Goal: Book appointment/travel/reservation

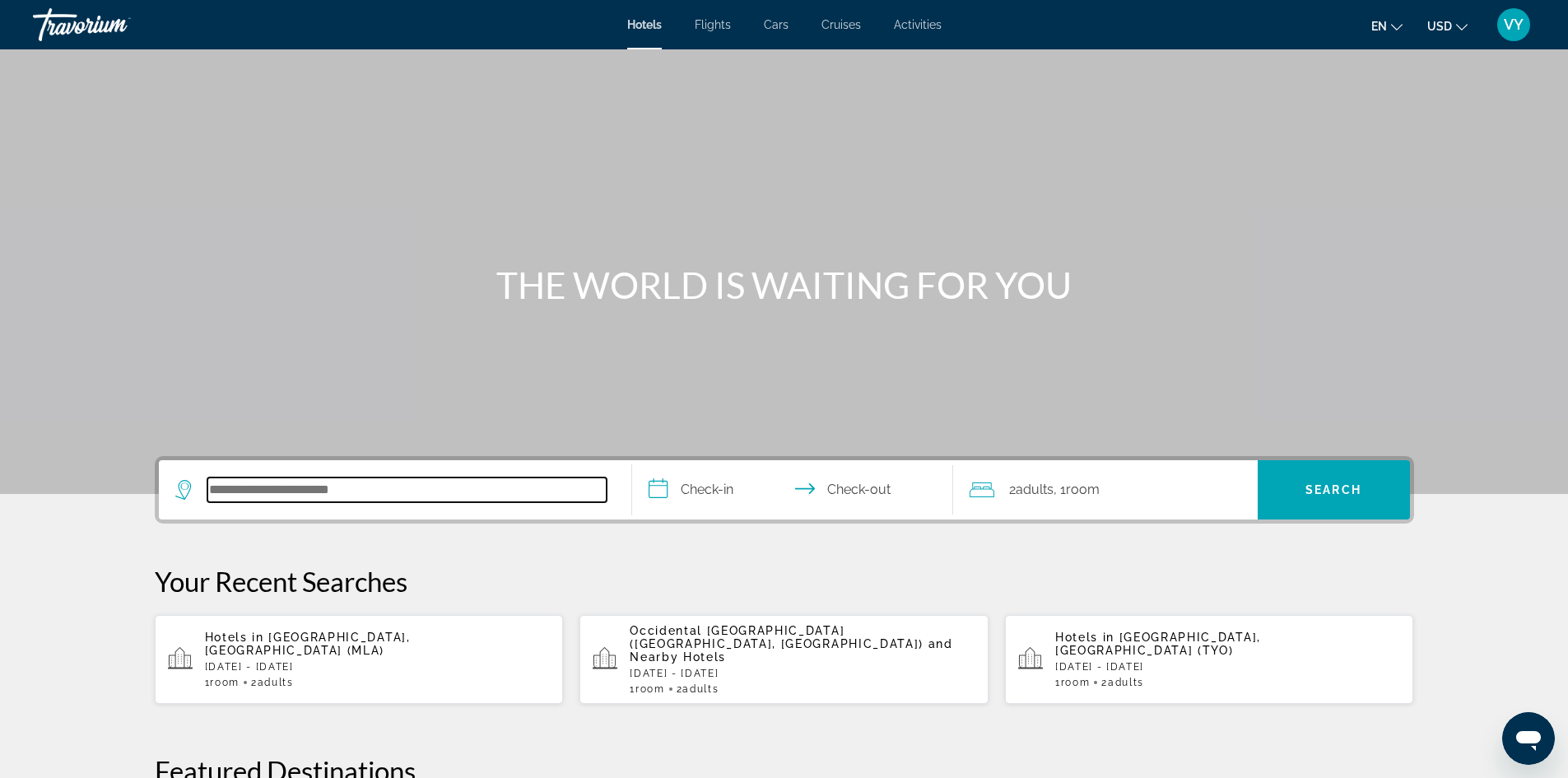
click at [464, 477] on input "Search hotel destination" at bounding box center [407, 489] width 399 height 24
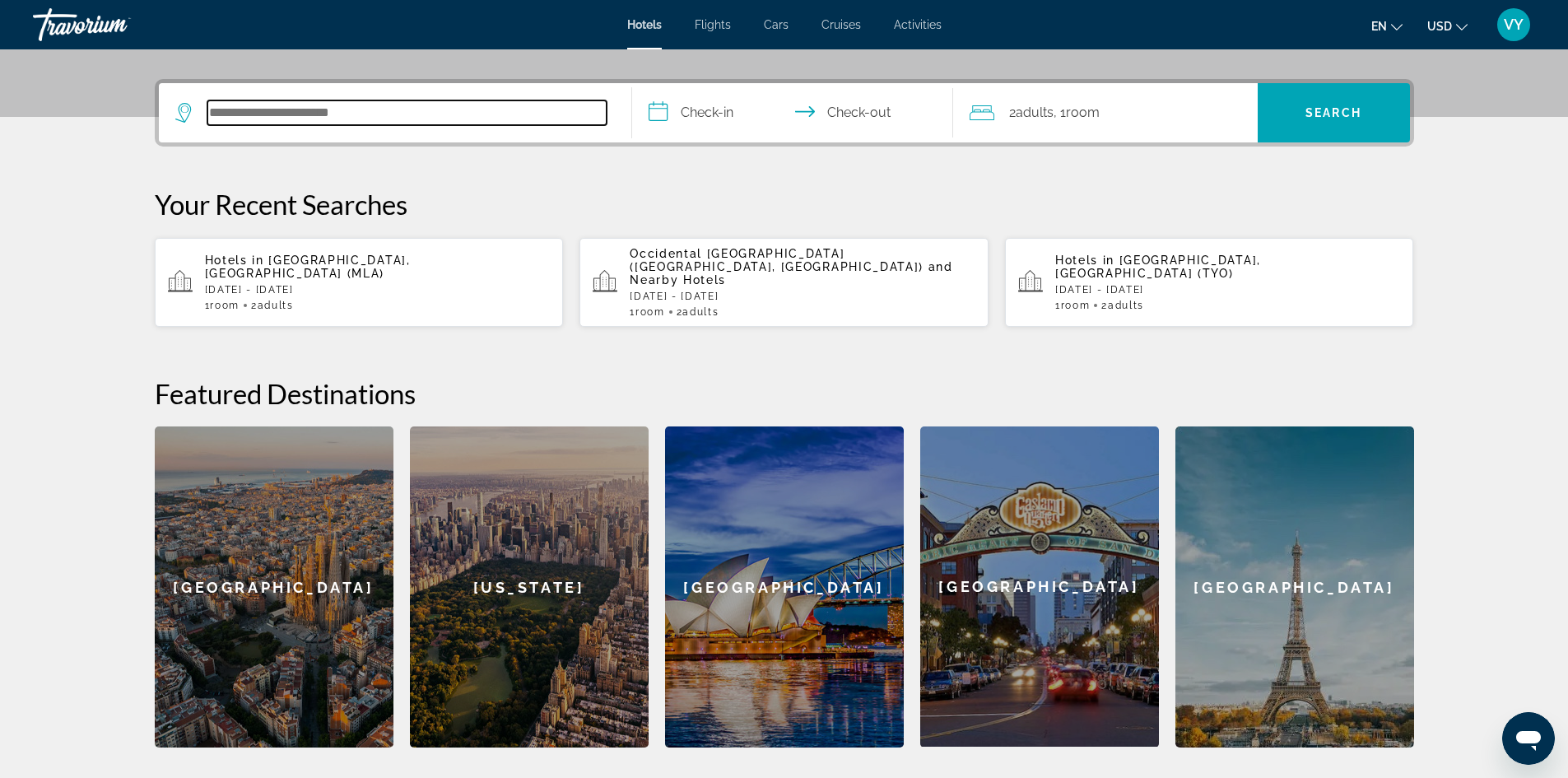
scroll to position [403, 0]
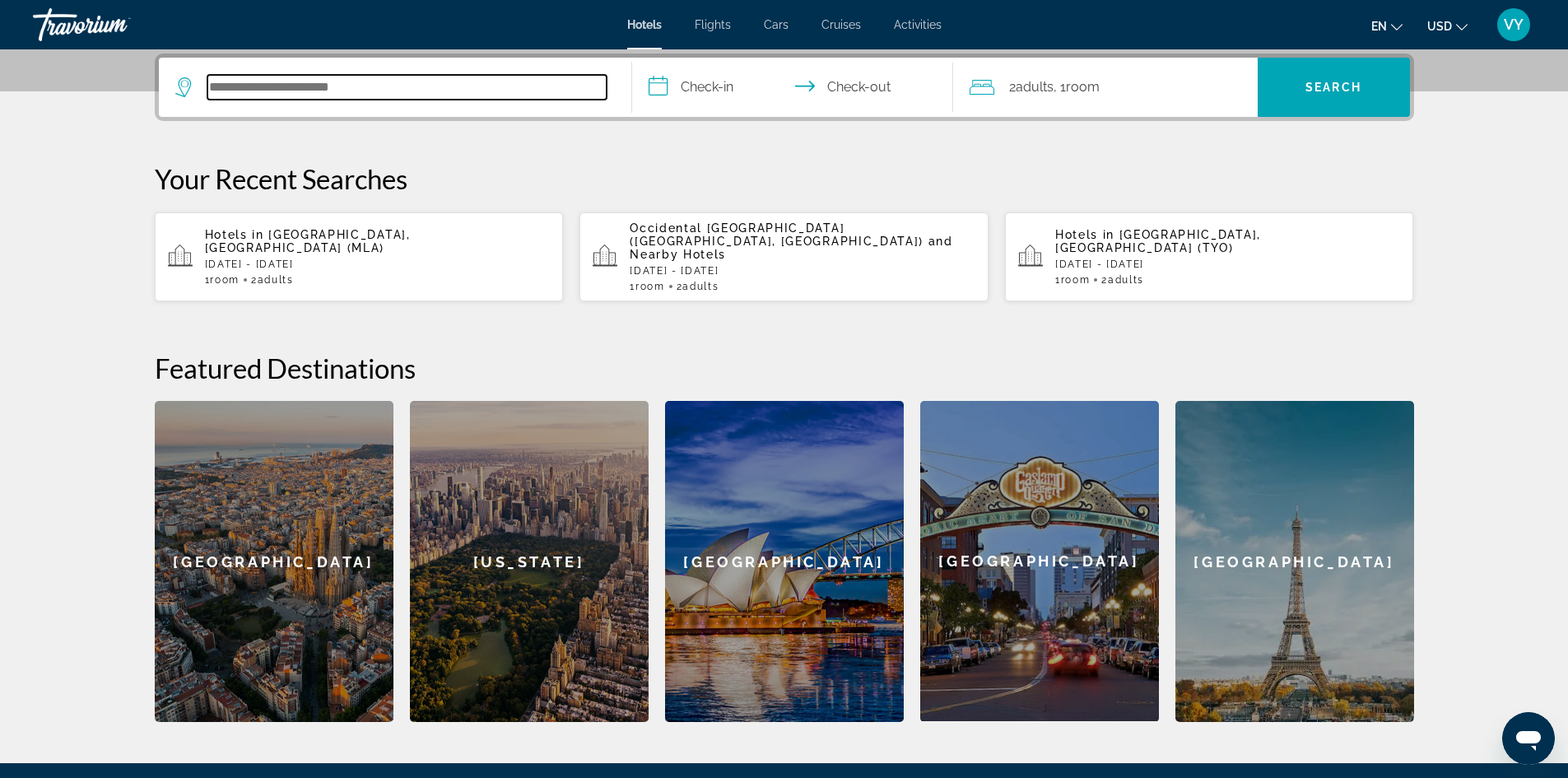
click at [390, 89] on input "Search hotel destination" at bounding box center [407, 87] width 399 height 24
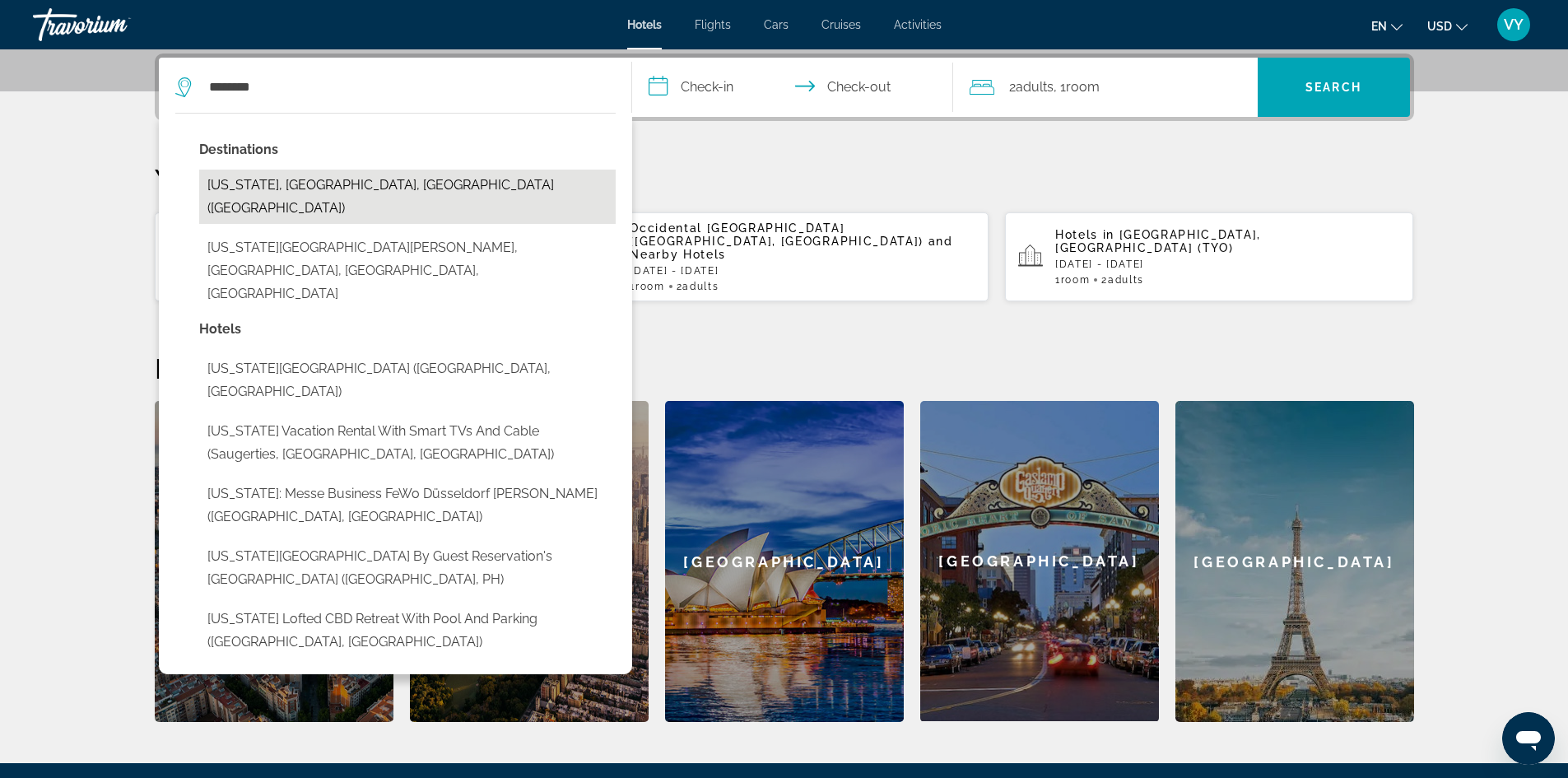
click at [269, 178] on button "New York, NY, United States (NYC)" at bounding box center [408, 196] width 416 height 55
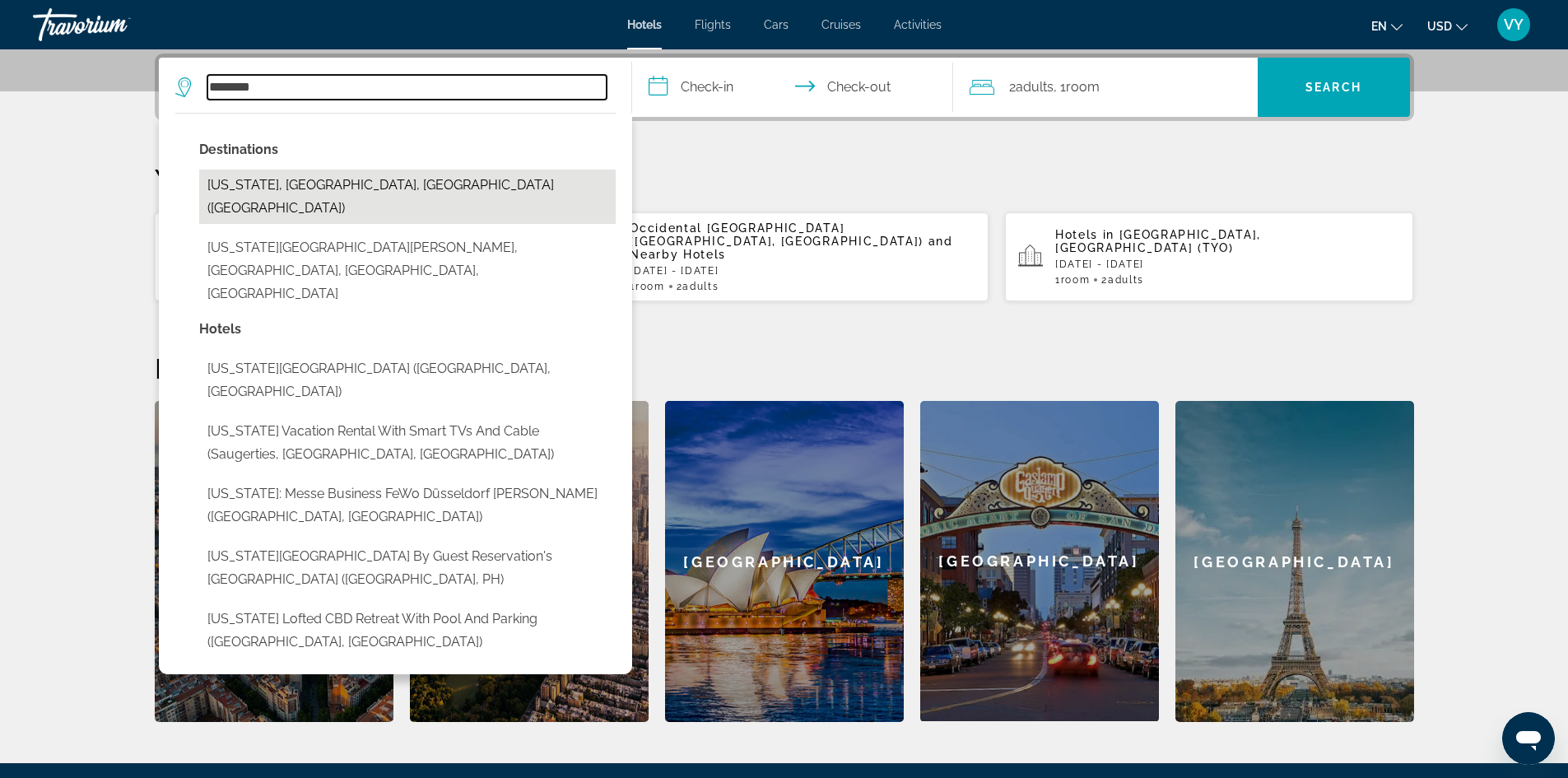
type input "**********"
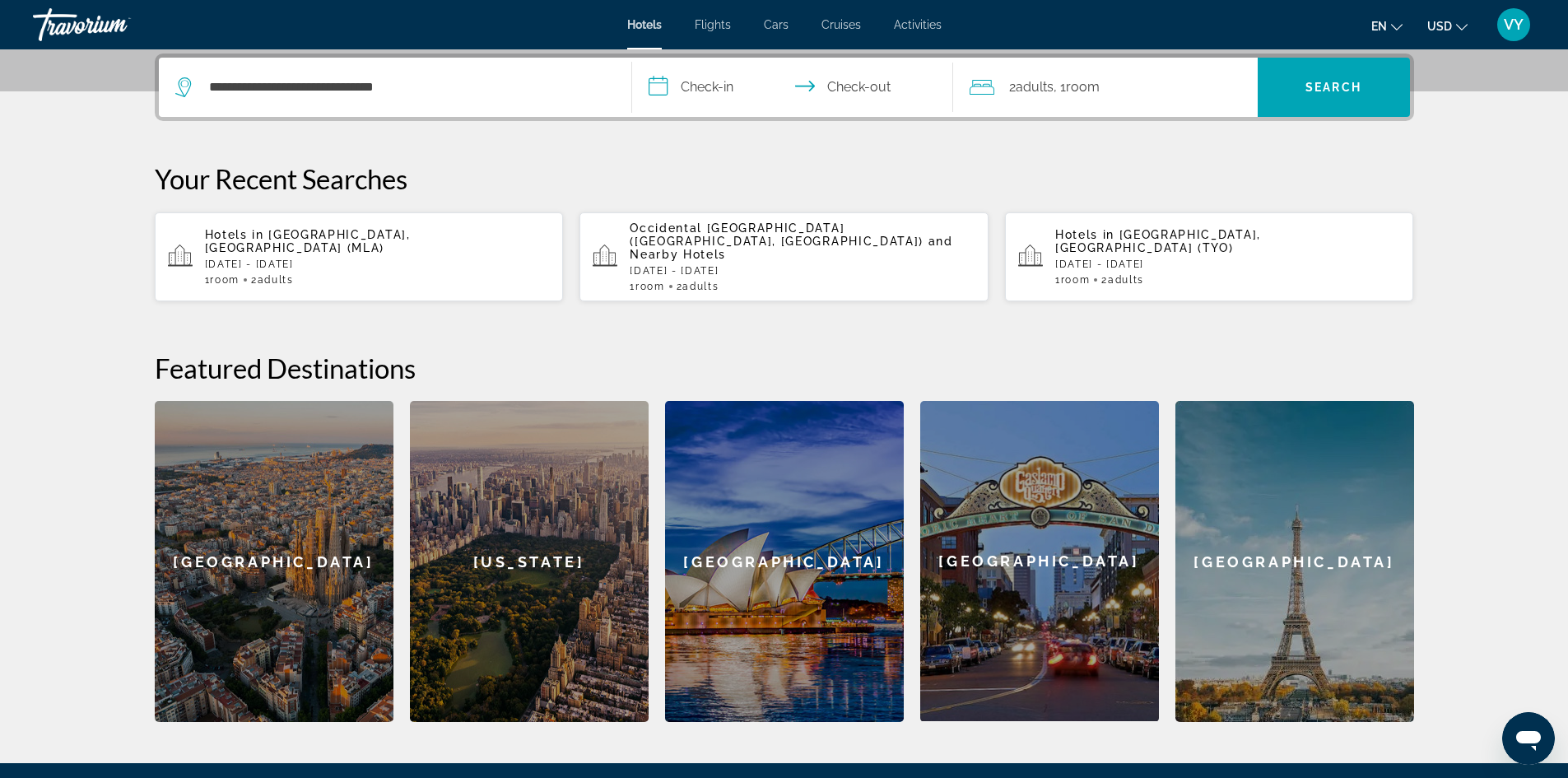
click at [724, 97] on input "**********" at bounding box center [796, 90] width 327 height 65
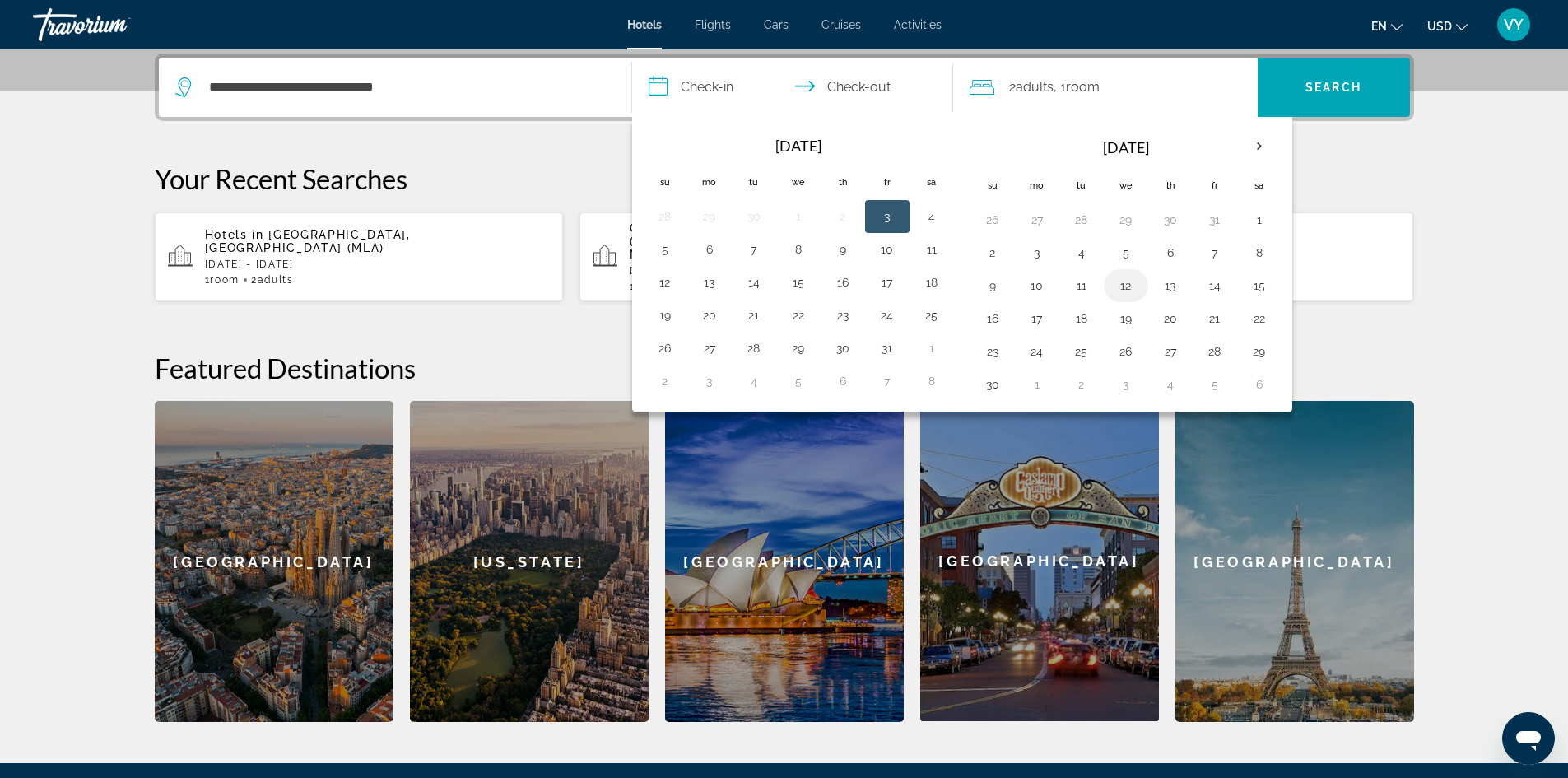
click at [1125, 284] on button "12" at bounding box center [1125, 285] width 26 height 23
click at [1003, 316] on button "16" at bounding box center [992, 319] width 26 height 23
type input "**********"
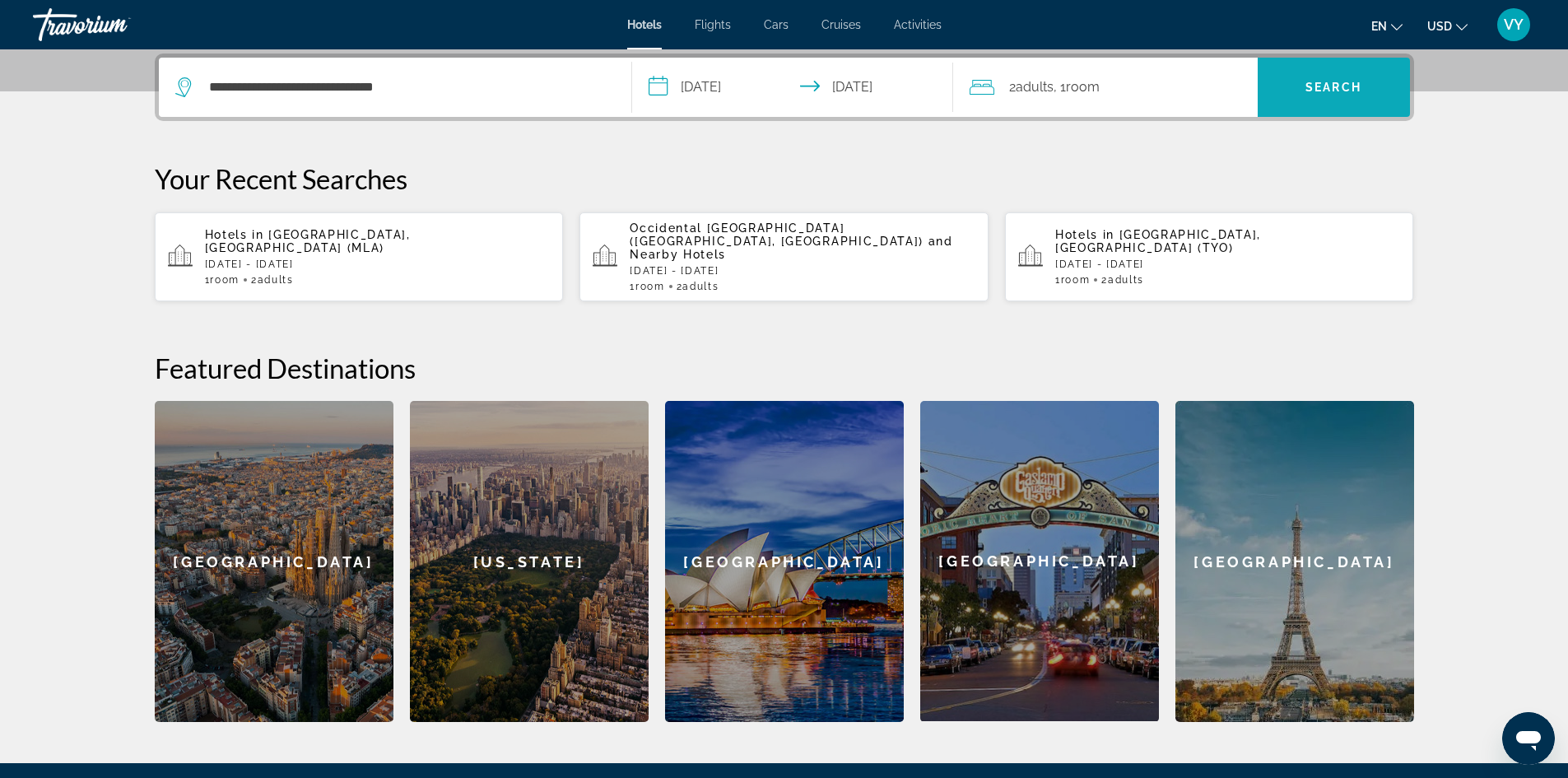
click at [1331, 91] on span "Search" at bounding box center [1332, 87] width 56 height 13
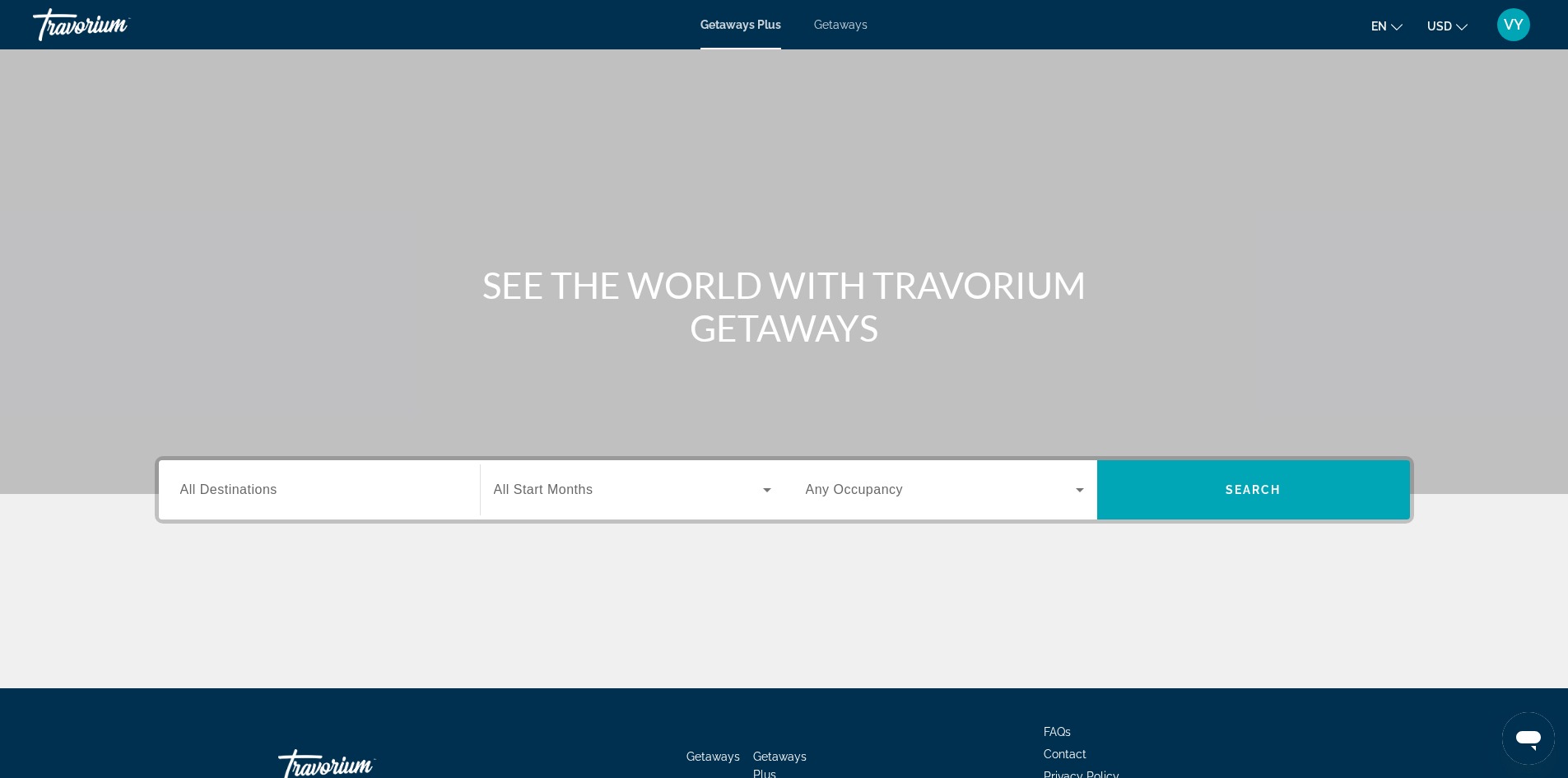
click at [430, 502] on div "Search widget" at bounding box center [319, 490] width 279 height 47
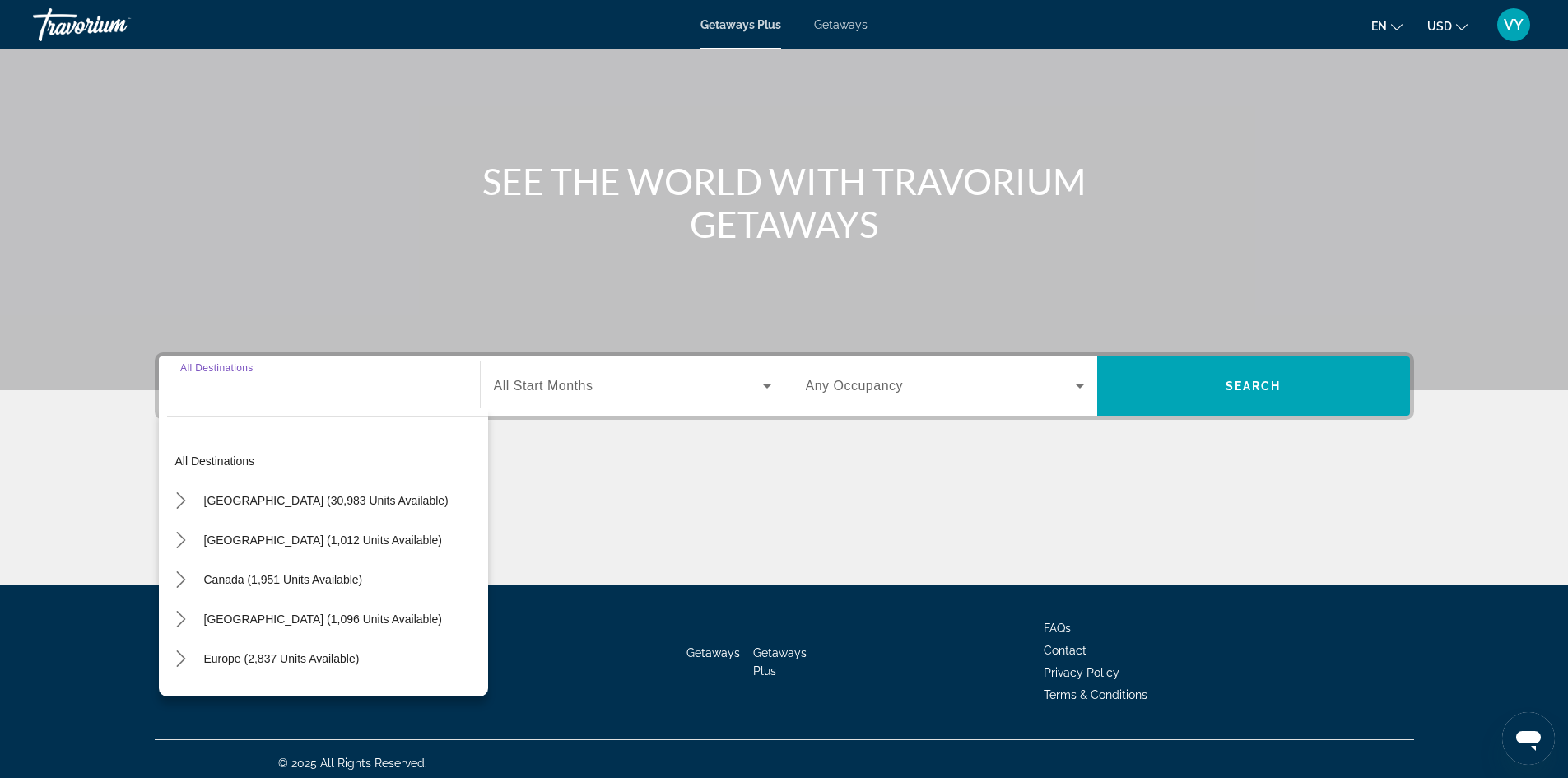
scroll to position [112, 0]
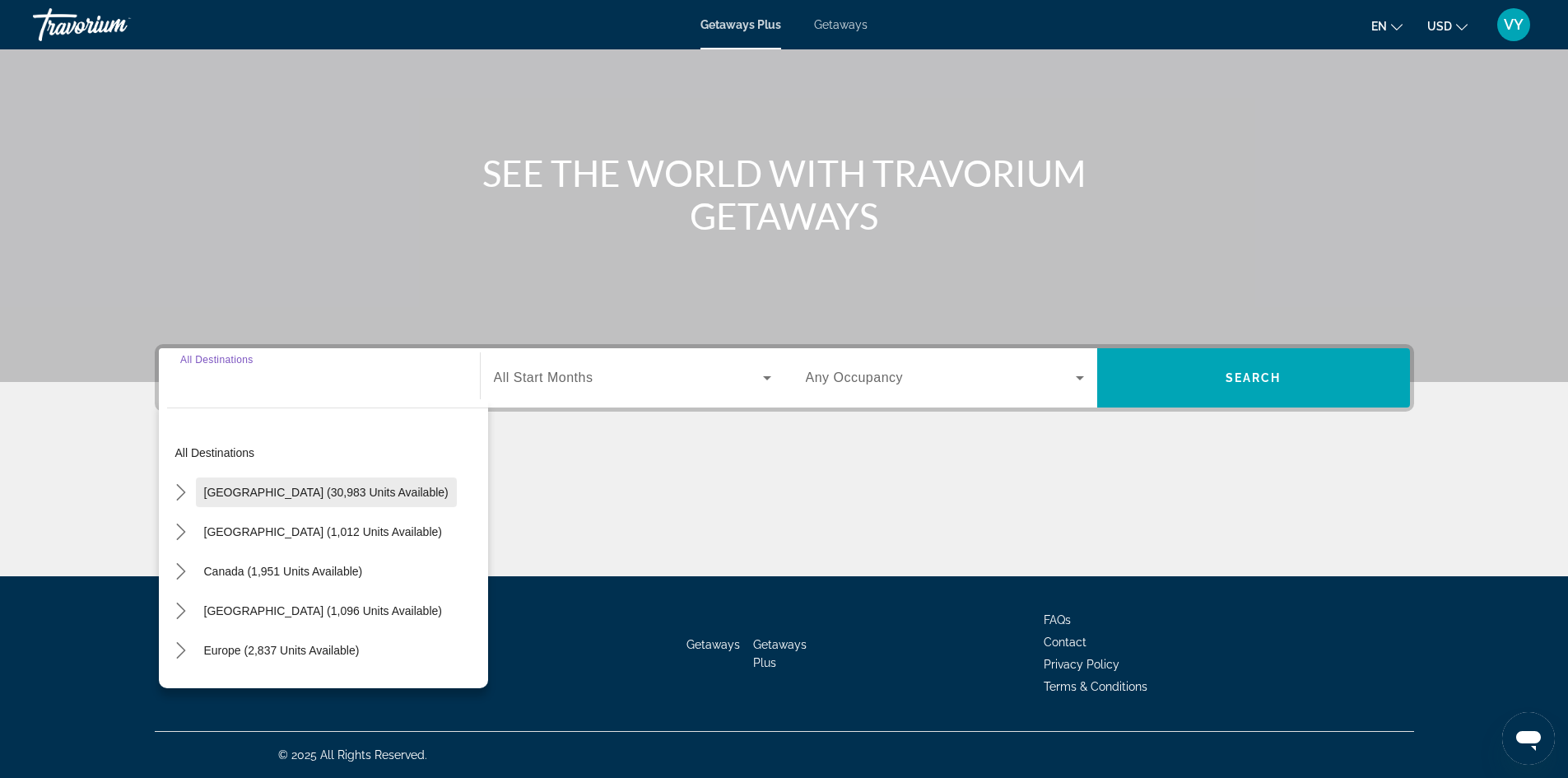
click at [248, 496] on span "[GEOGRAPHIC_DATA] (30,983 units available)" at bounding box center [327, 492] width 244 height 13
type input "**********"
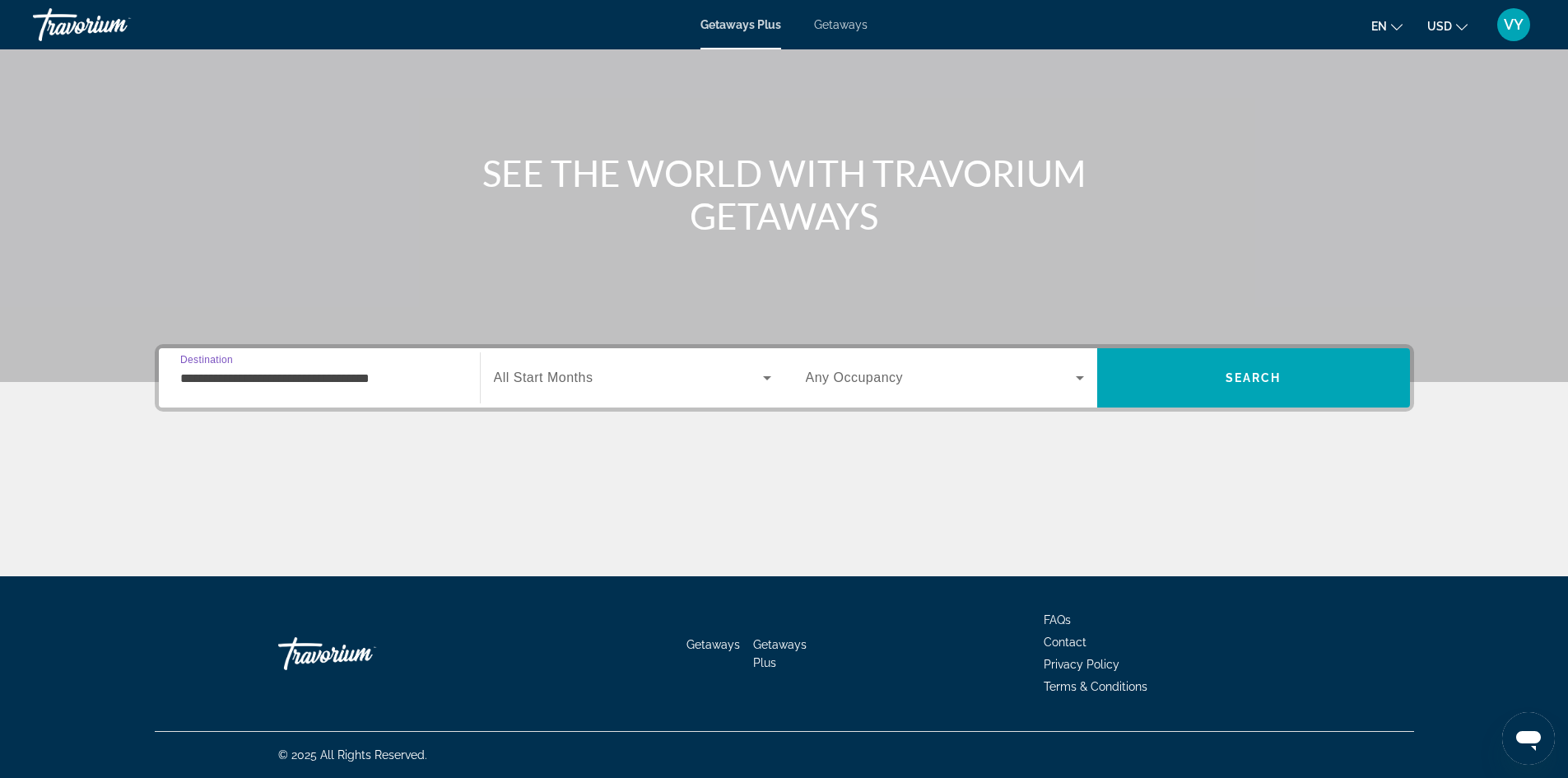
click at [528, 376] on span "All Start Months" at bounding box center [544, 377] width 100 height 14
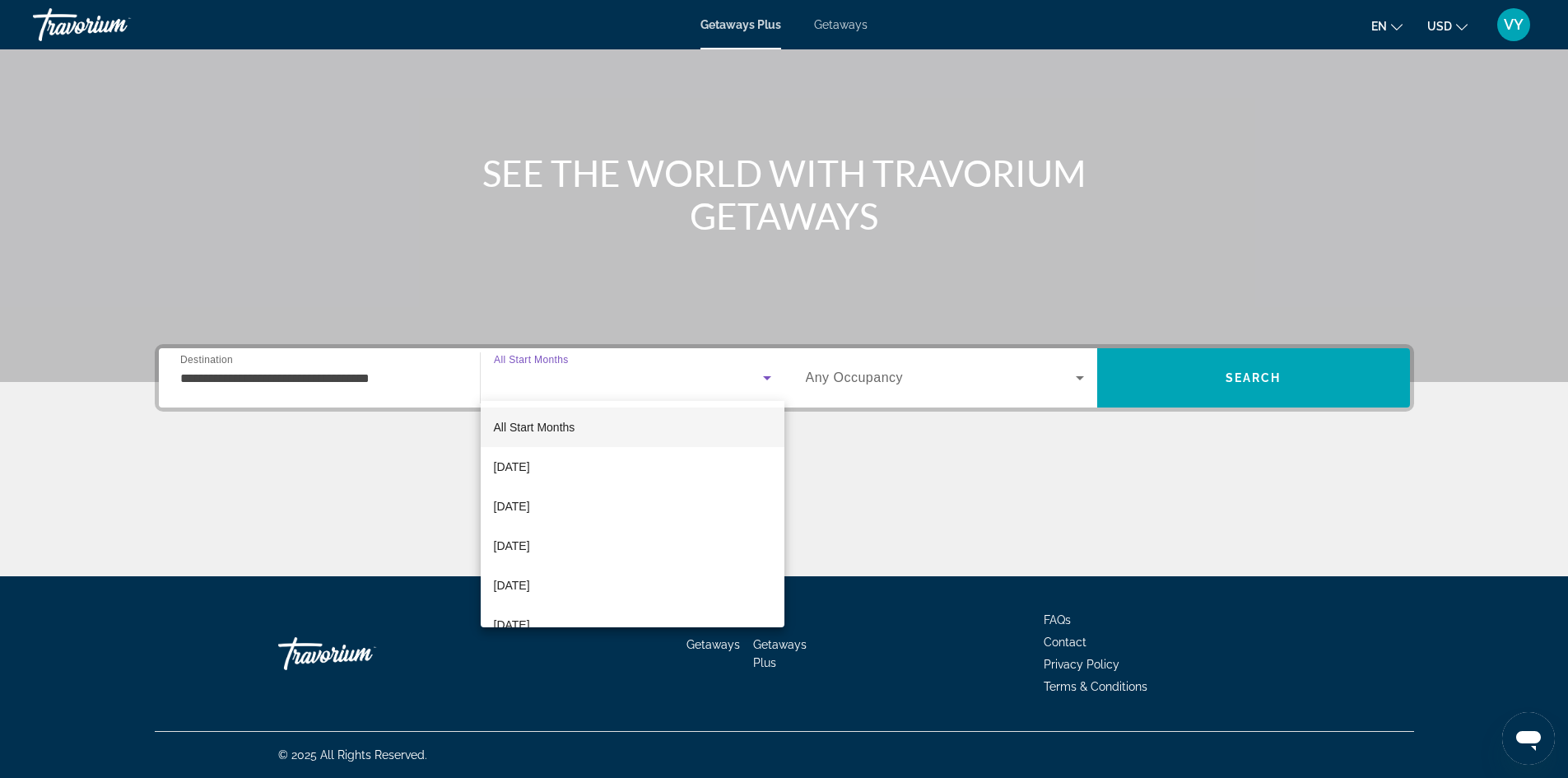
click at [547, 425] on span "All Start Months" at bounding box center [534, 426] width 81 height 13
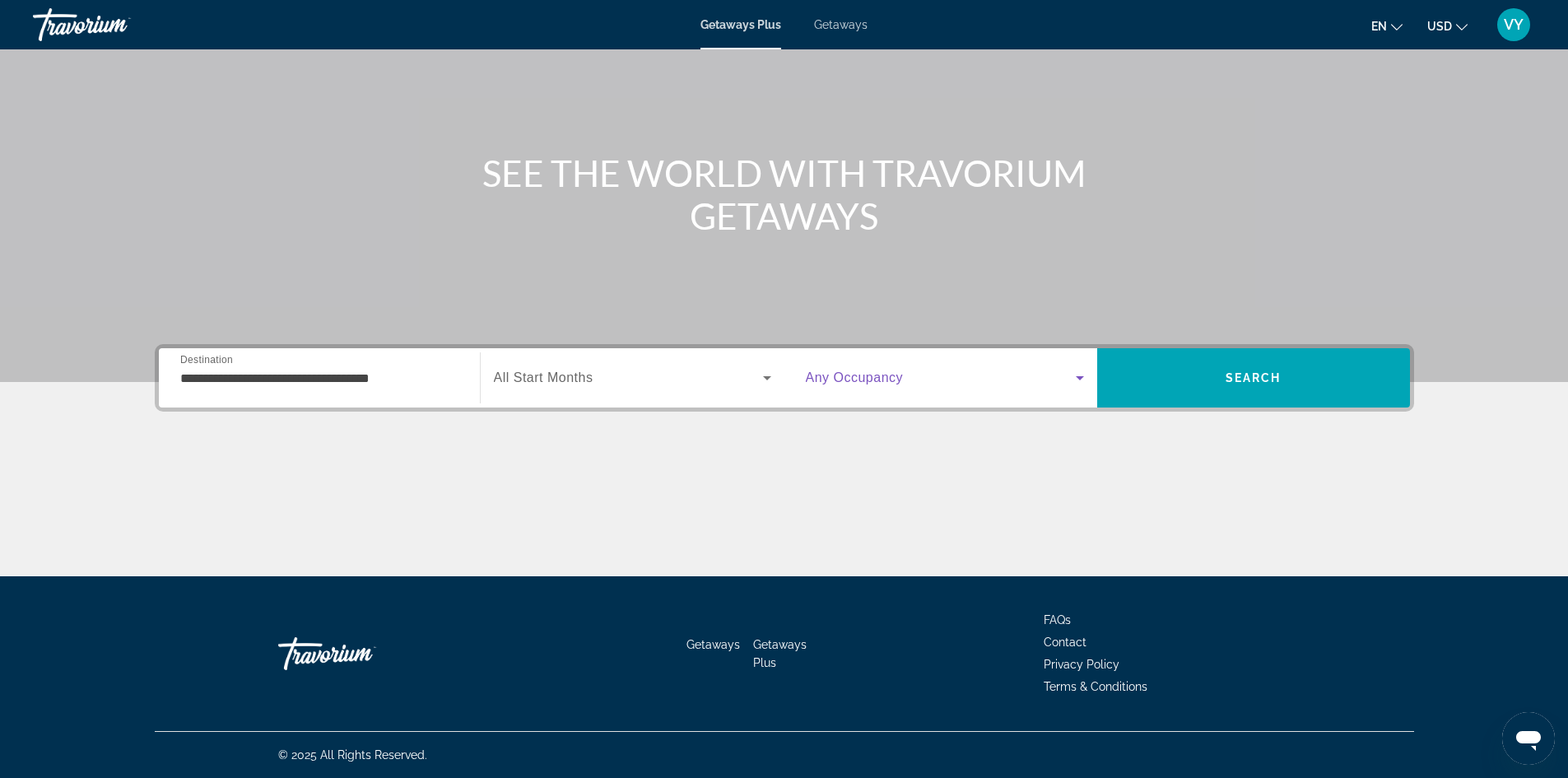
click at [856, 386] on span "Search widget" at bounding box center [940, 377] width 270 height 20
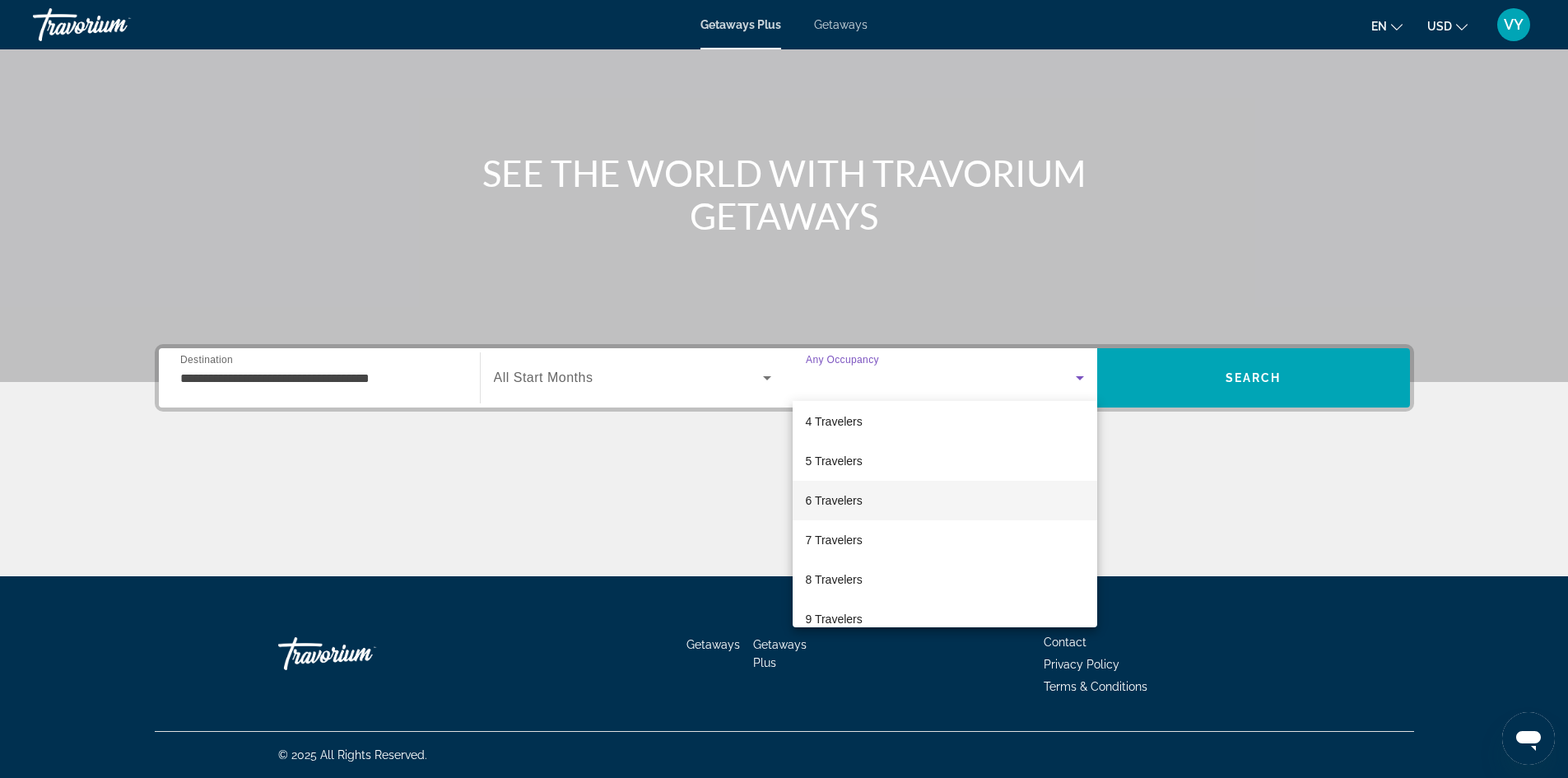
scroll to position [164, 0]
click at [904, 549] on mat-option "8 Travelers" at bounding box center [945, 539] width 305 height 39
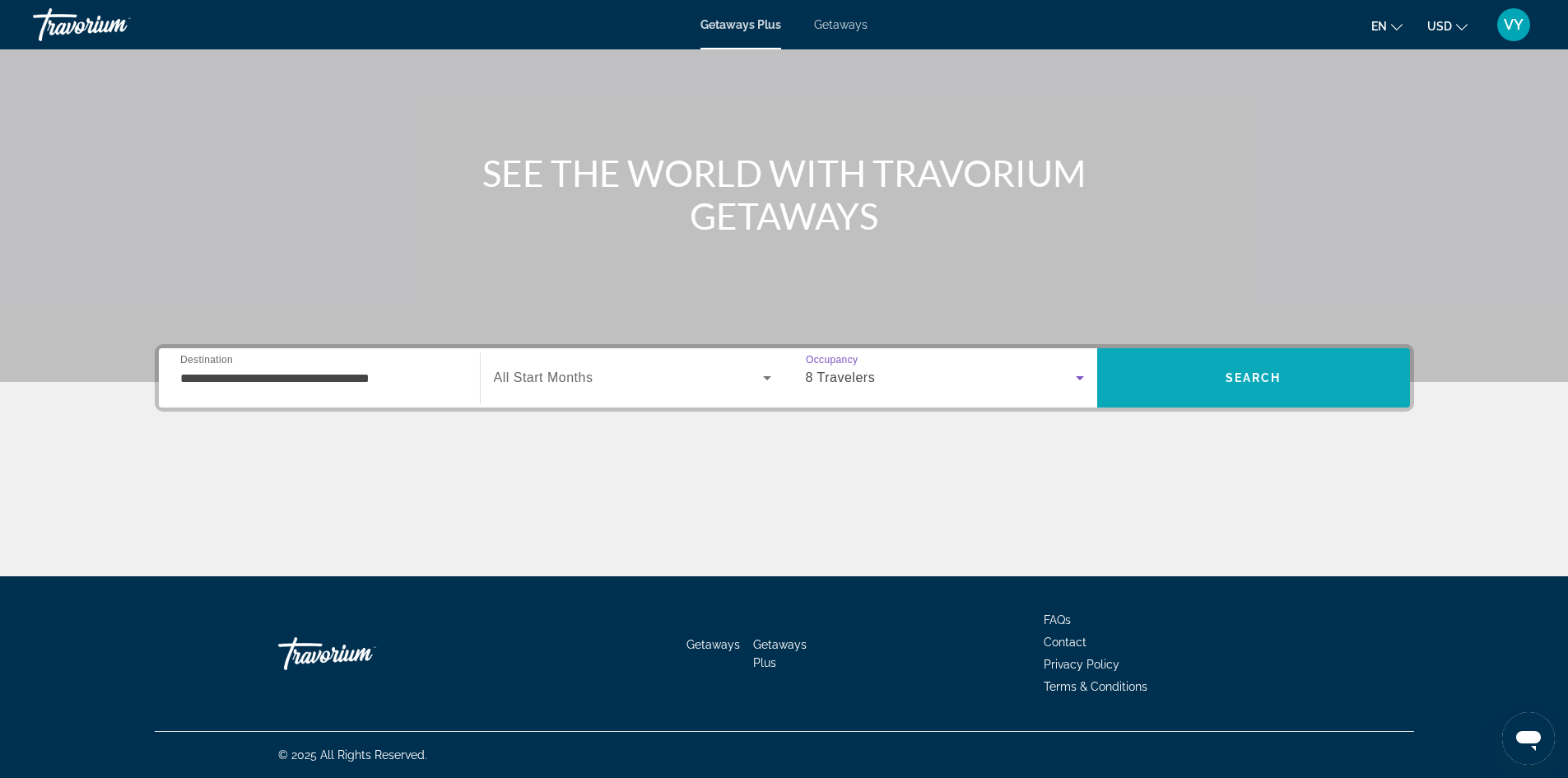
click at [1235, 377] on span "Search" at bounding box center [1253, 377] width 56 height 13
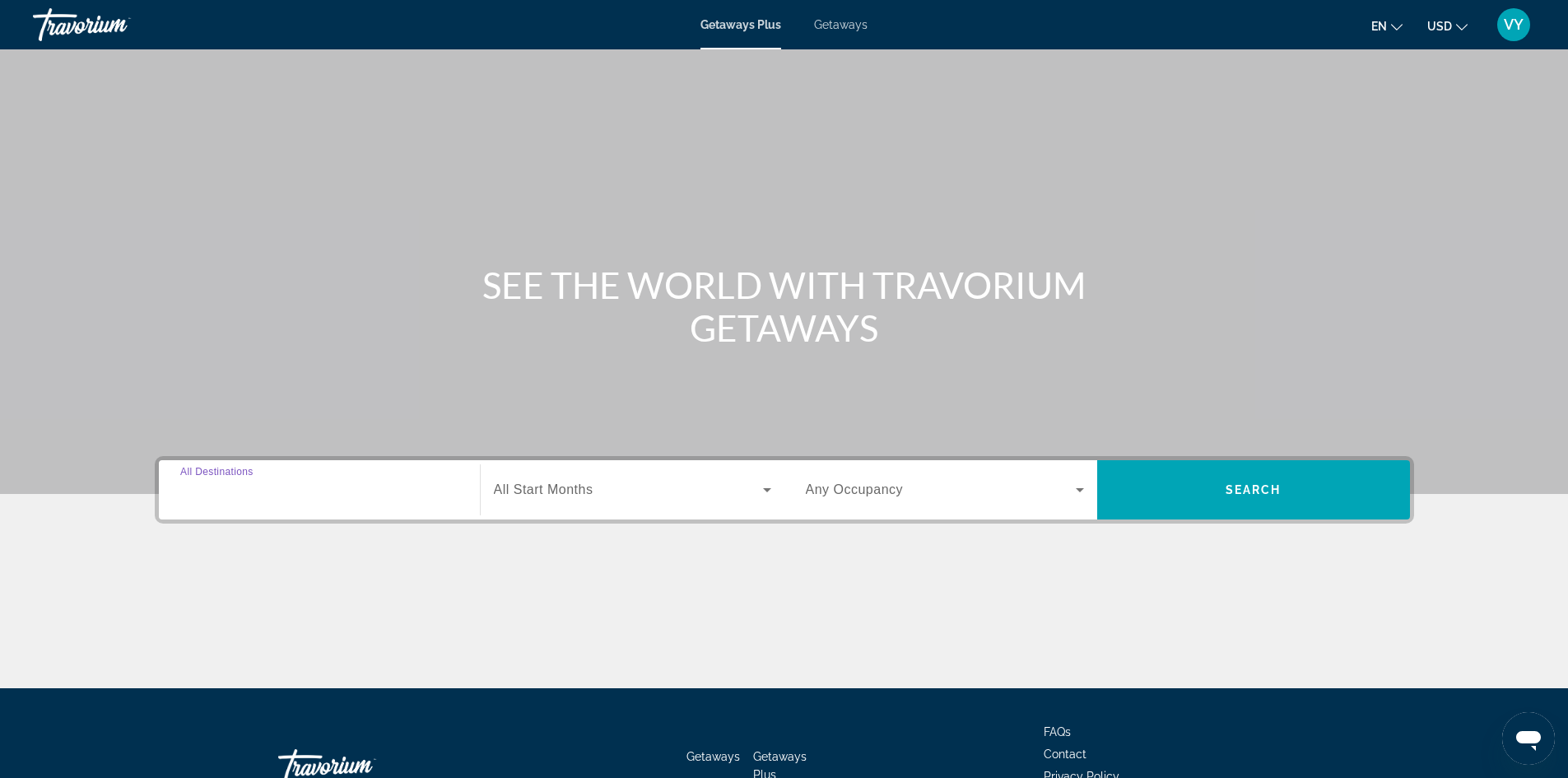
click at [336, 496] on input "Destination All Destinations" at bounding box center [319, 491] width 279 height 20
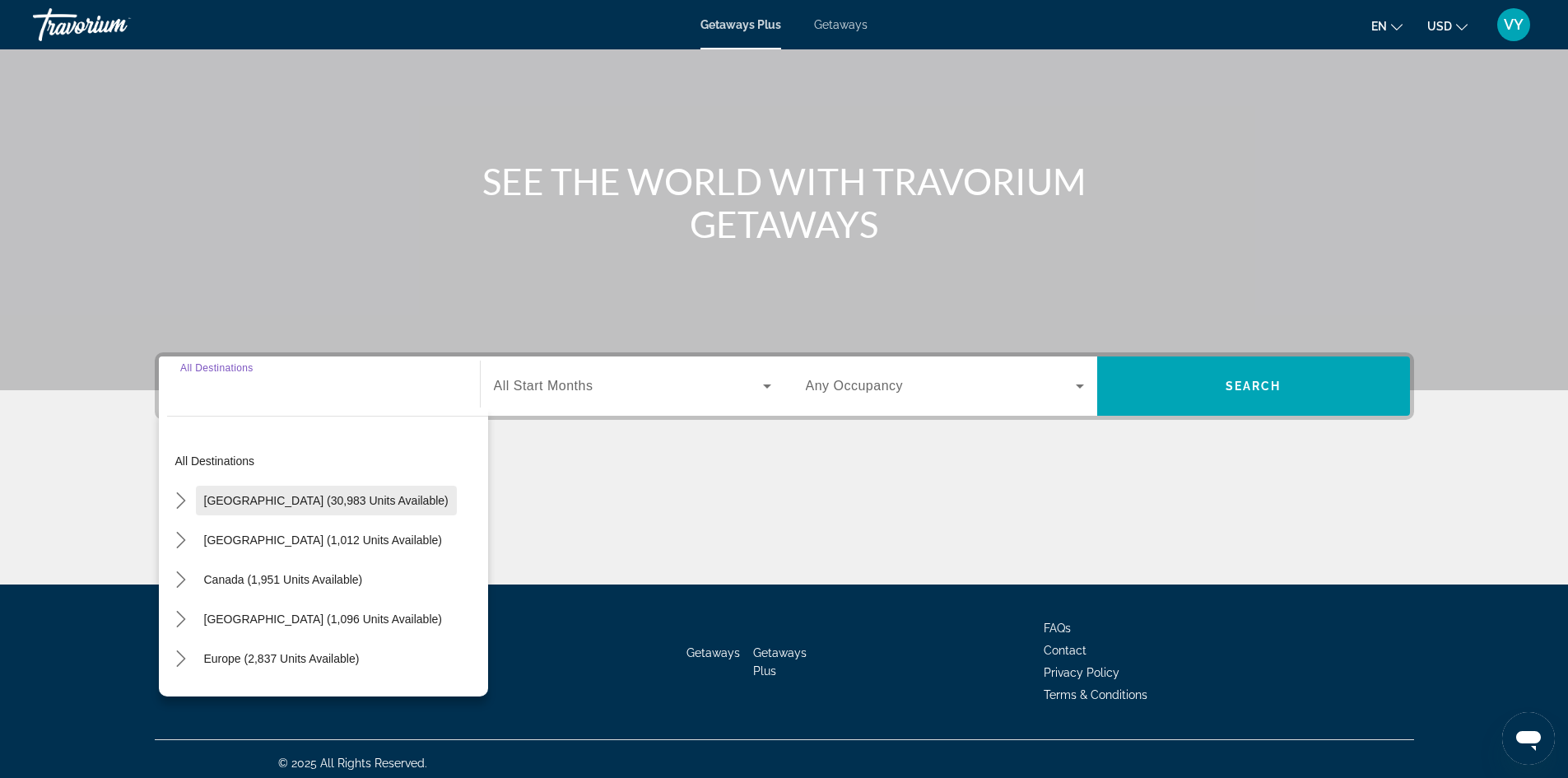
scroll to position [112, 0]
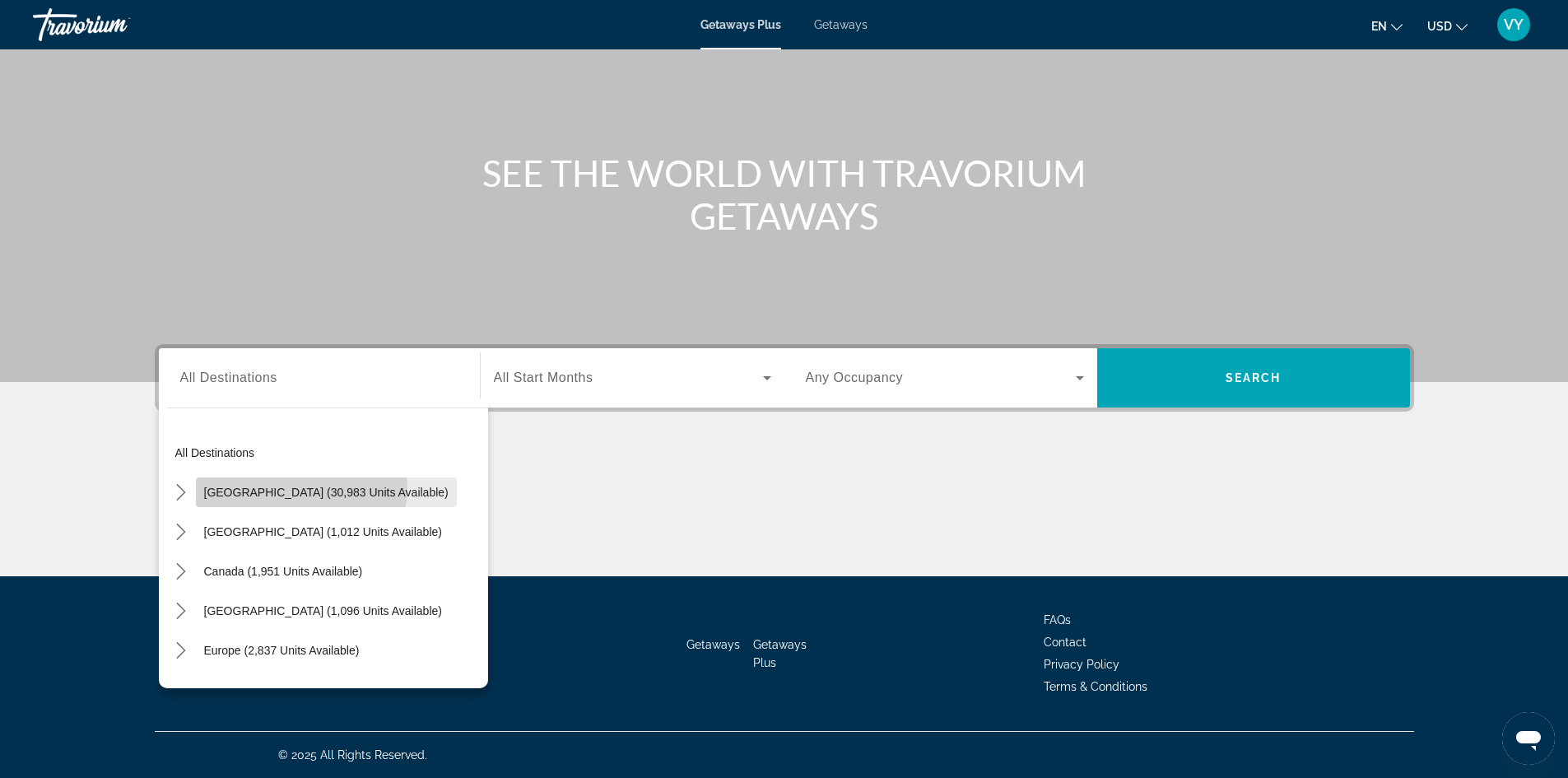
click at [281, 487] on span "United States (30,983 units available)" at bounding box center [327, 492] width 244 height 13
type input "**********"
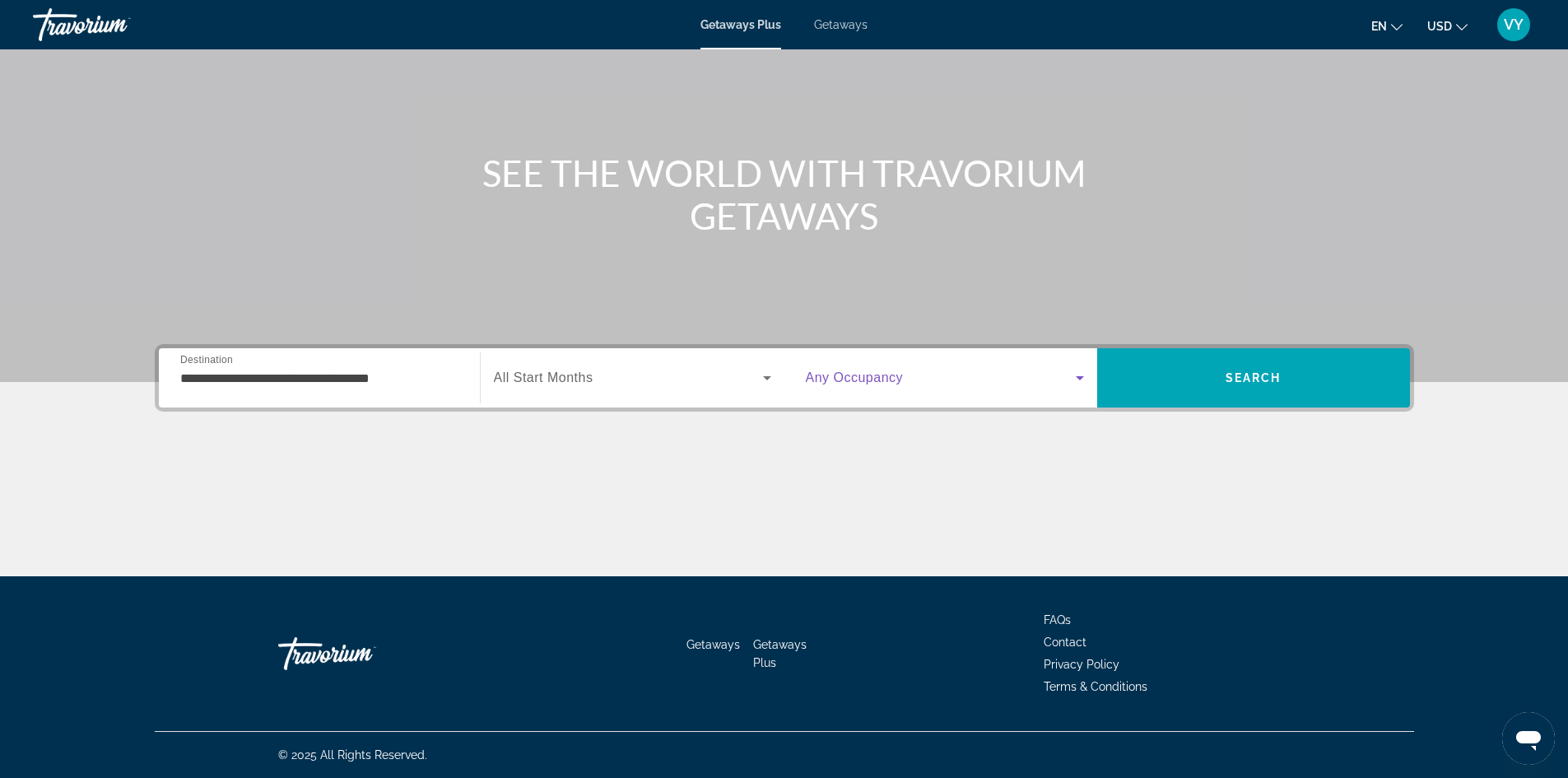
click at [831, 386] on span "Search widget" at bounding box center [940, 377] width 270 height 20
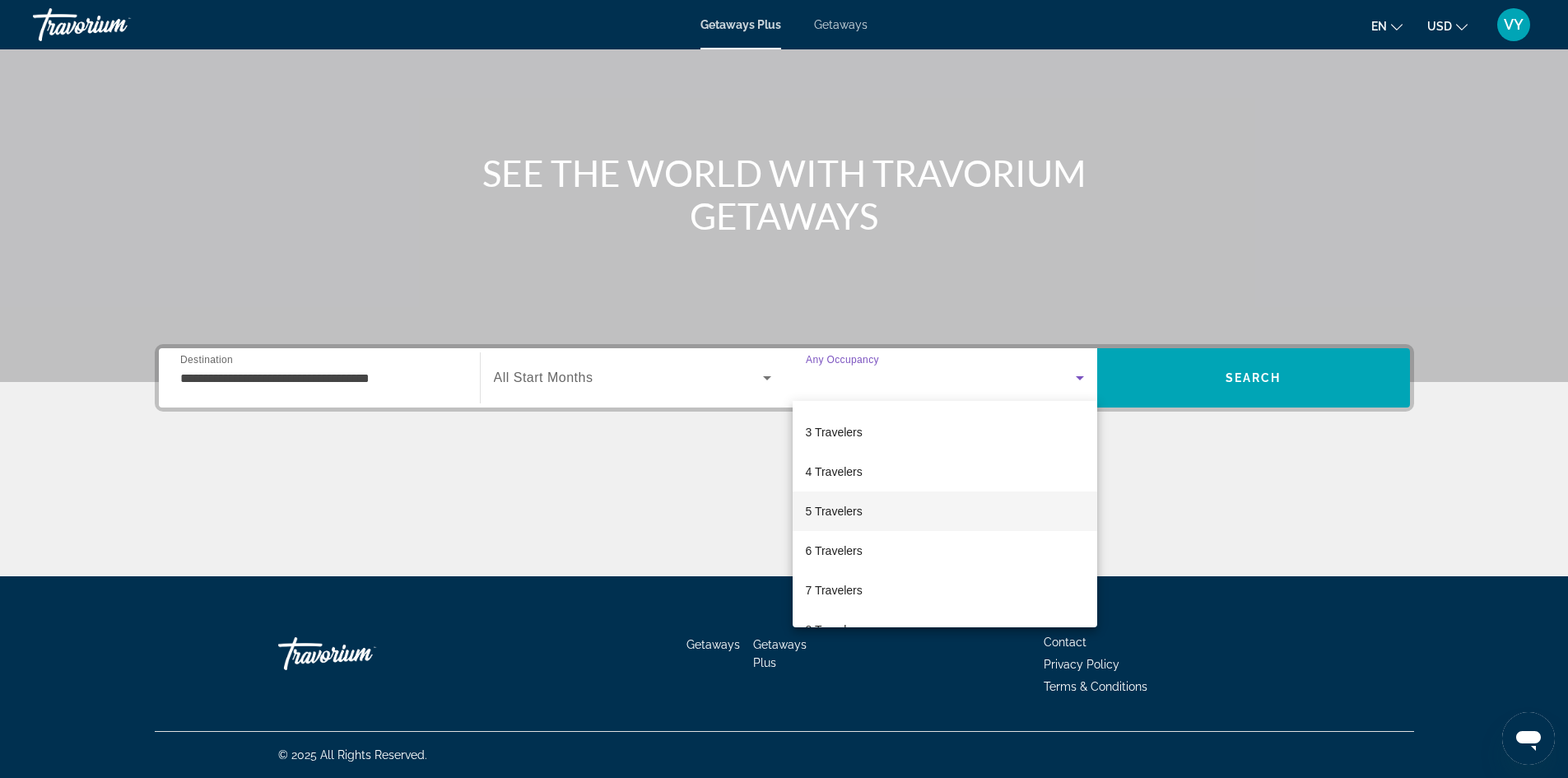
scroll to position [182, 0]
click at [887, 525] on mat-option "8 Travelers" at bounding box center [945, 522] width 305 height 39
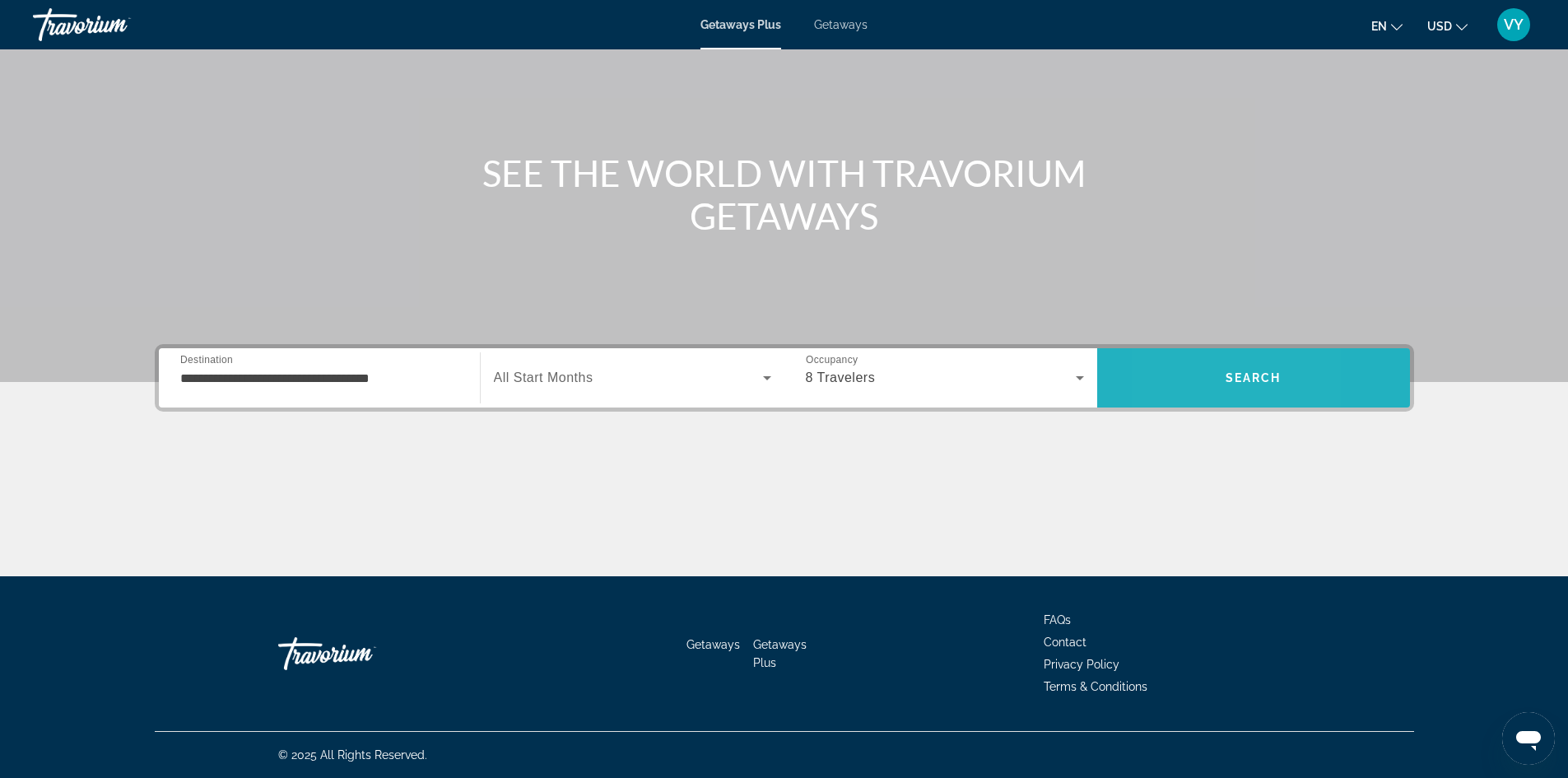
click at [1168, 361] on span "Search" at bounding box center [1253, 377] width 313 height 39
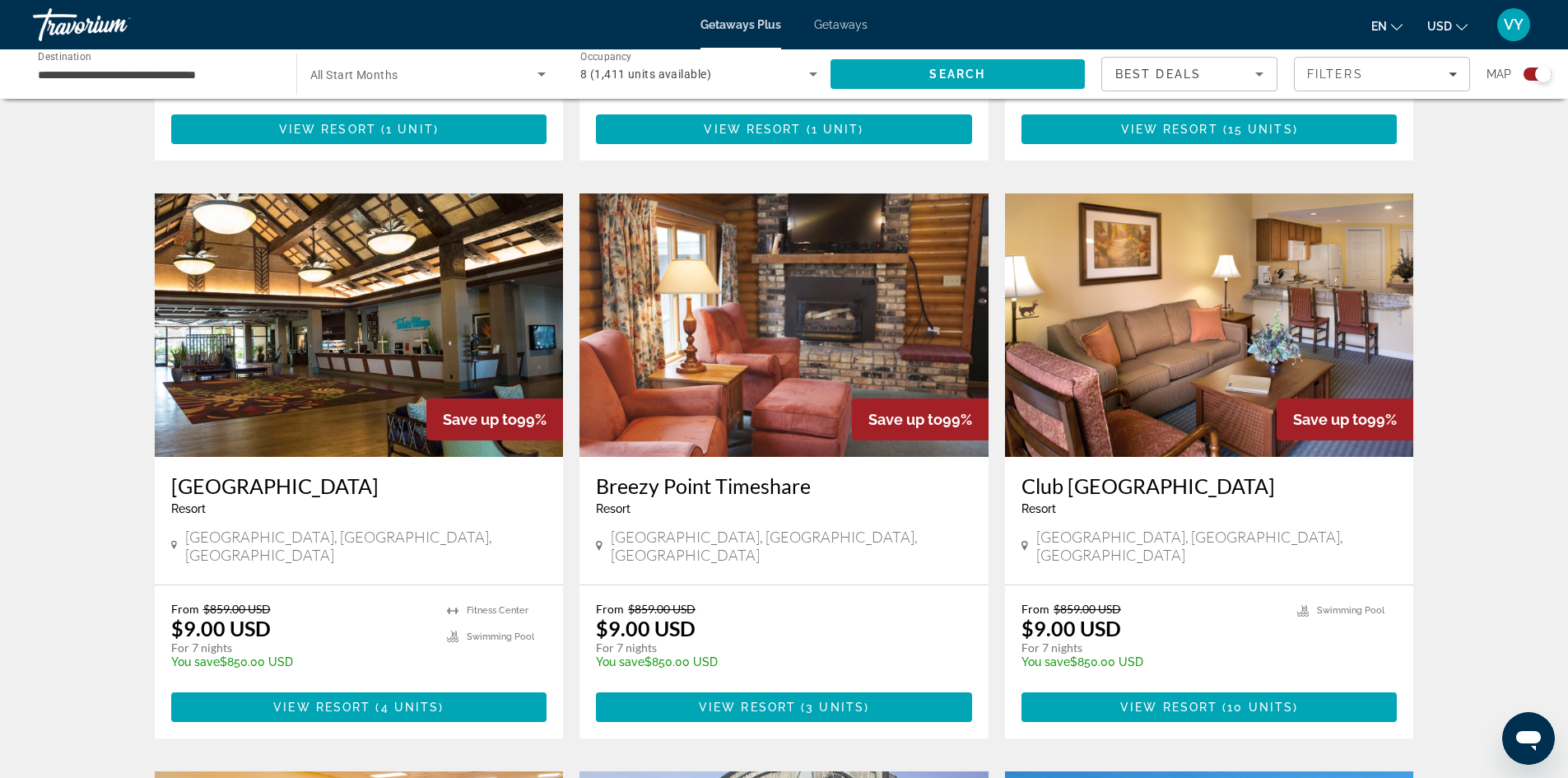
scroll to position [1070, 0]
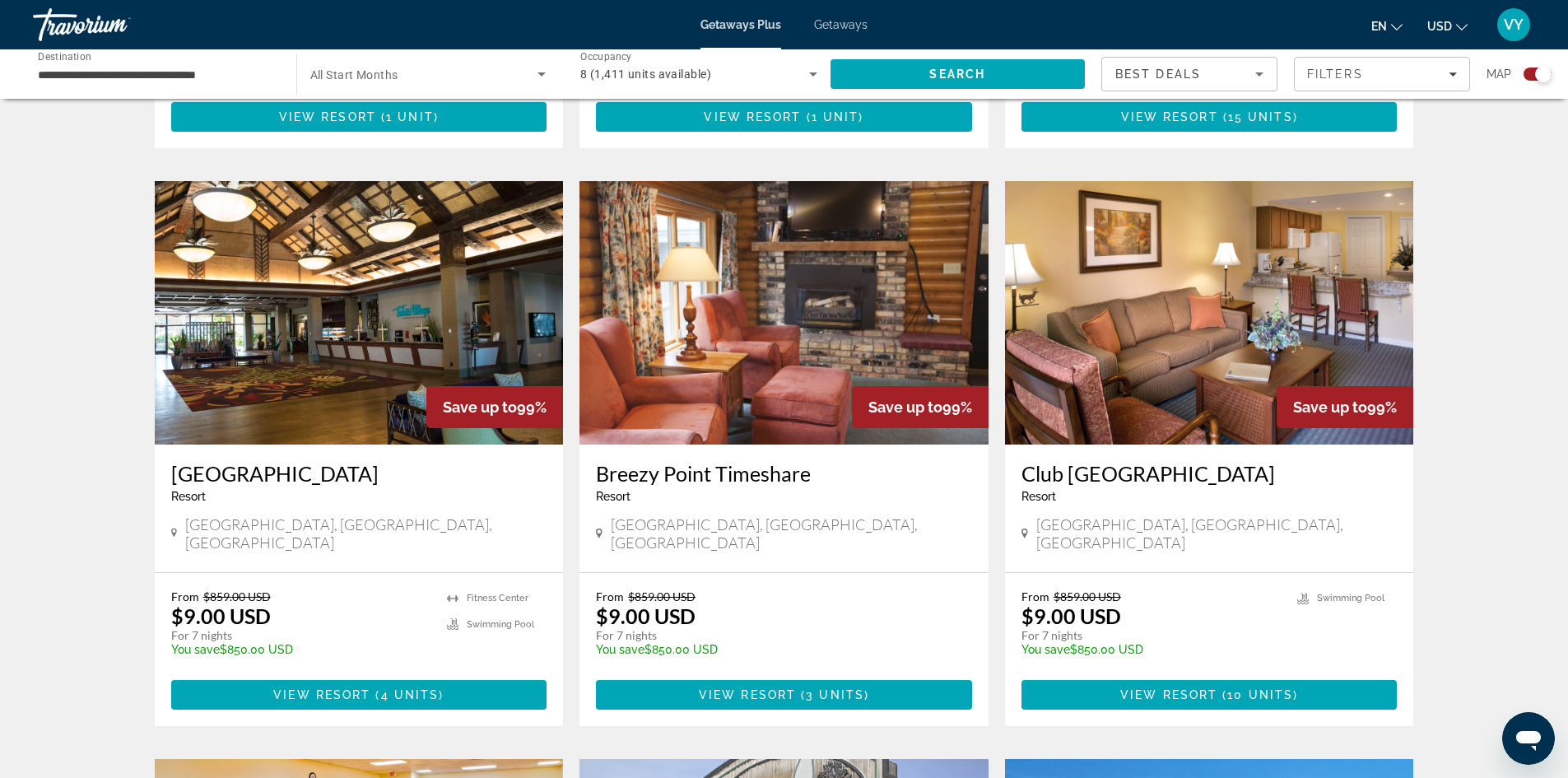
click at [1152, 308] on img "Main content" at bounding box center [1209, 312] width 409 height 263
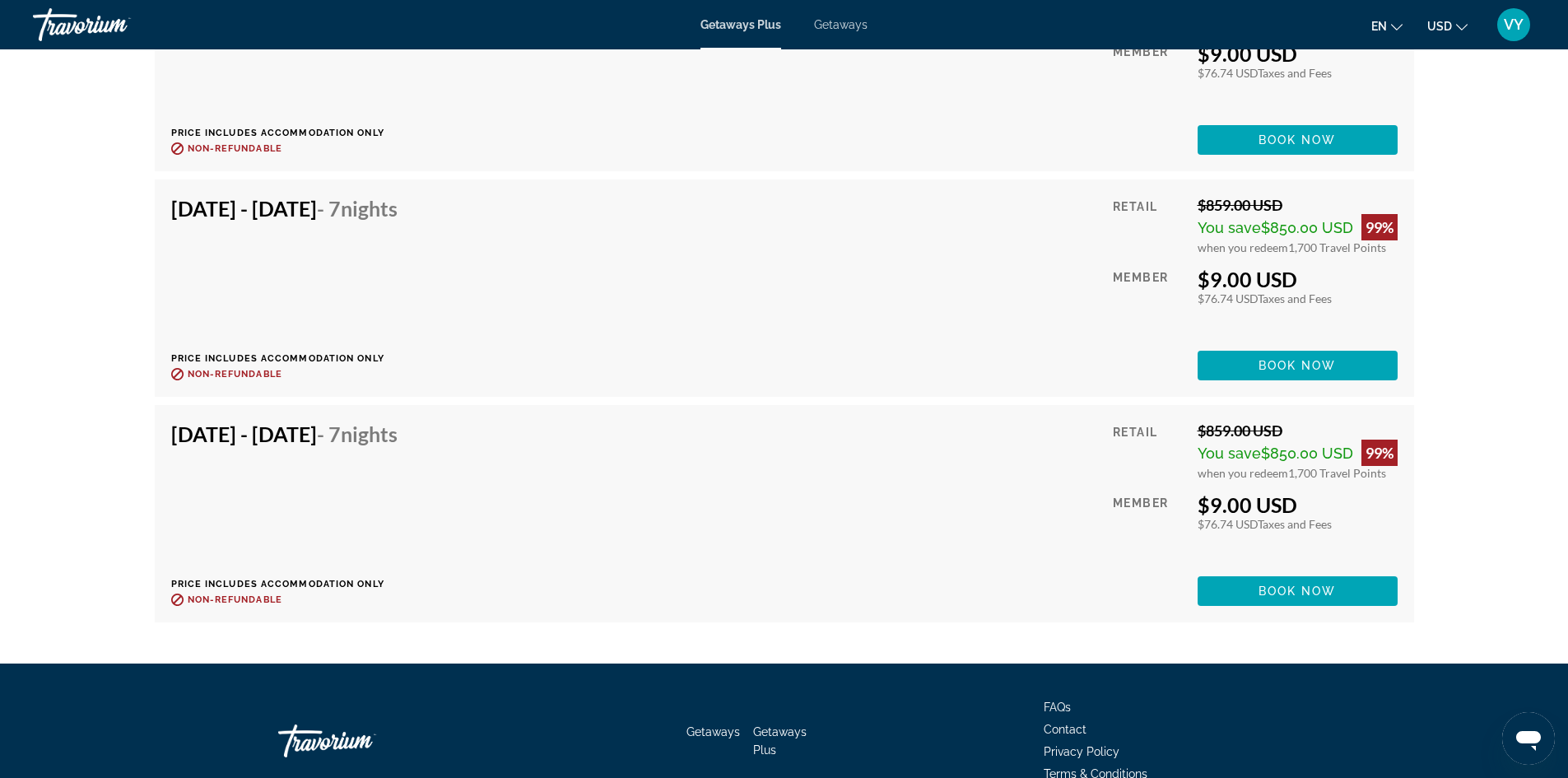
scroll to position [3373, 0]
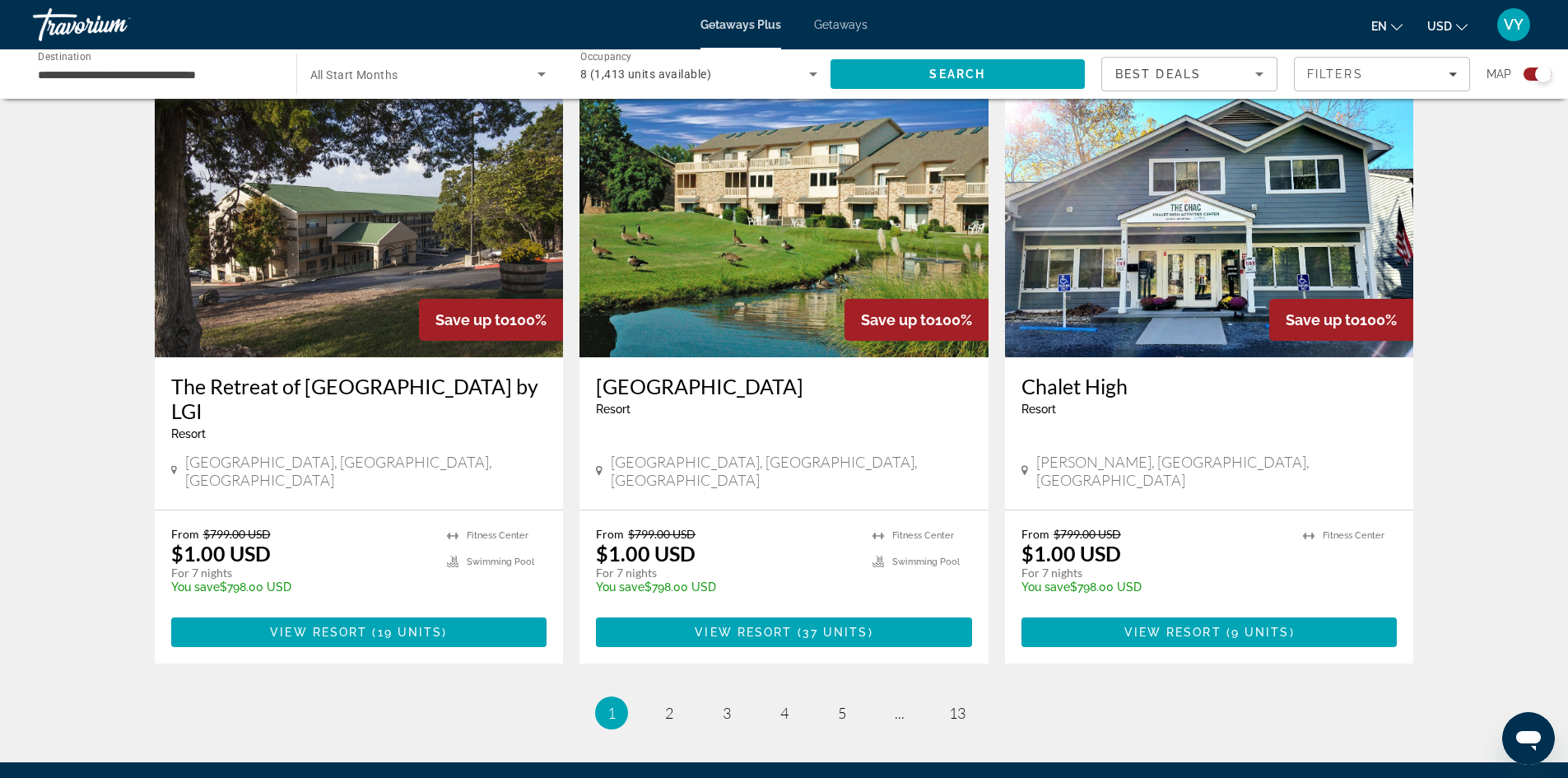
scroll to position [2444, 0]
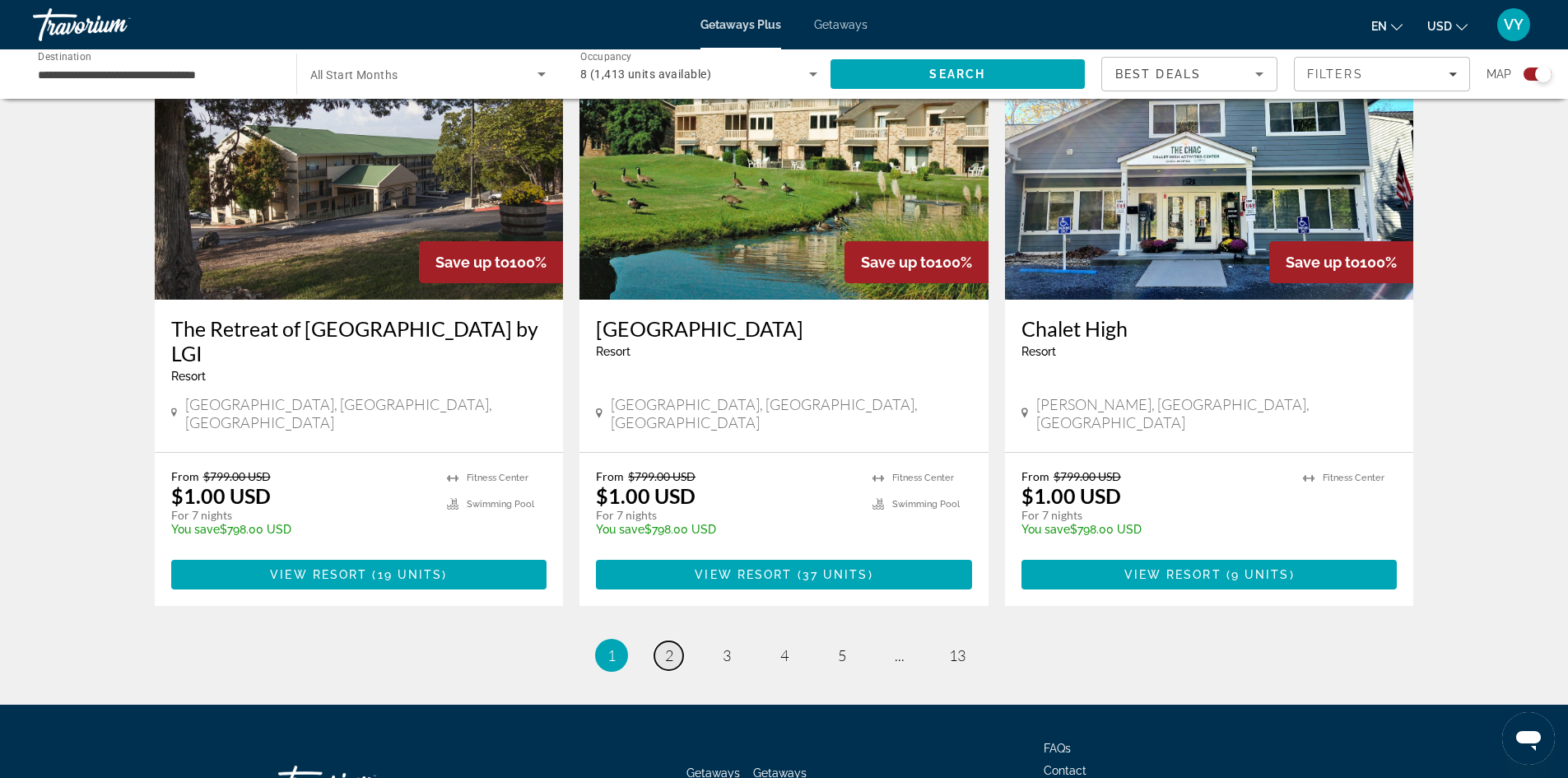
click at [666, 646] on span "2" at bounding box center [669, 655] width 8 height 19
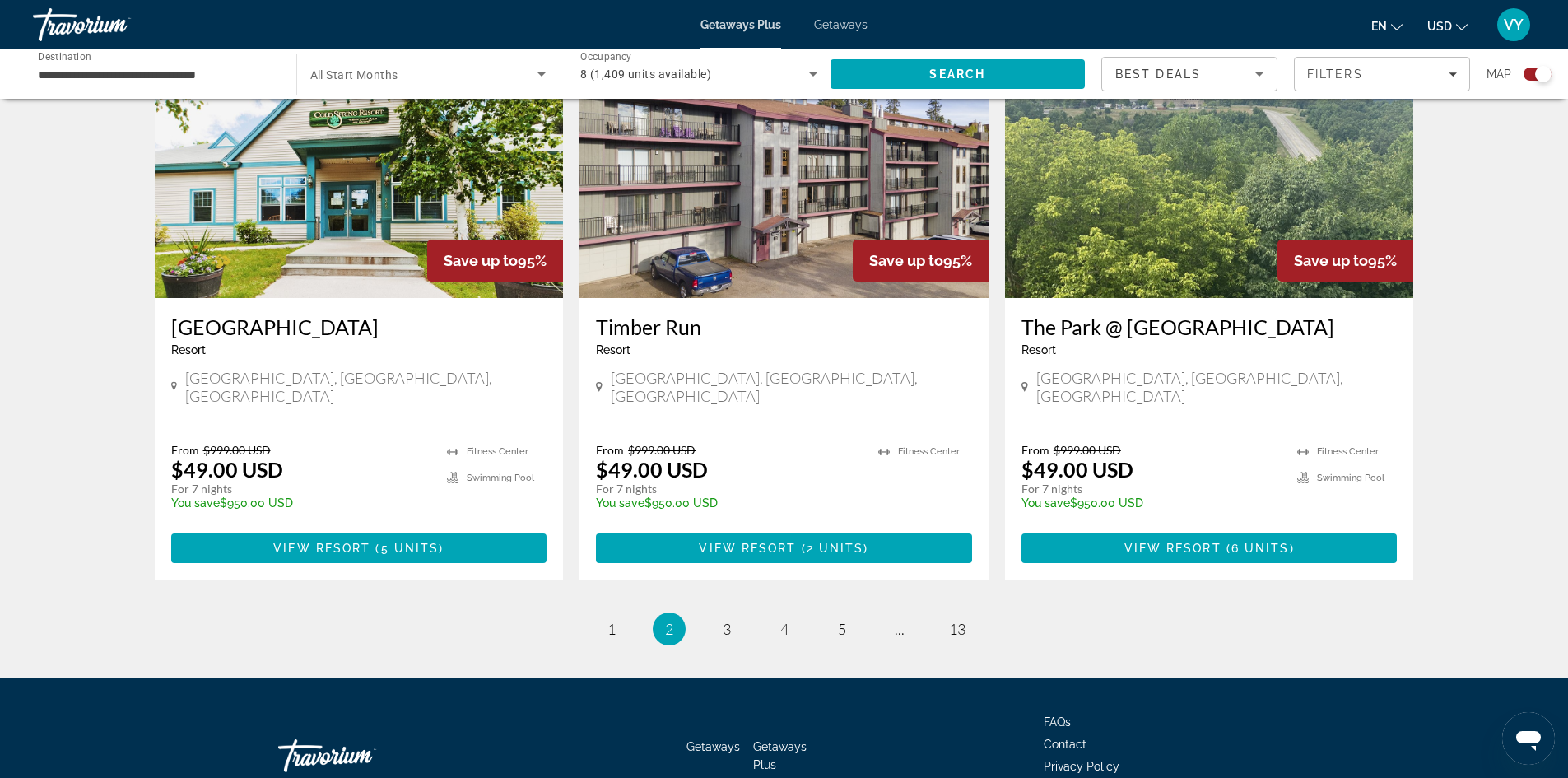
scroll to position [2395, 0]
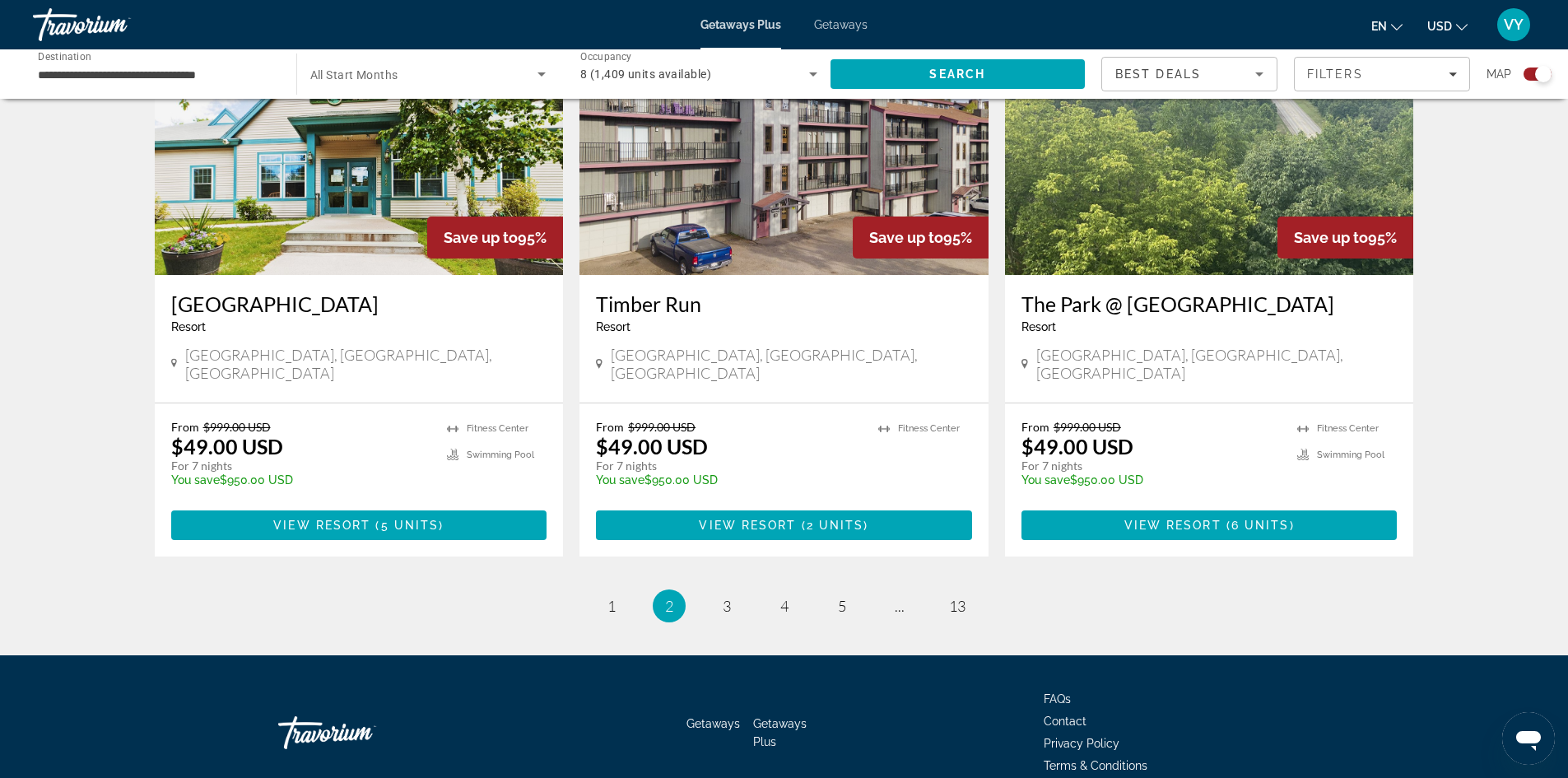
click at [704, 589] on ul "2 / 13 page 1 You're on page 2 page 3 page 4 page 5 page ... page 13" at bounding box center [784, 606] width 1259 height 33
click at [715, 591] on link "page 3" at bounding box center [725, 605] width 28 height 28
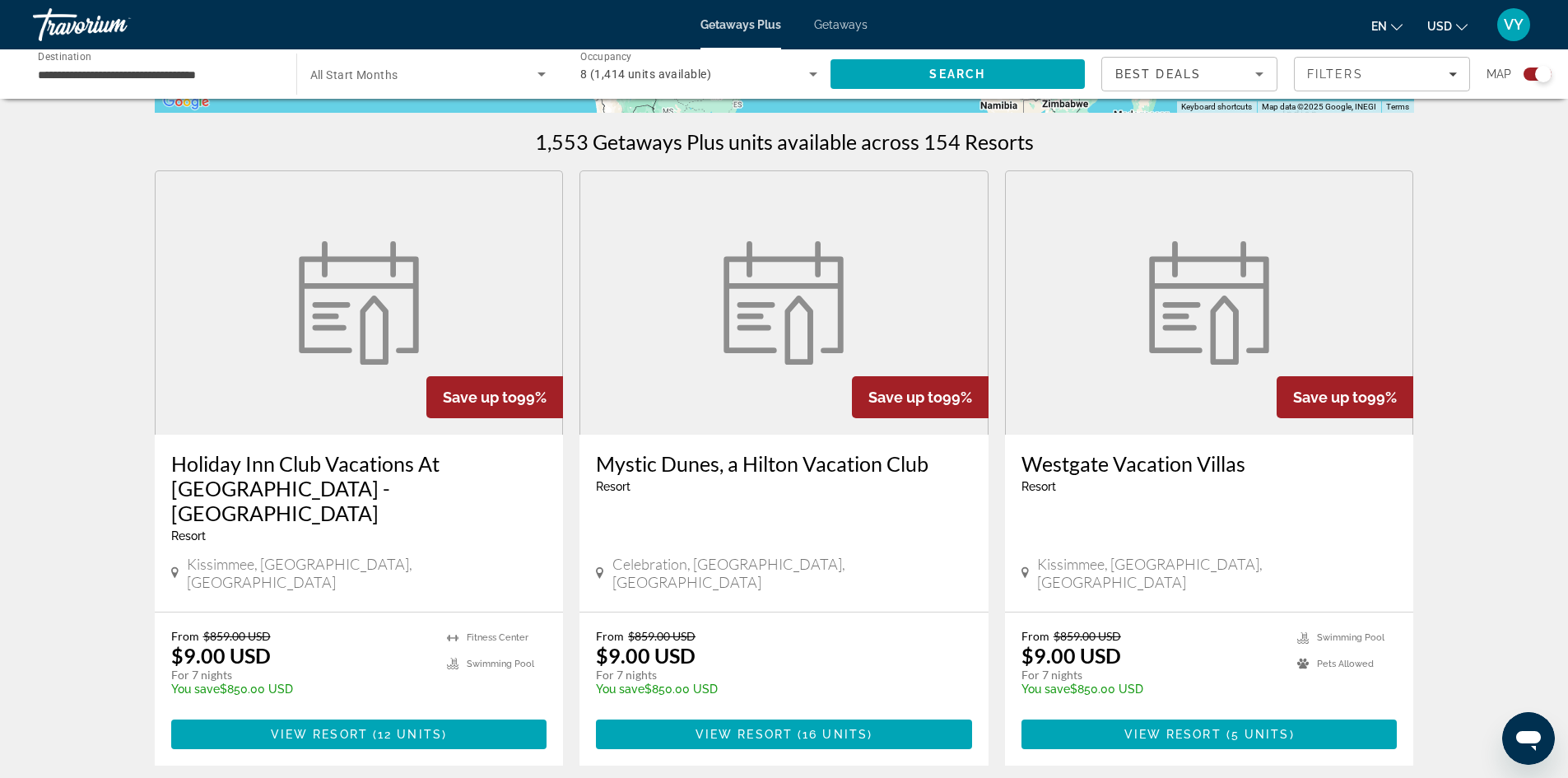
scroll to position [494, 0]
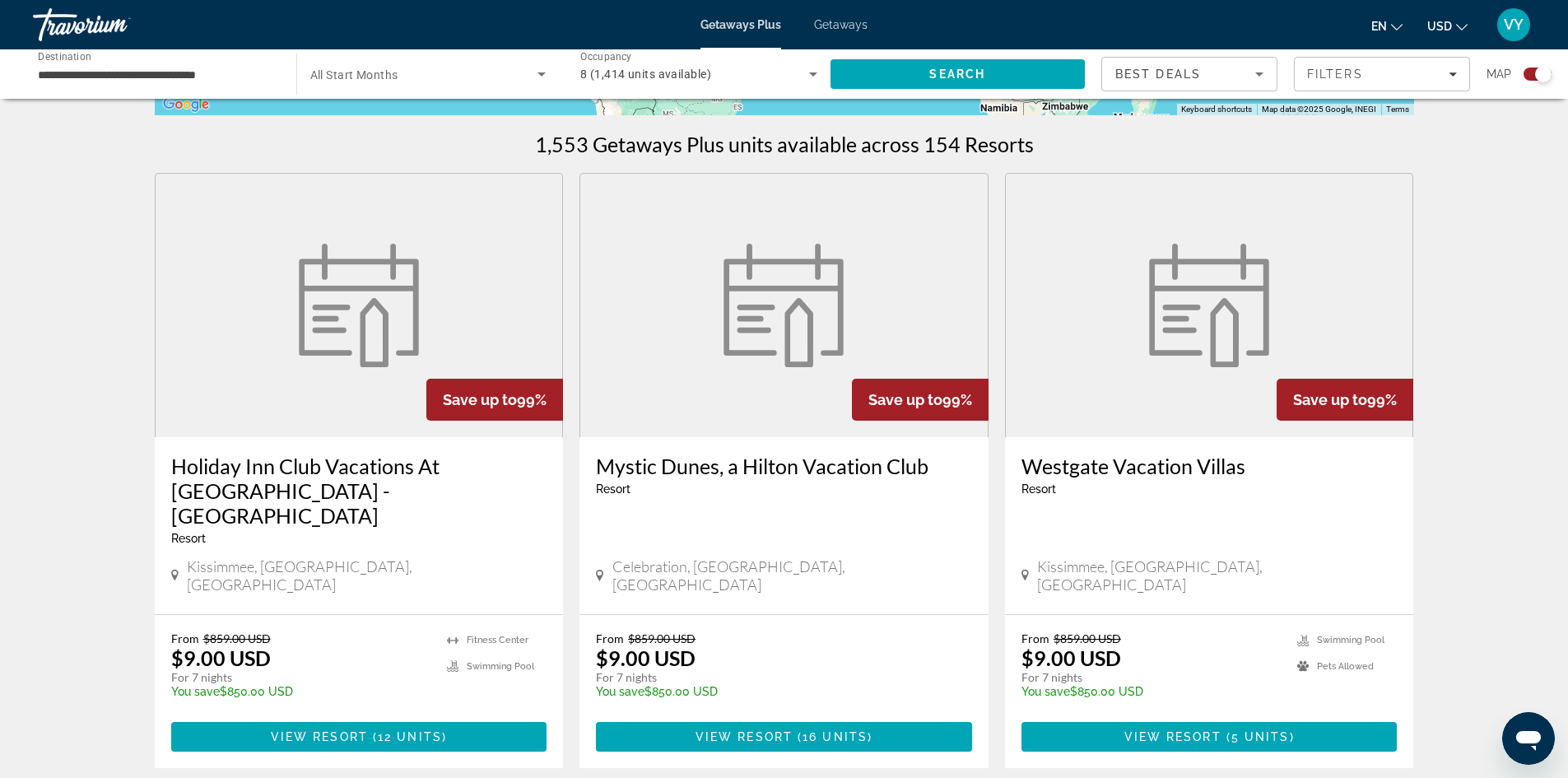
click at [282, 319] on figure "Main content" at bounding box center [359, 305] width 408 height 263
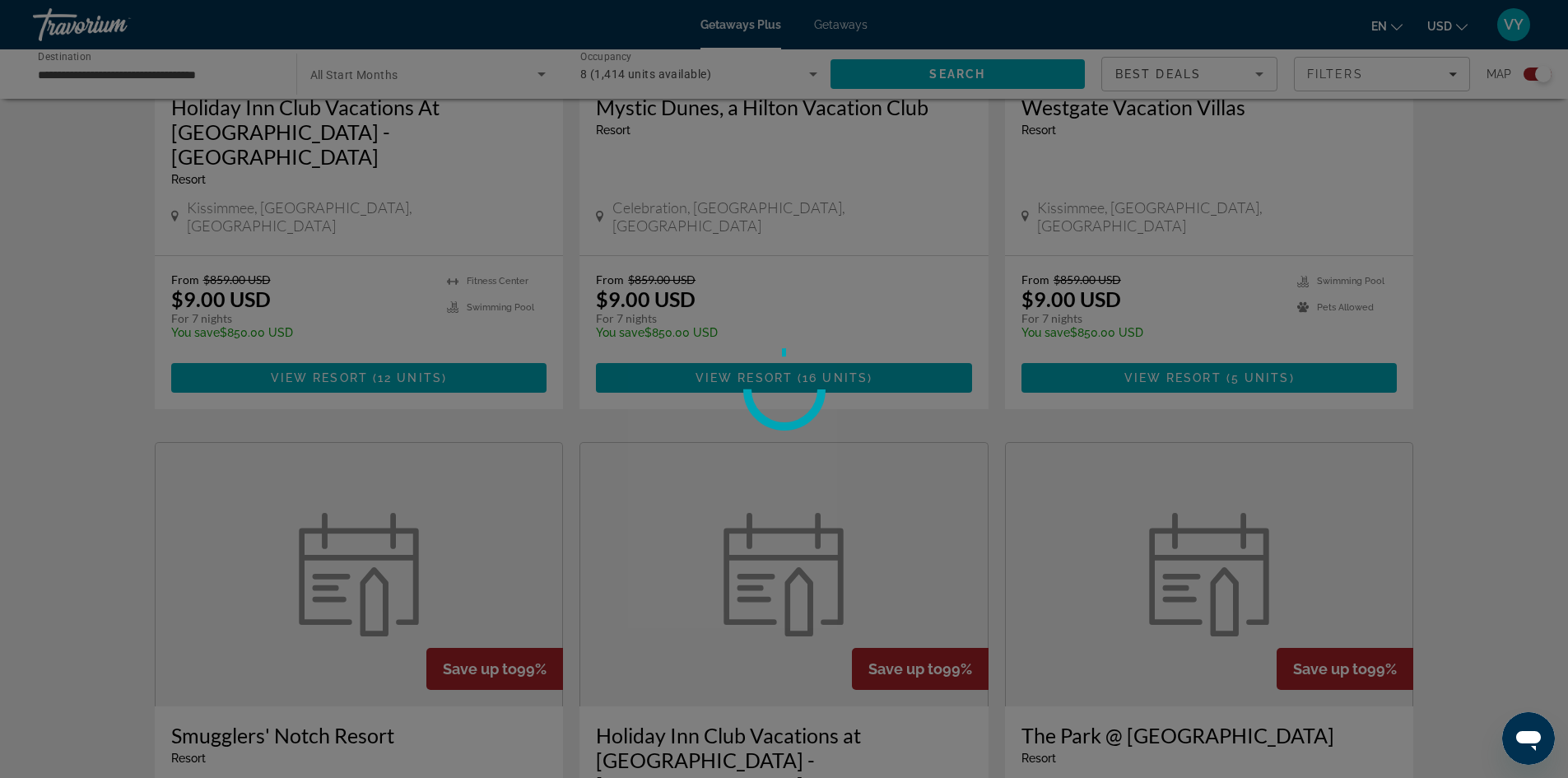
scroll to position [905, 0]
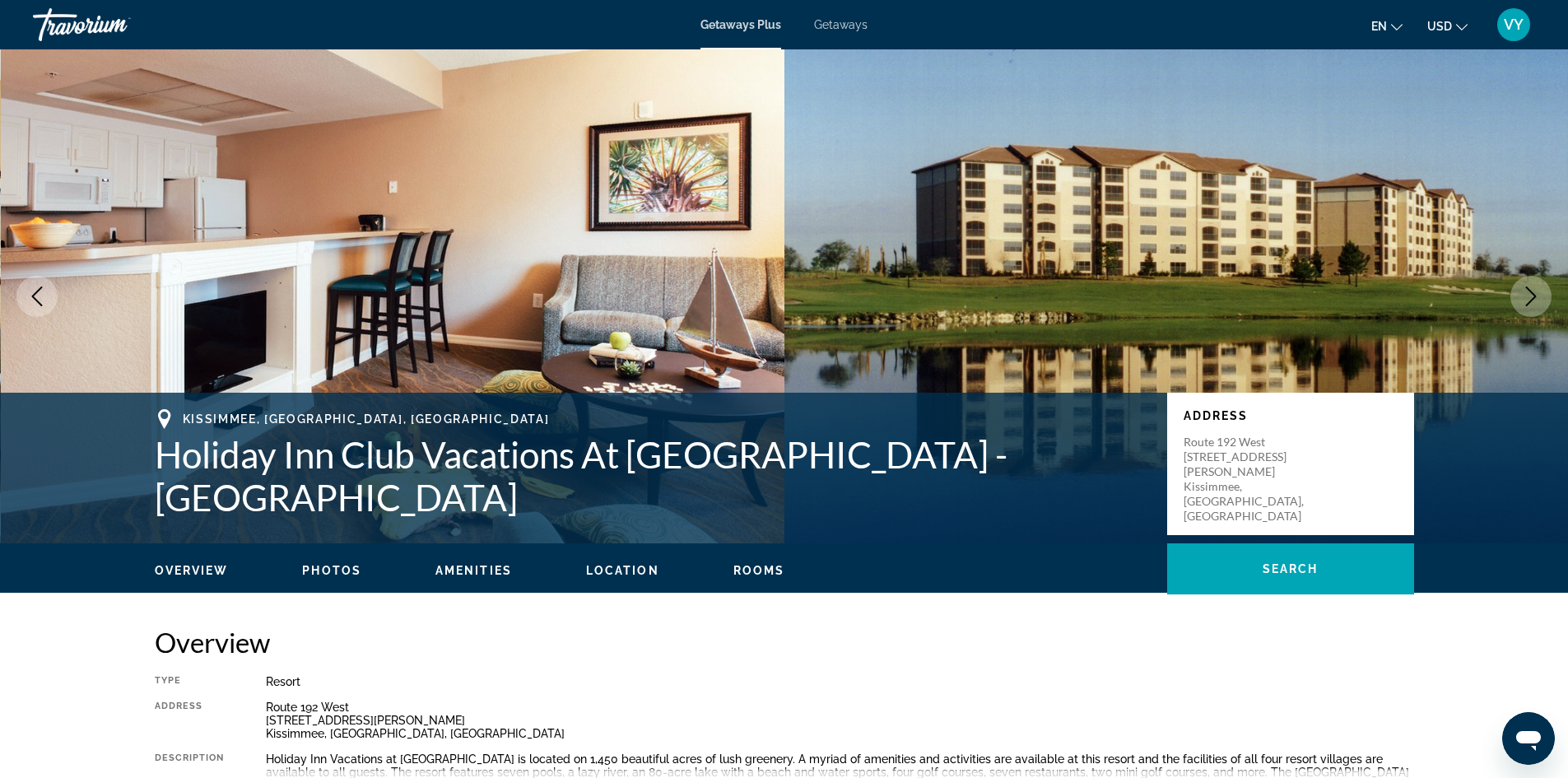
click at [1524, 296] on icon "Next image" at bounding box center [1531, 296] width 20 height 20
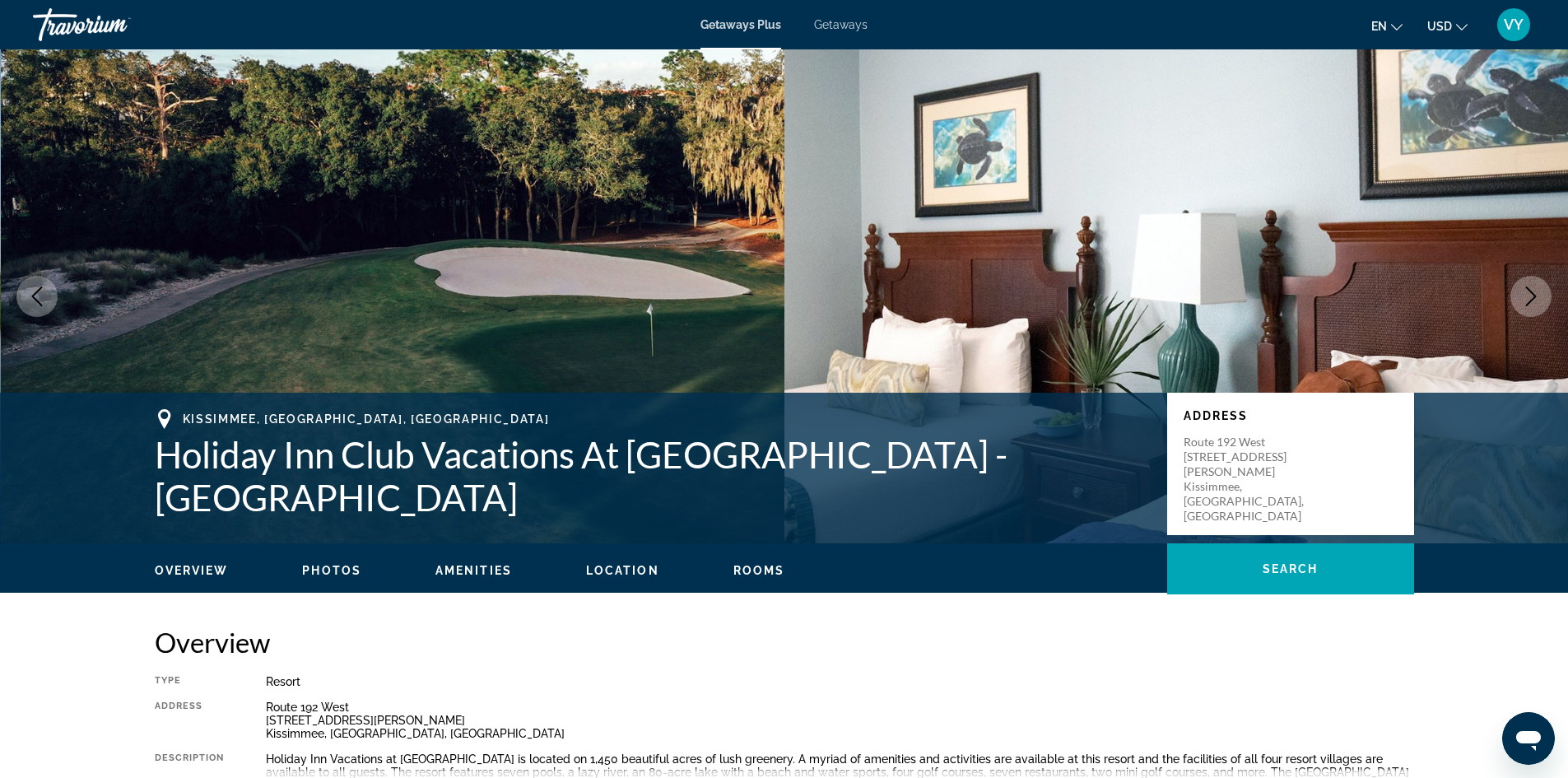
click at [1529, 296] on icon "Next image" at bounding box center [1531, 296] width 20 height 20
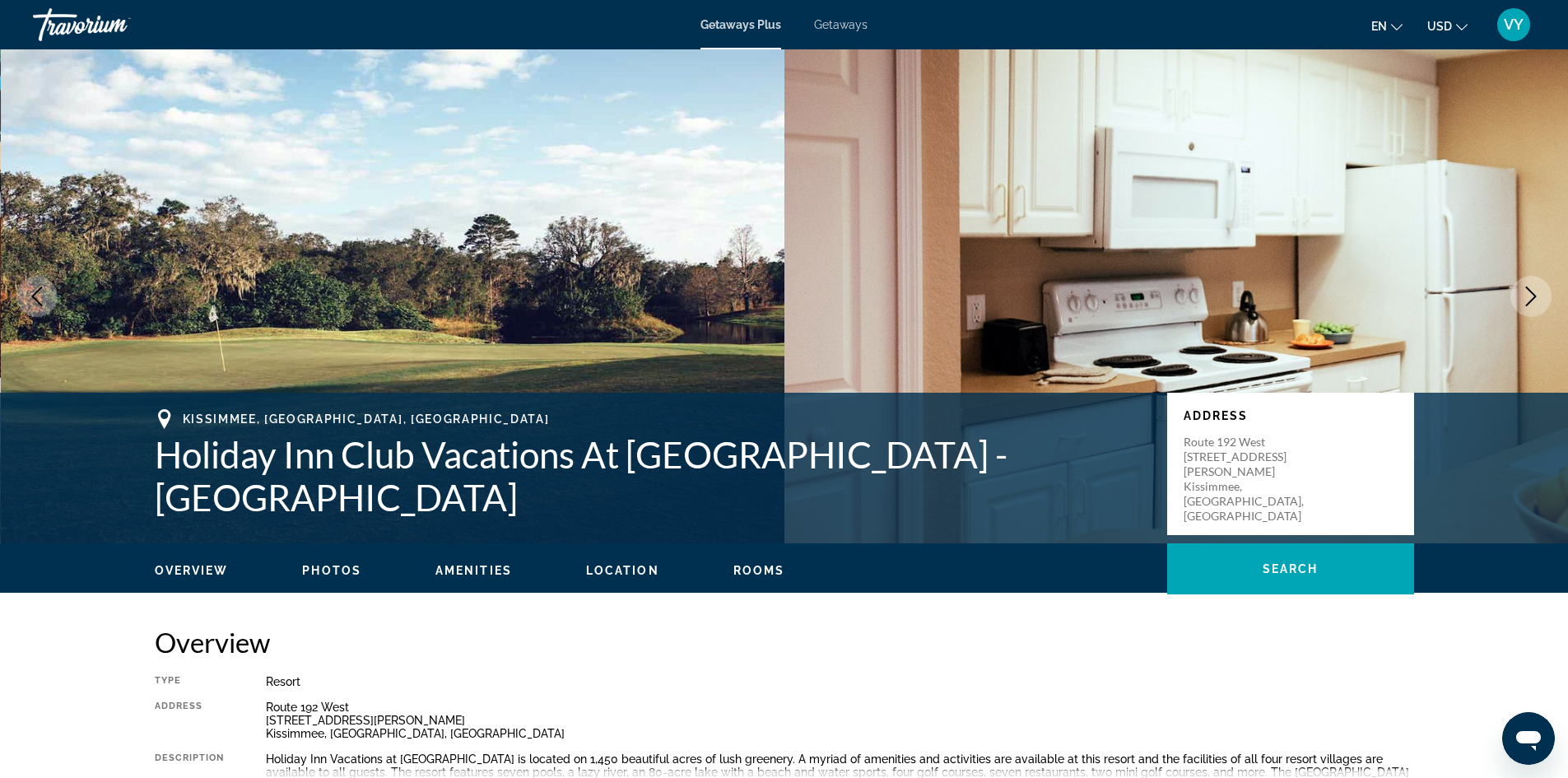
click at [1529, 296] on icon "Next image" at bounding box center [1531, 296] width 20 height 20
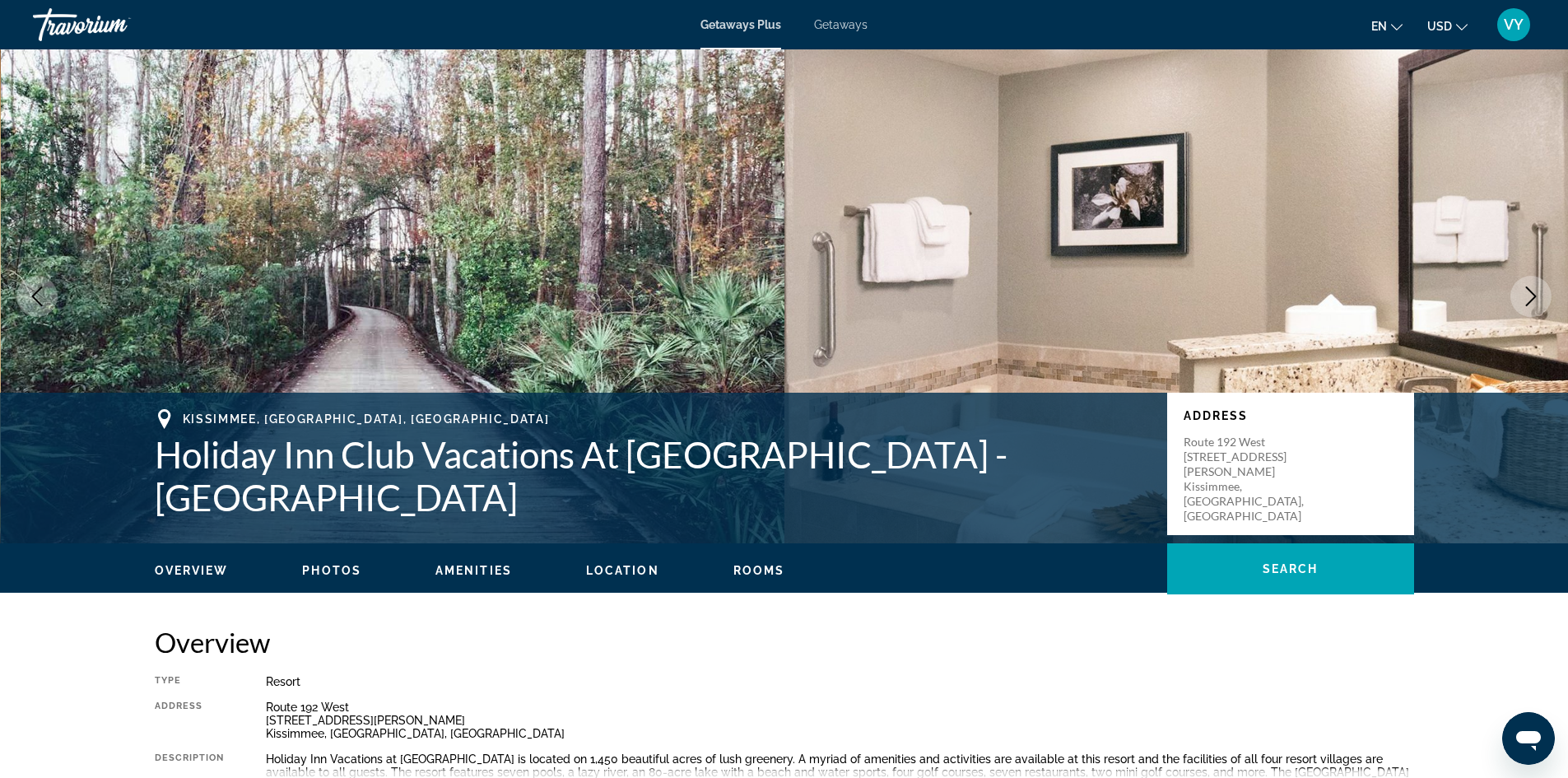
click at [1529, 296] on icon "Next image" at bounding box center [1531, 296] width 20 height 20
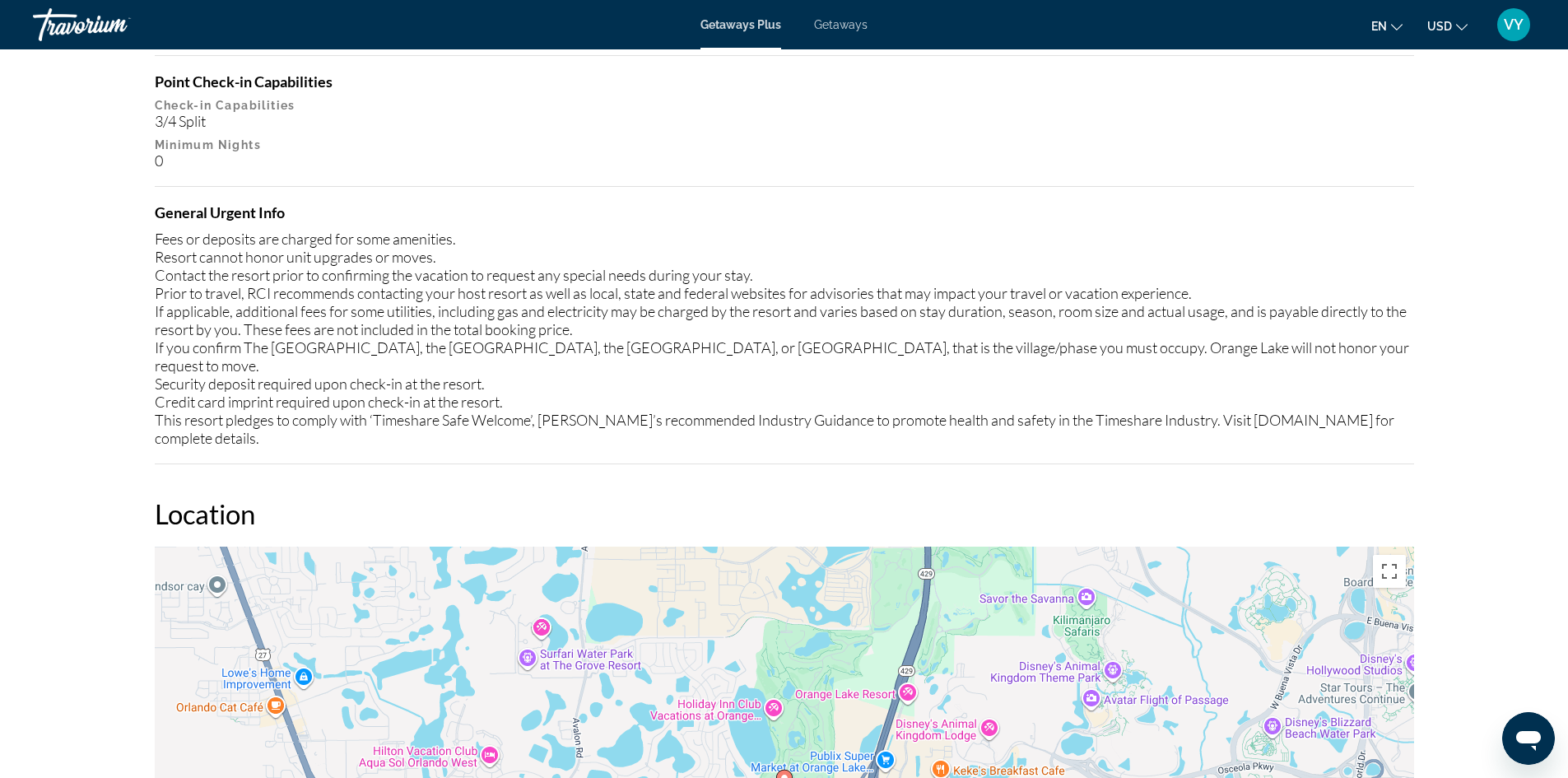
click at [53, 551] on div "prev next Kissimmee, FL, USA Holiday Inn Club Vacations At Orange Lake Resort -…" at bounding box center [784, 411] width 1568 height 5006
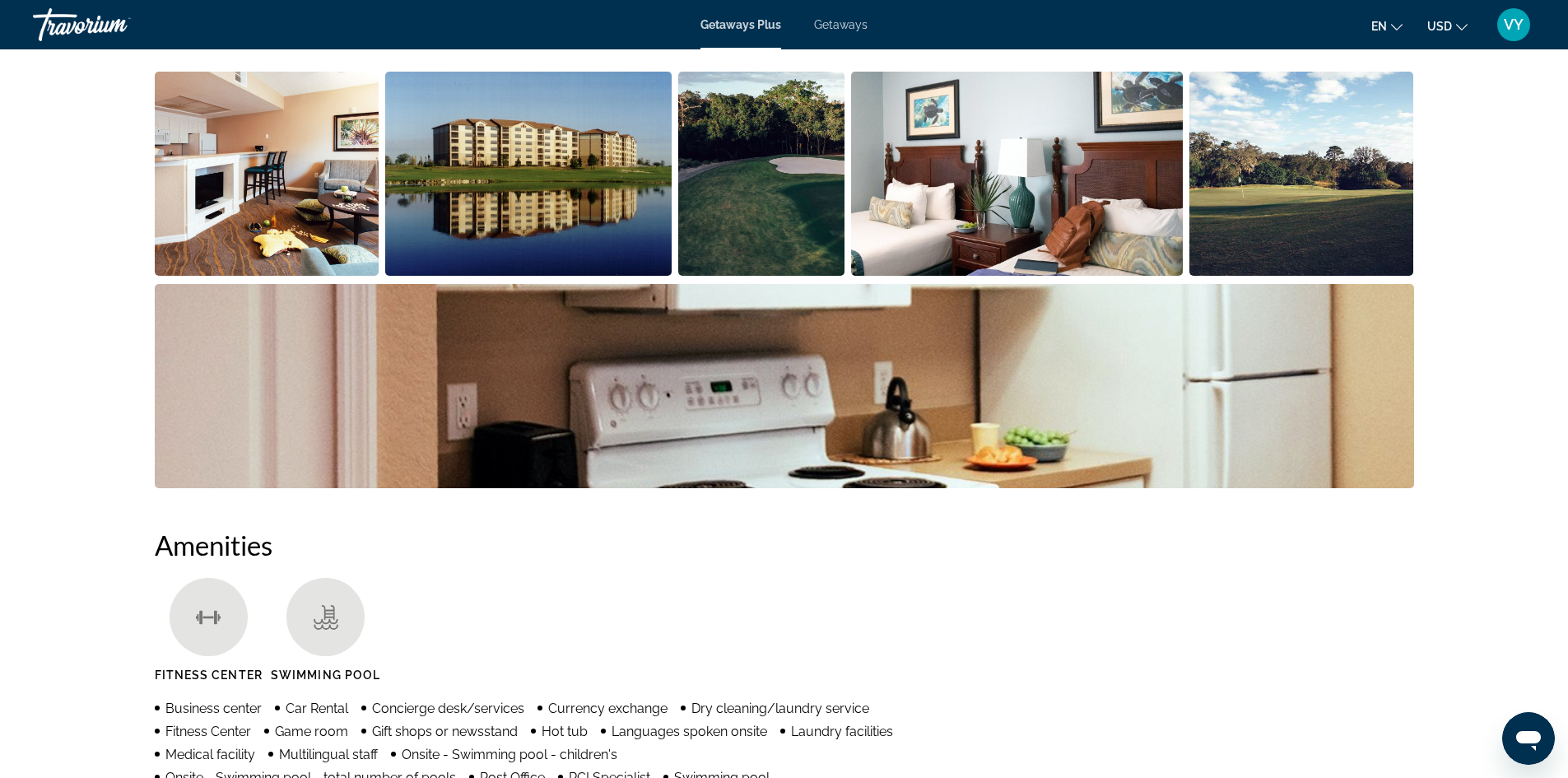
scroll to position [822, 0]
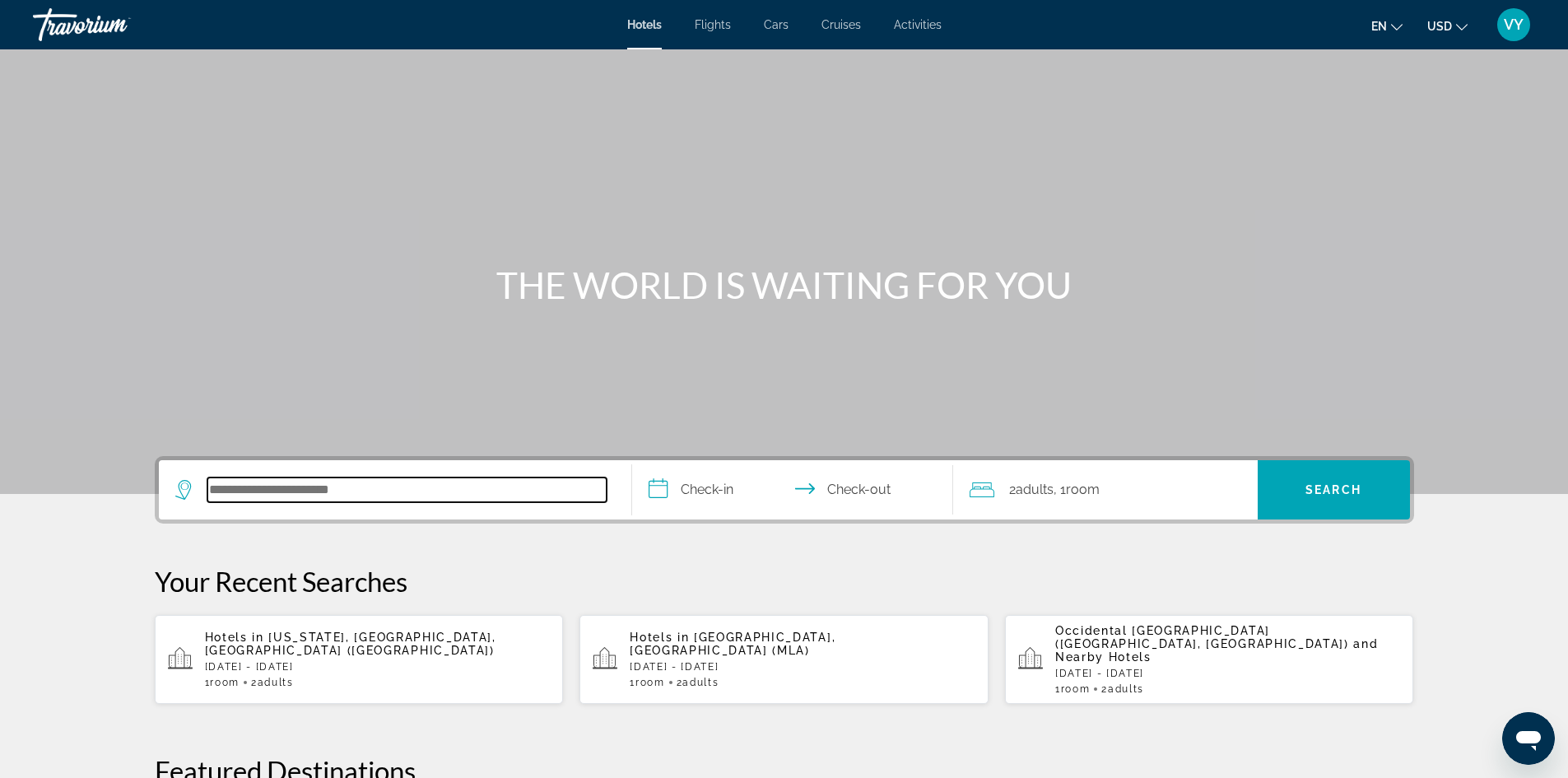
click at [370, 495] on input "Search hotel destination" at bounding box center [407, 489] width 399 height 24
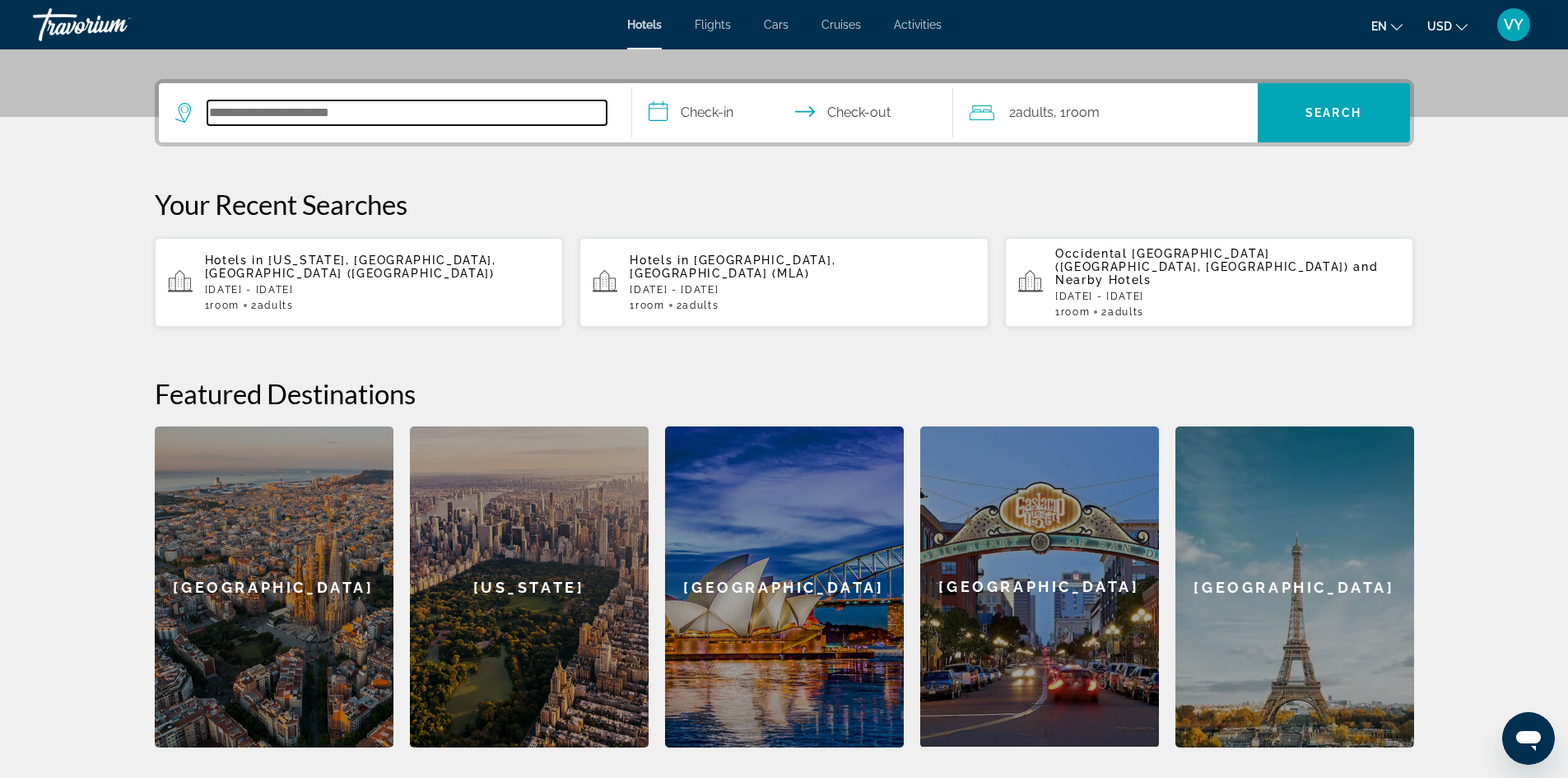
scroll to position [403, 0]
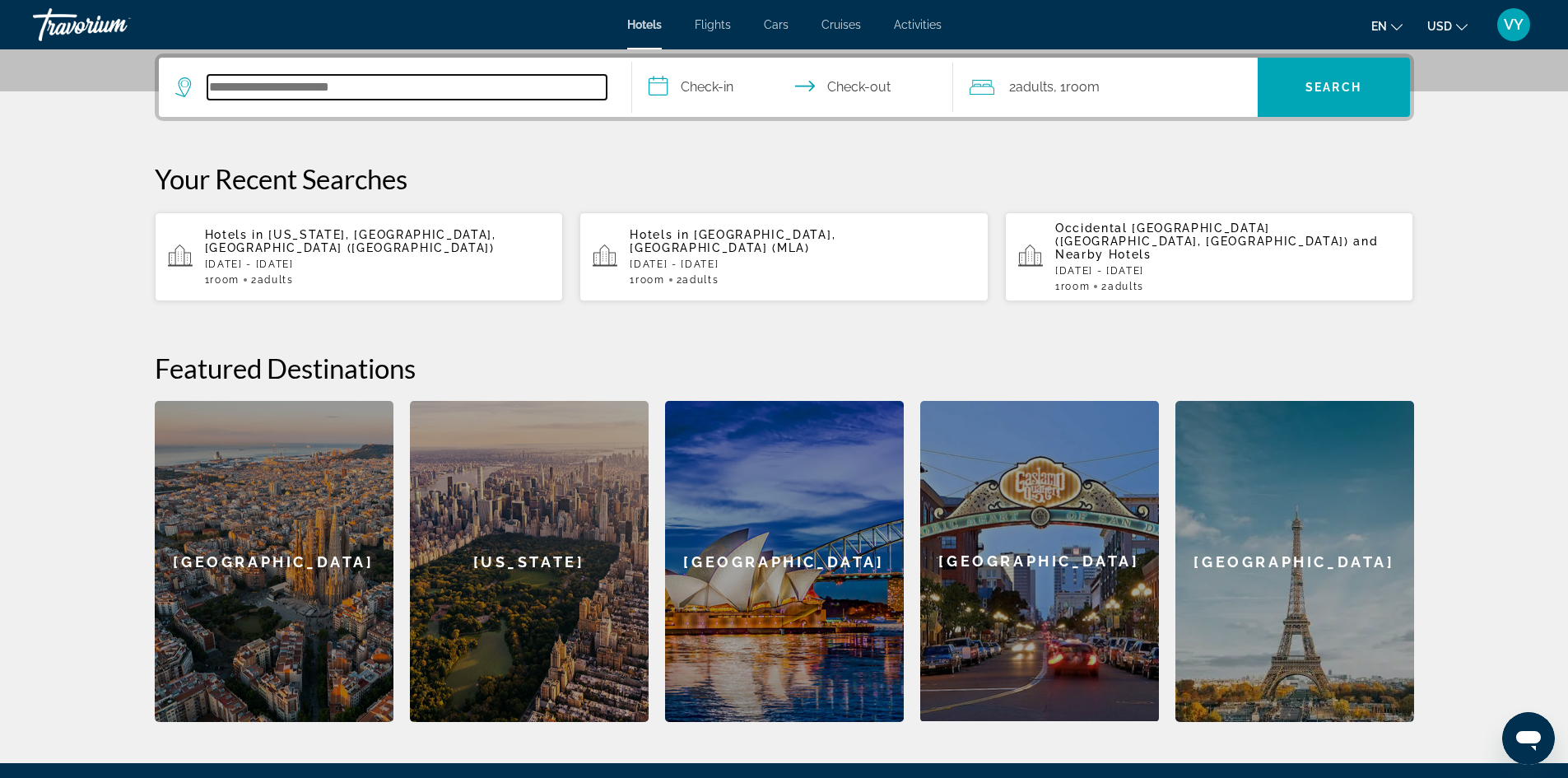
click at [253, 93] on input "Search hotel destination" at bounding box center [407, 87] width 399 height 24
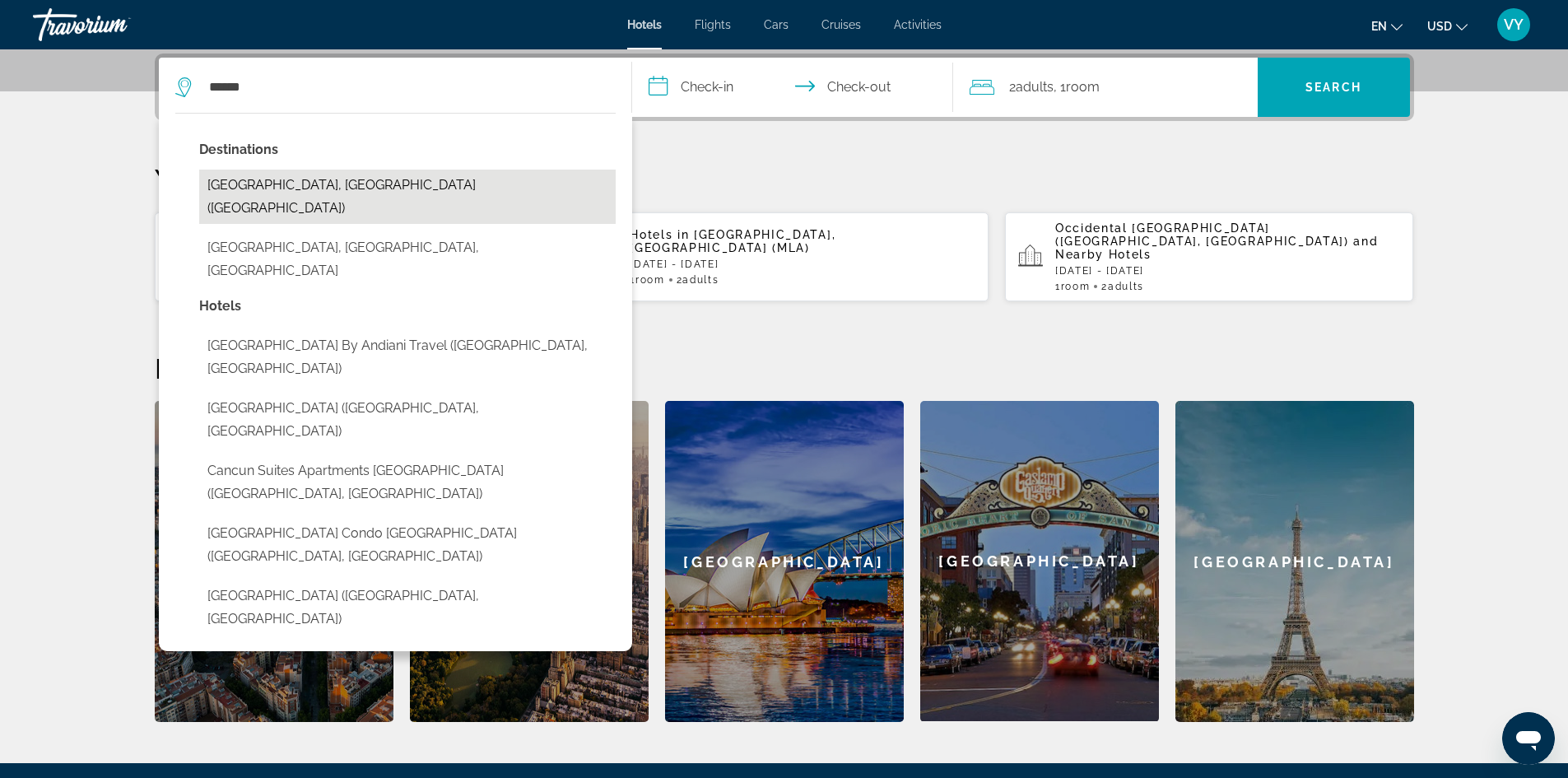
click at [358, 179] on button "[GEOGRAPHIC_DATA], [GEOGRAPHIC_DATA] ([GEOGRAPHIC_DATA])" at bounding box center [408, 196] width 416 height 55
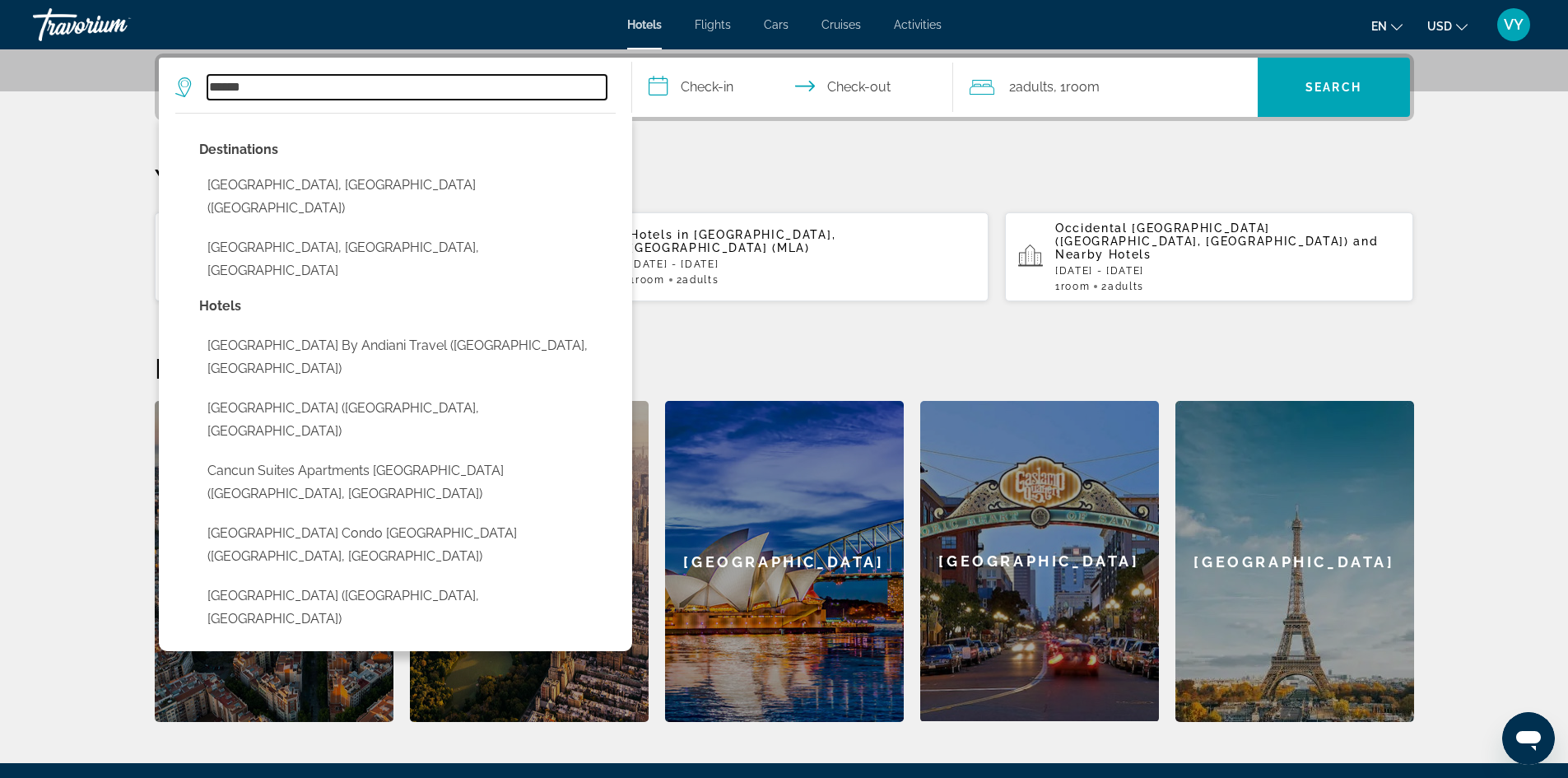
type input "**********"
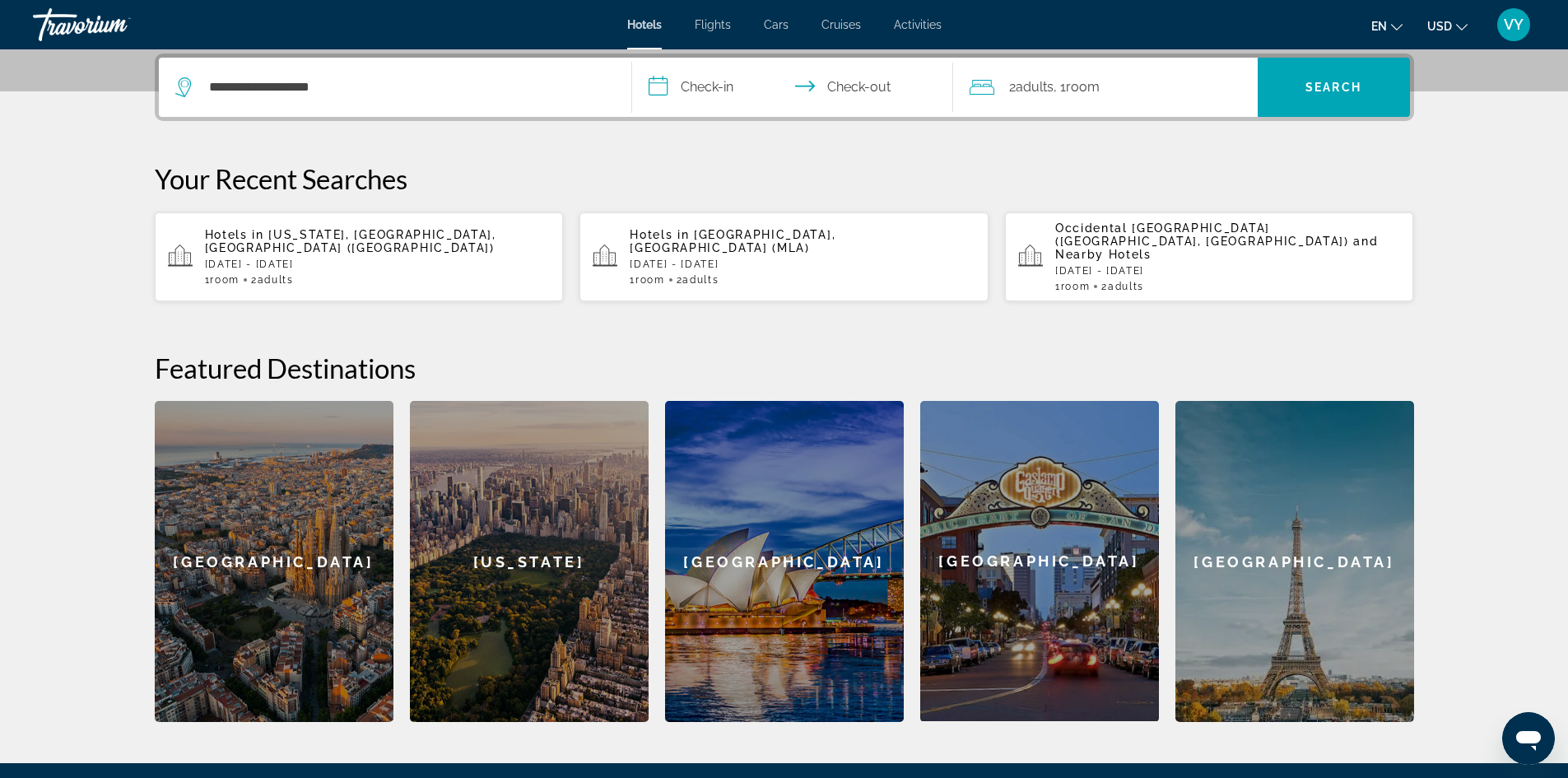
click at [701, 91] on input "**********" at bounding box center [796, 90] width 327 height 65
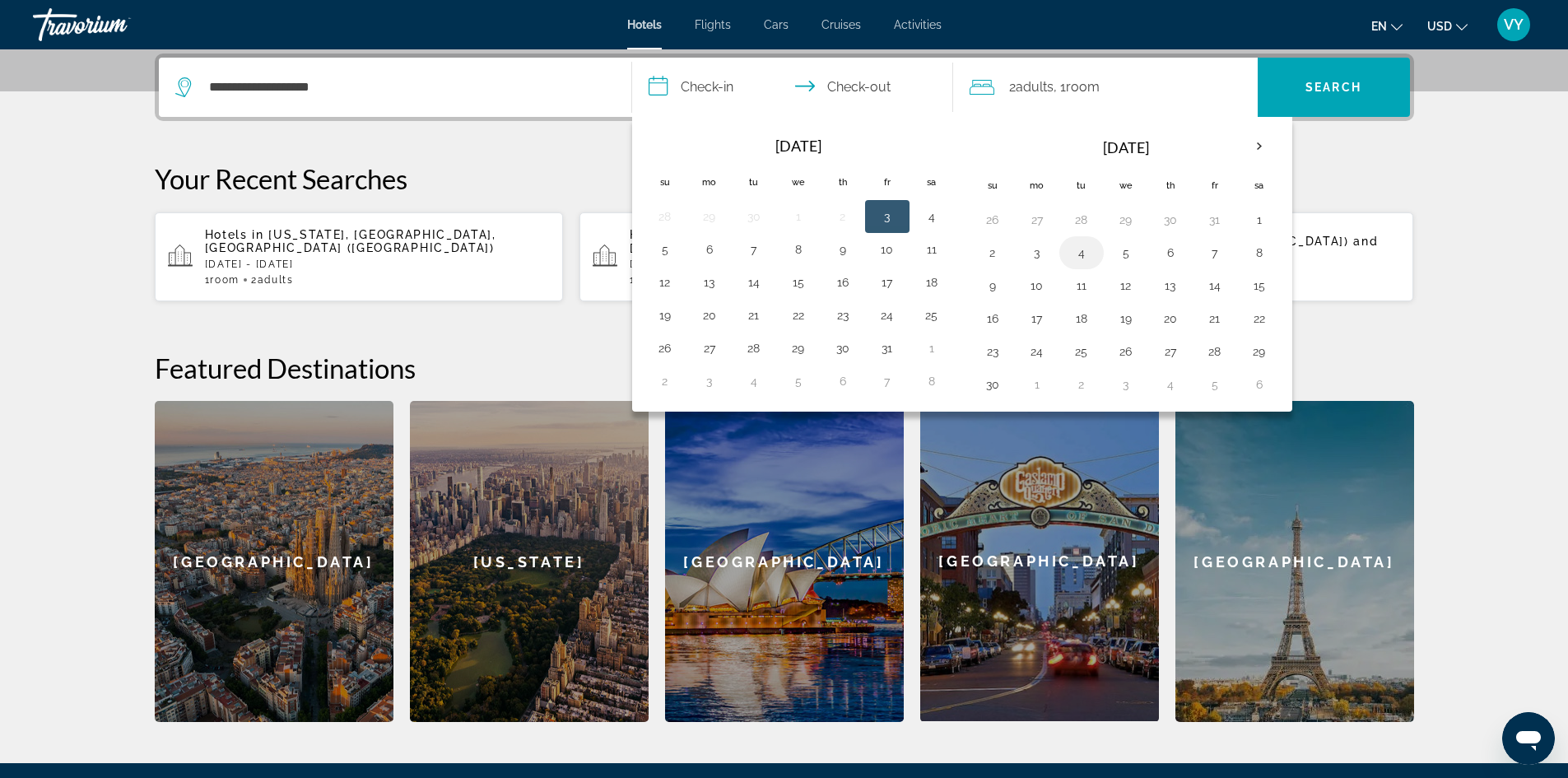
click at [1081, 252] on button "4" at bounding box center [1081, 253] width 26 height 23
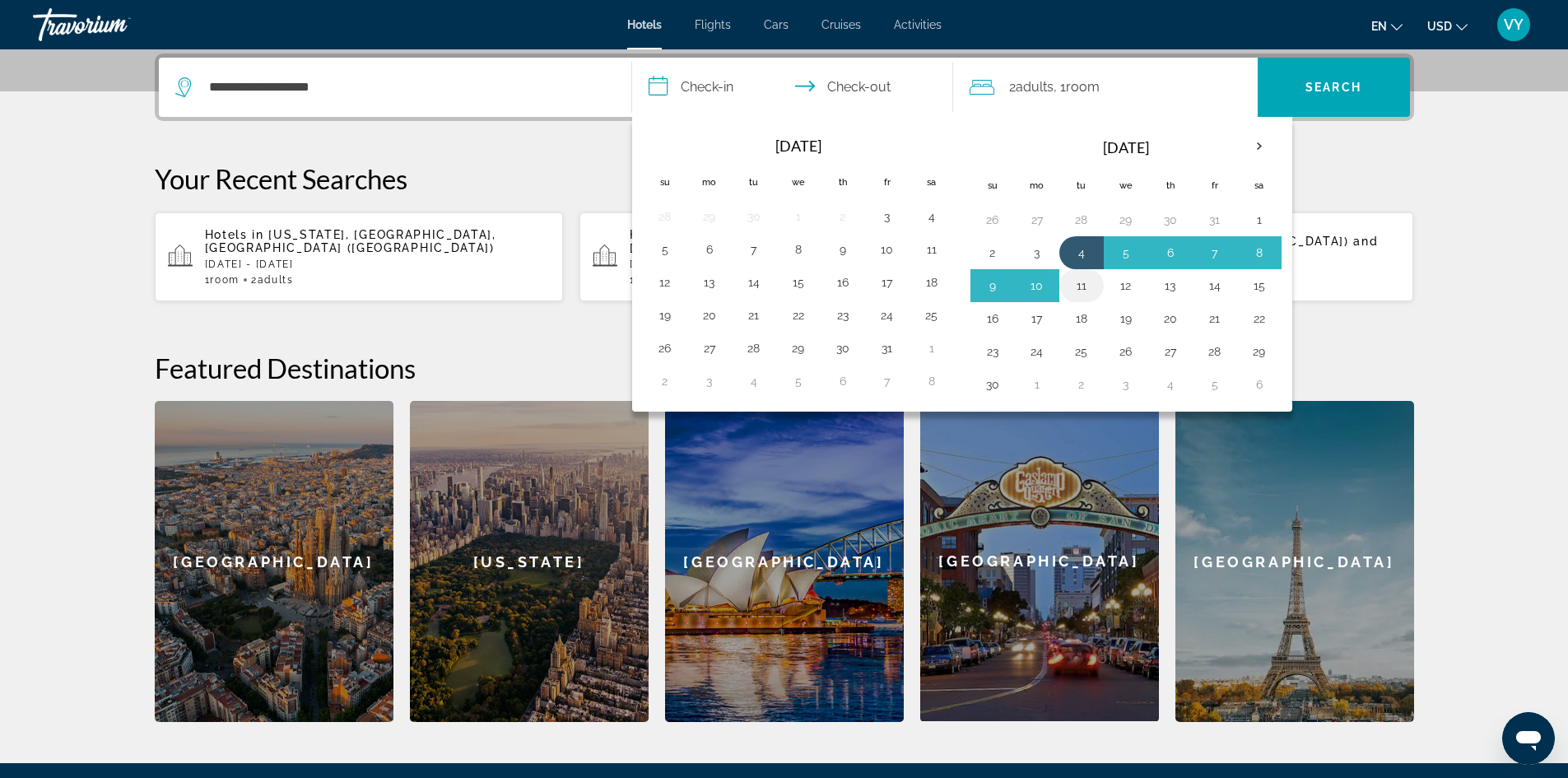
click at [1089, 284] on button "11" at bounding box center [1081, 285] width 26 height 23
type input "**********"
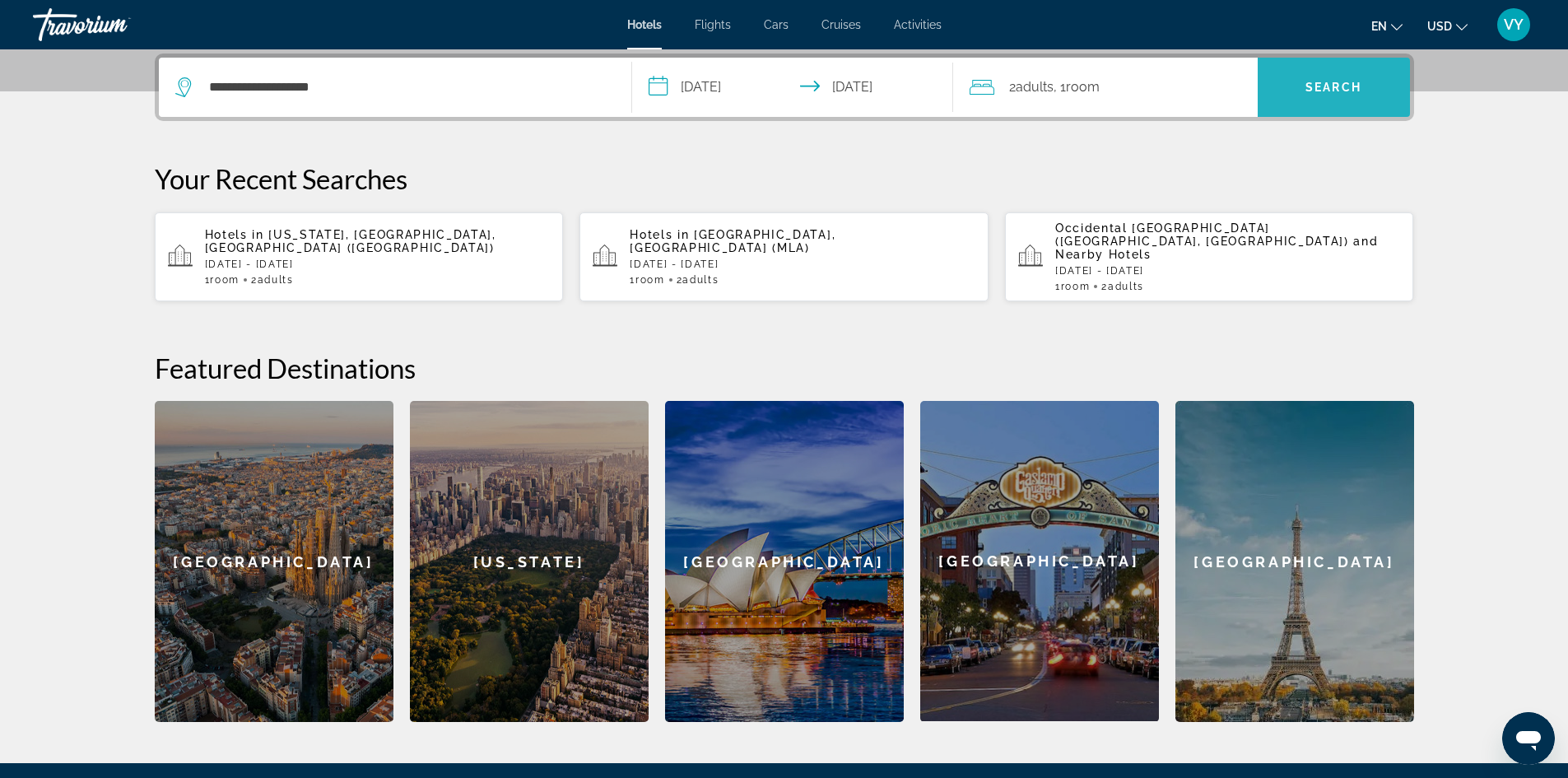
click at [1312, 80] on span "Search" at bounding box center [1334, 87] width 152 height 39
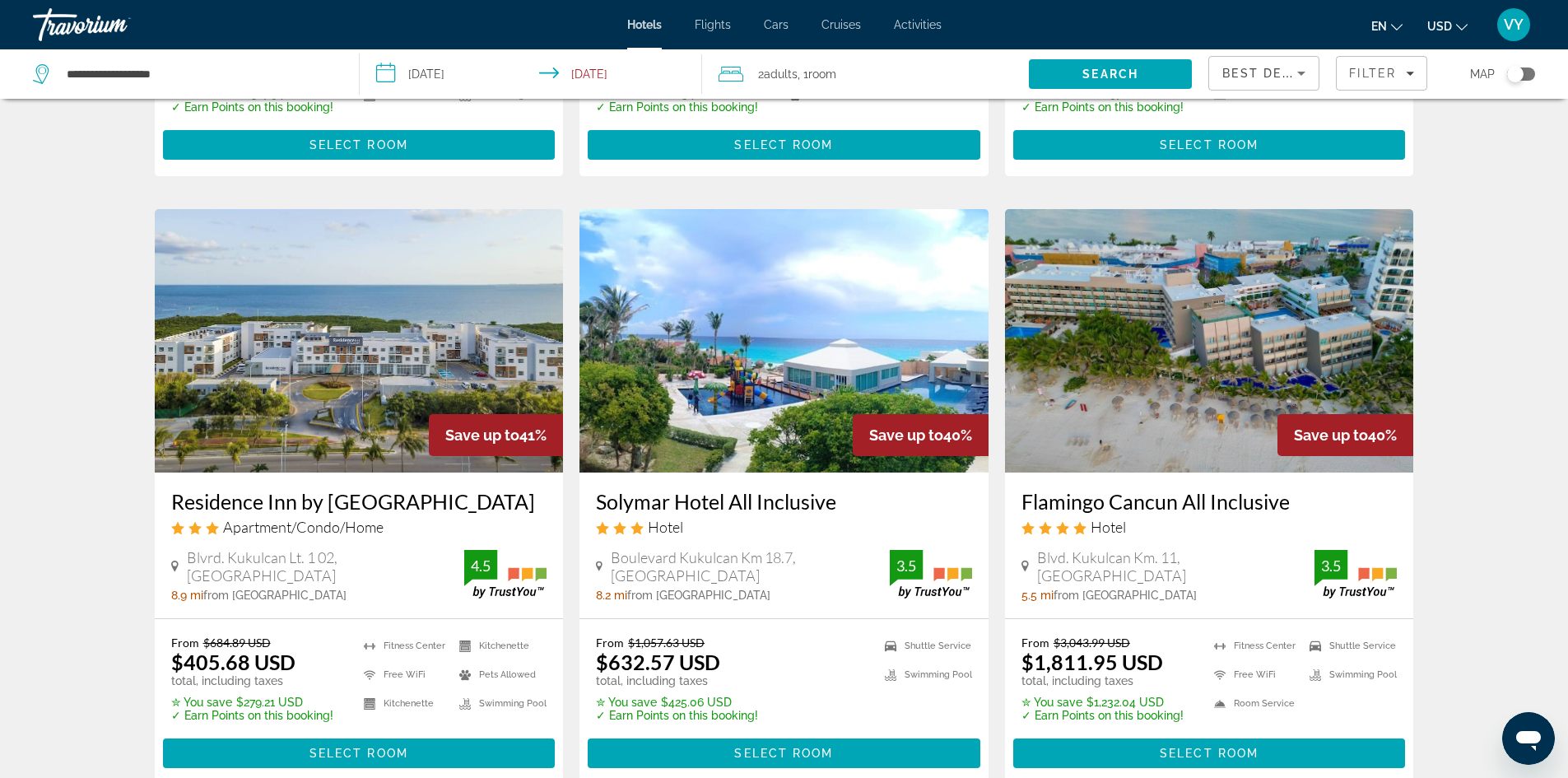
scroll to position [1893, 0]
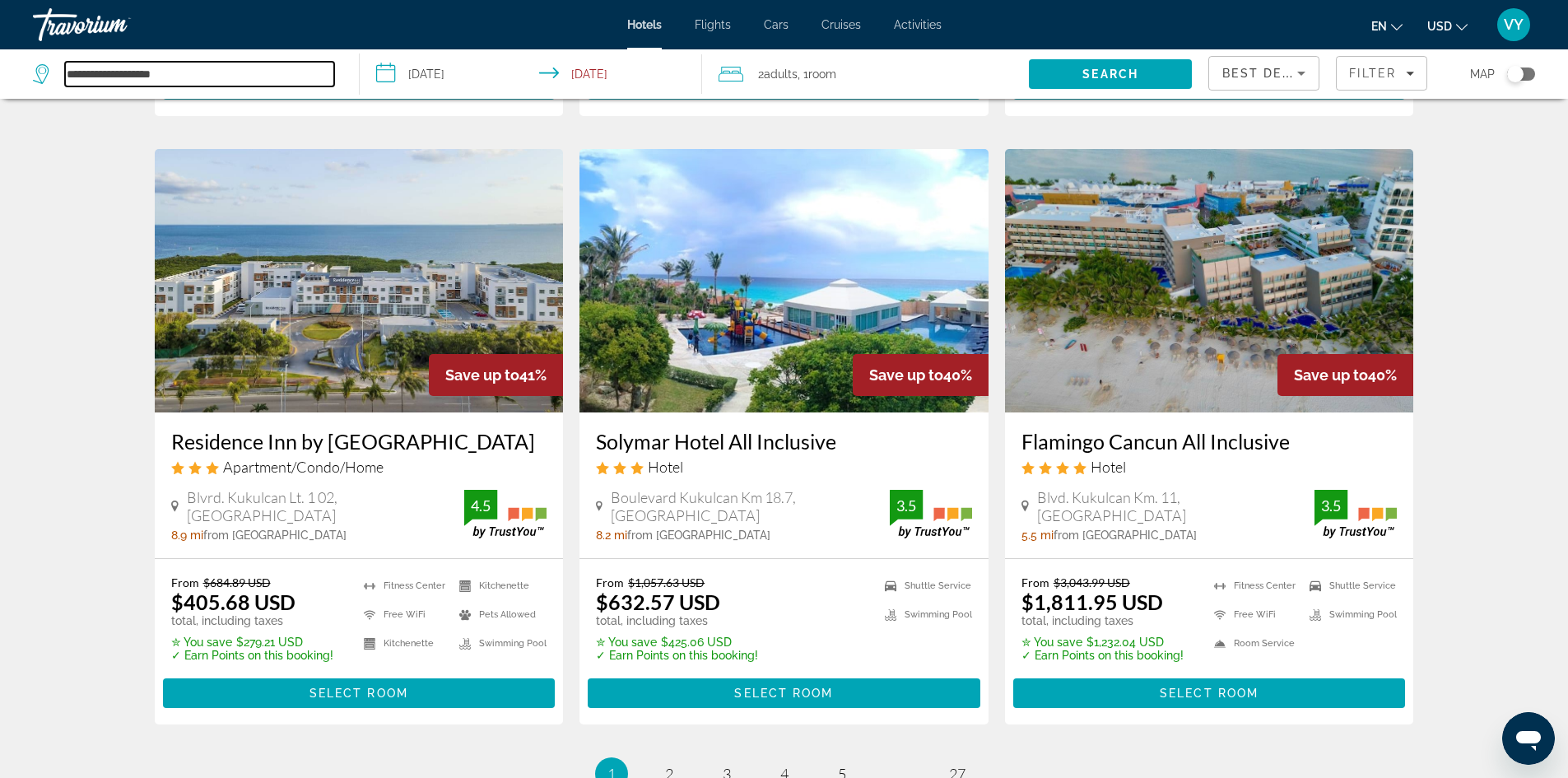
click at [241, 84] on input "**********" at bounding box center [199, 73] width 269 height 24
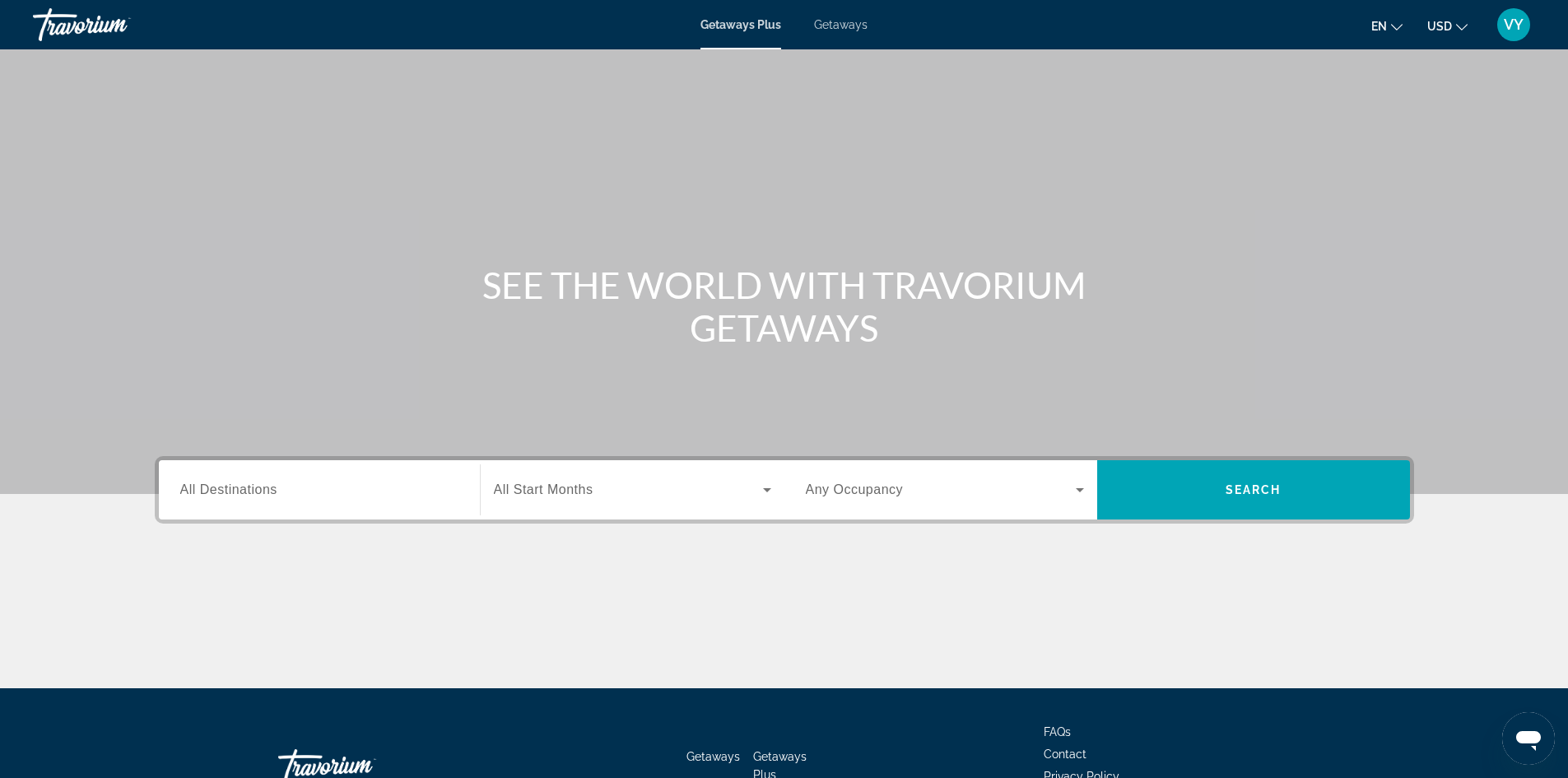
click at [234, 489] on span "All Destinations" at bounding box center [228, 489] width 97 height 14
click at [234, 489] on input "Destination All Destinations" at bounding box center [319, 491] width 279 height 20
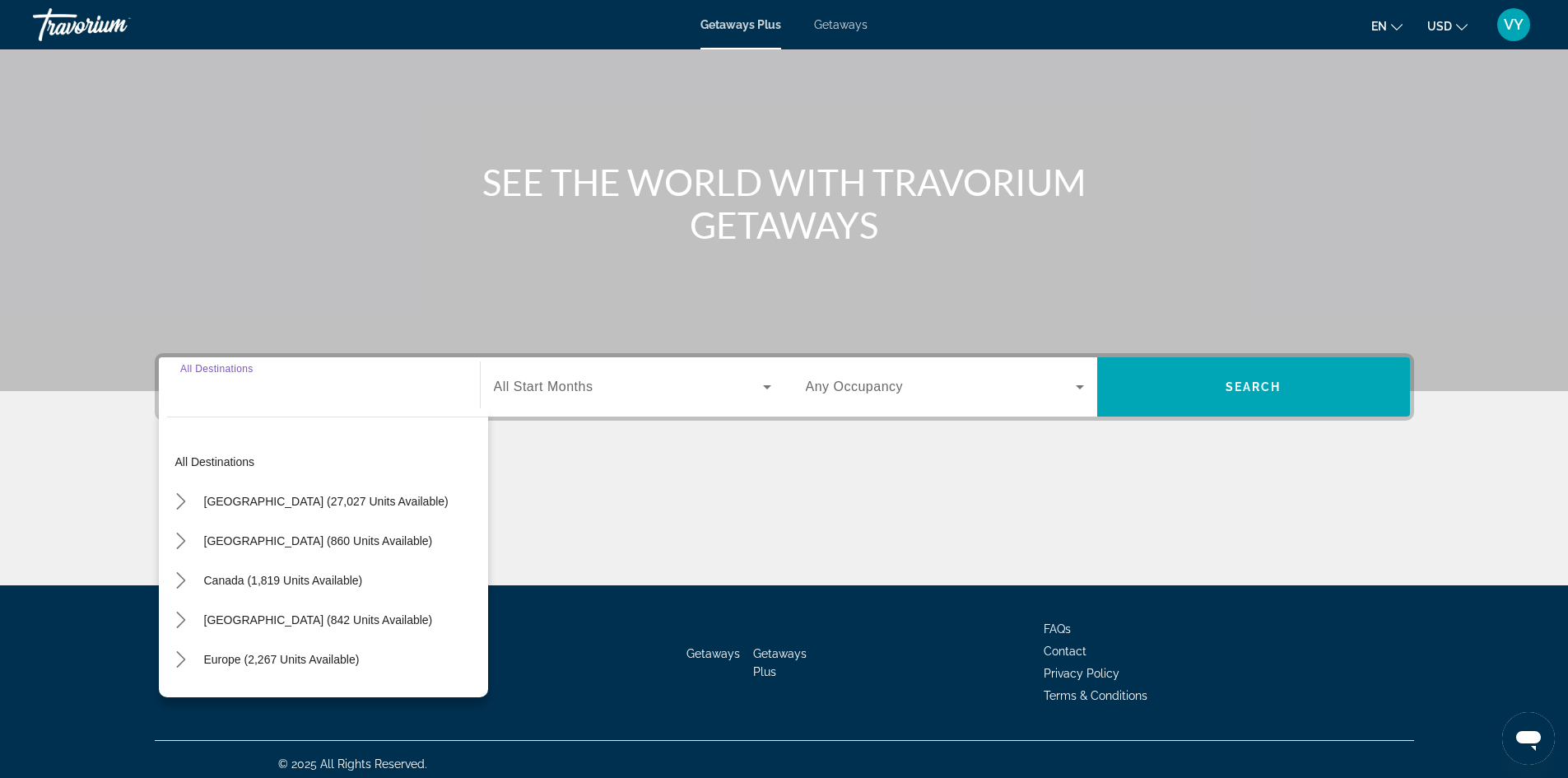
scroll to position [112, 0]
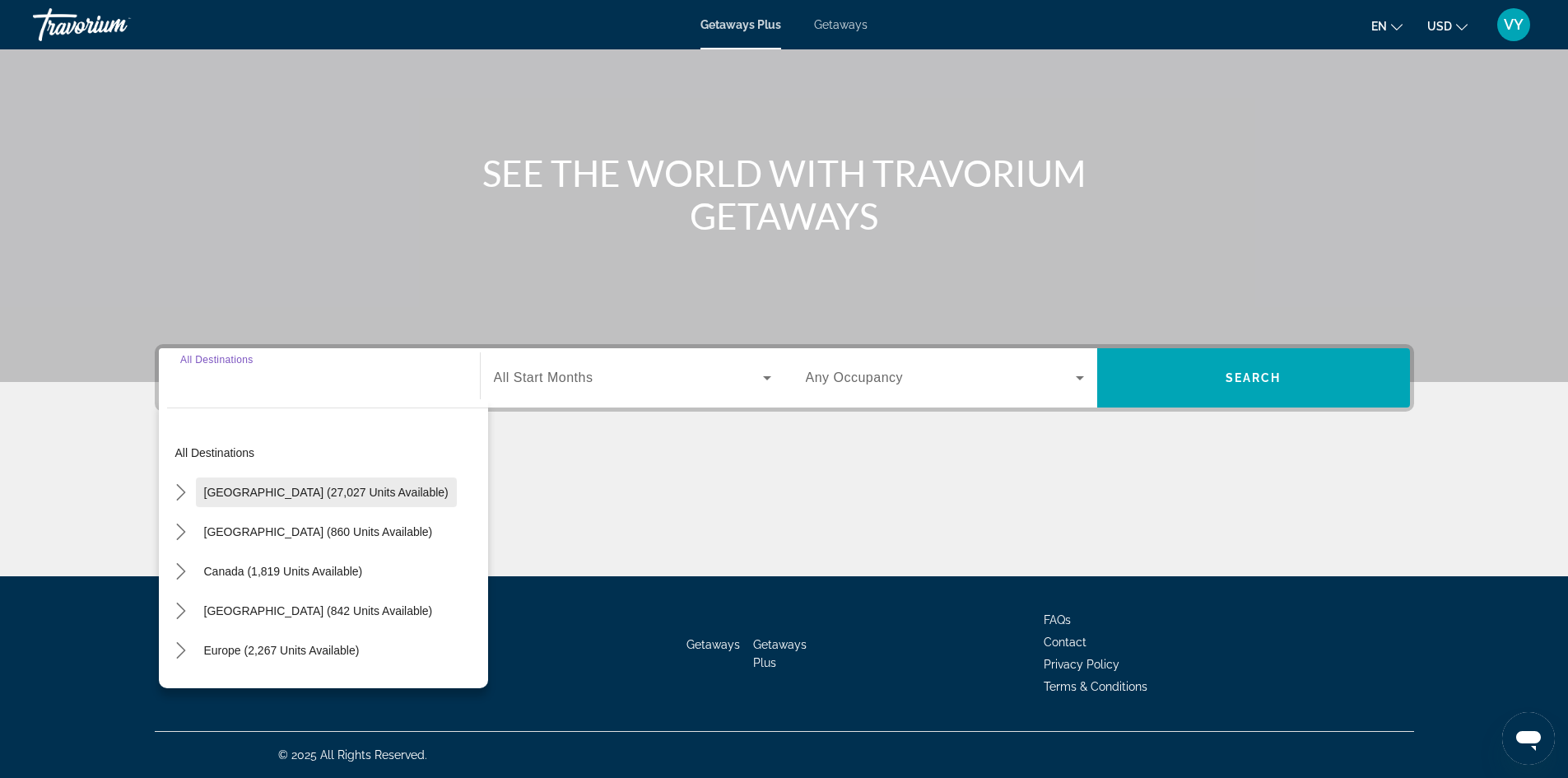
click at [238, 492] on span "[GEOGRAPHIC_DATA] (27,027 units available)" at bounding box center [327, 492] width 244 height 13
type input "**********"
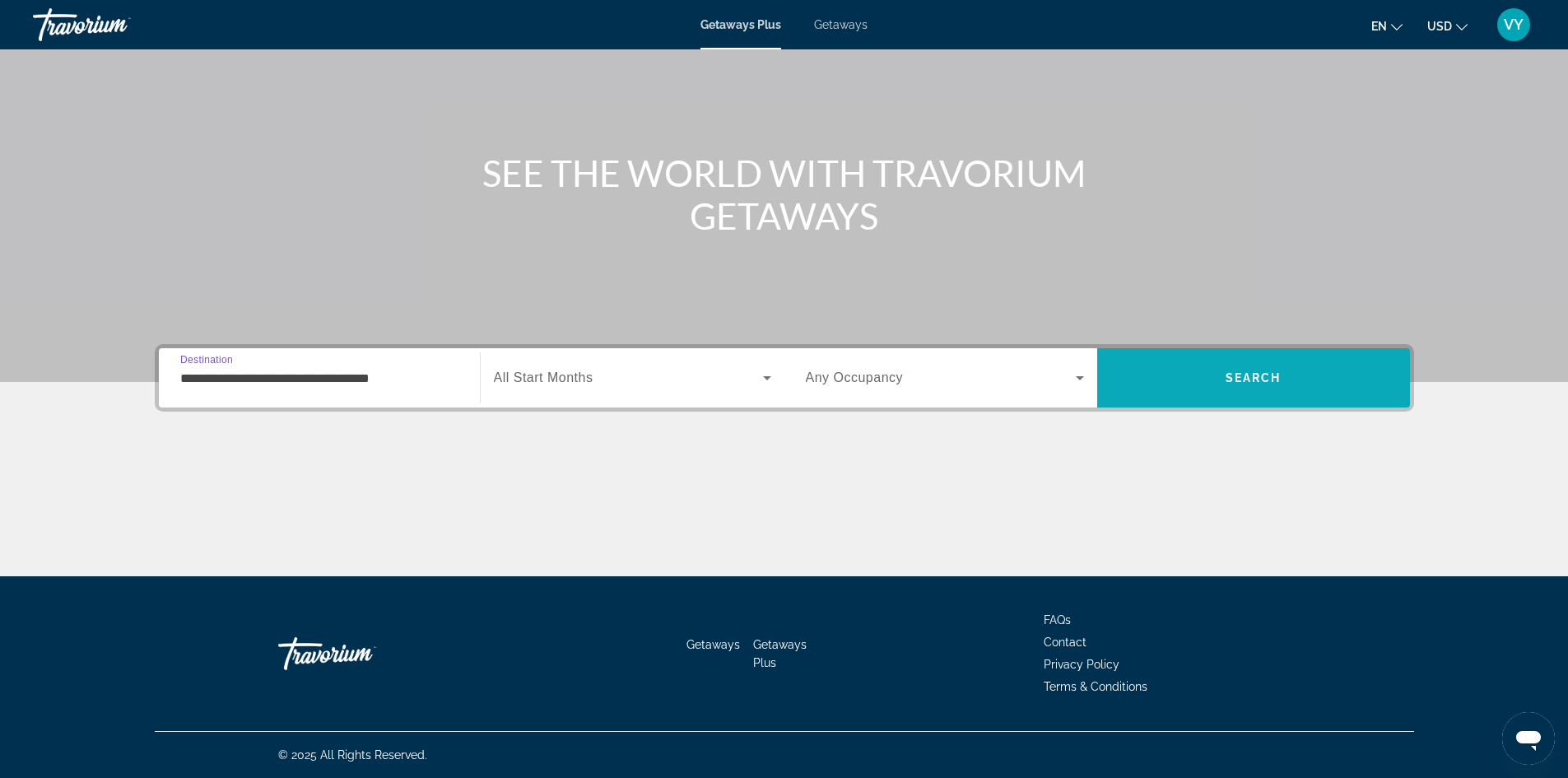
click at [1269, 378] on span "Search" at bounding box center [1253, 377] width 56 height 13
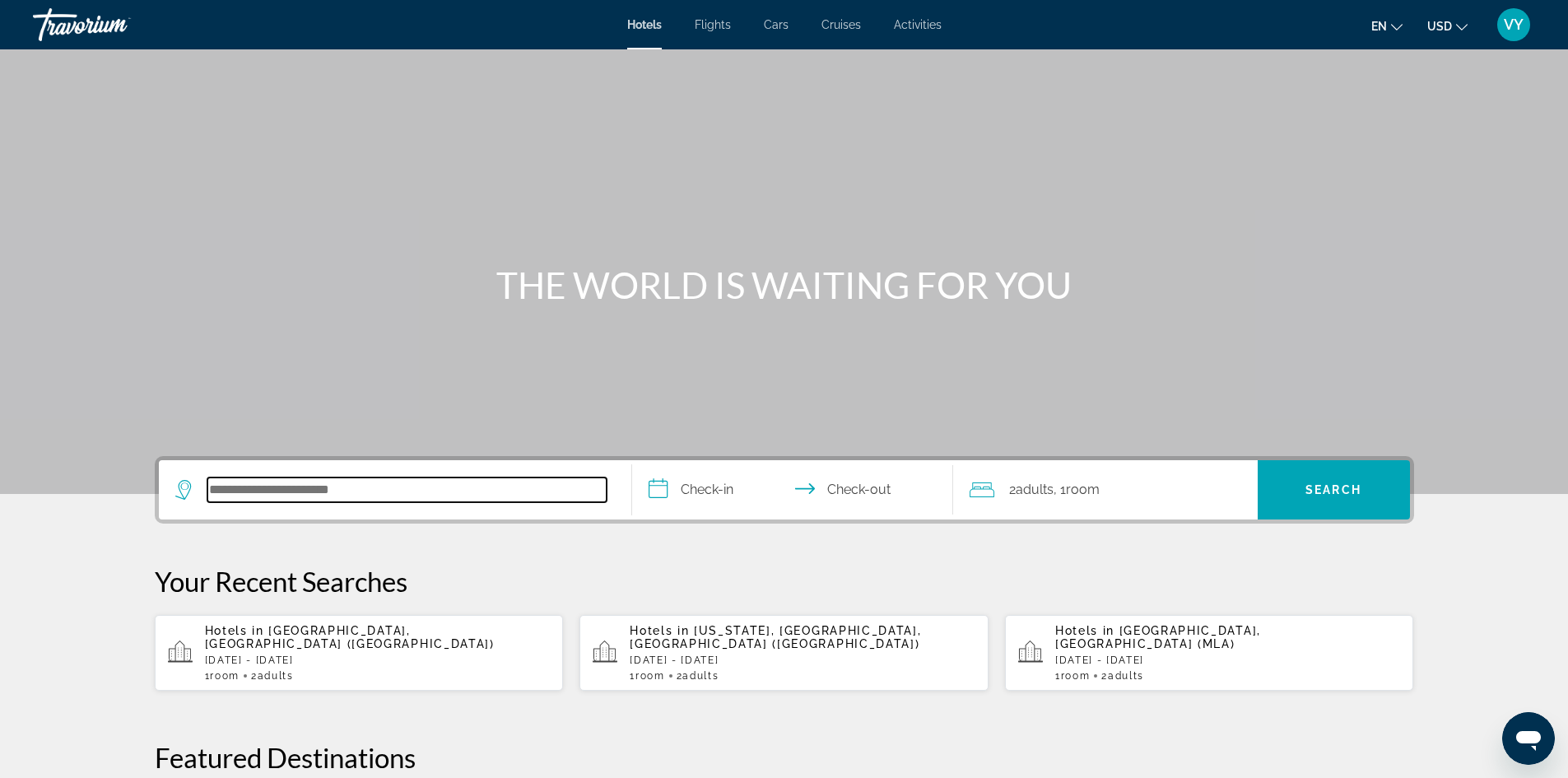
click at [423, 493] on input "Search hotel destination" at bounding box center [407, 489] width 399 height 24
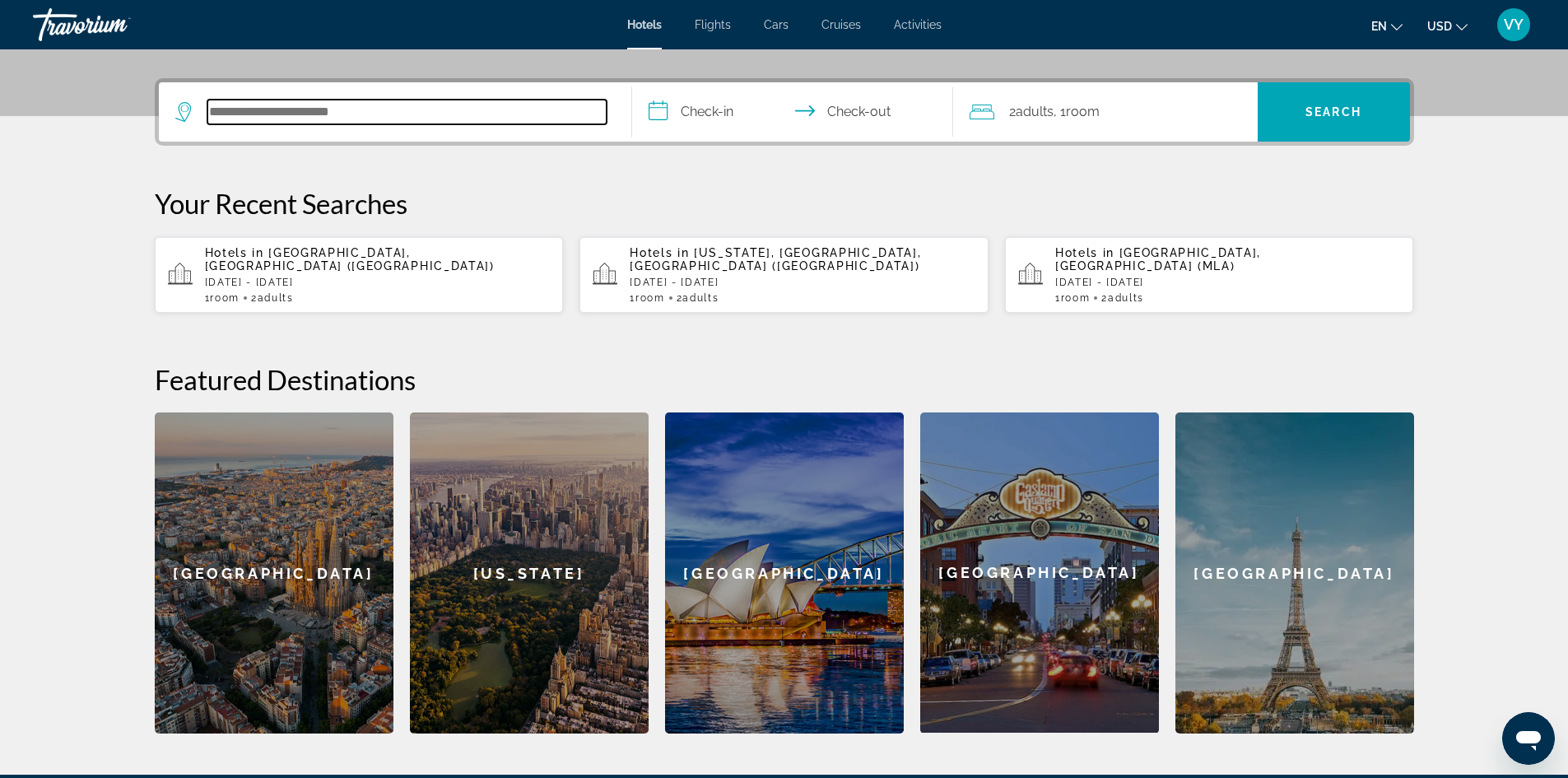
scroll to position [403, 0]
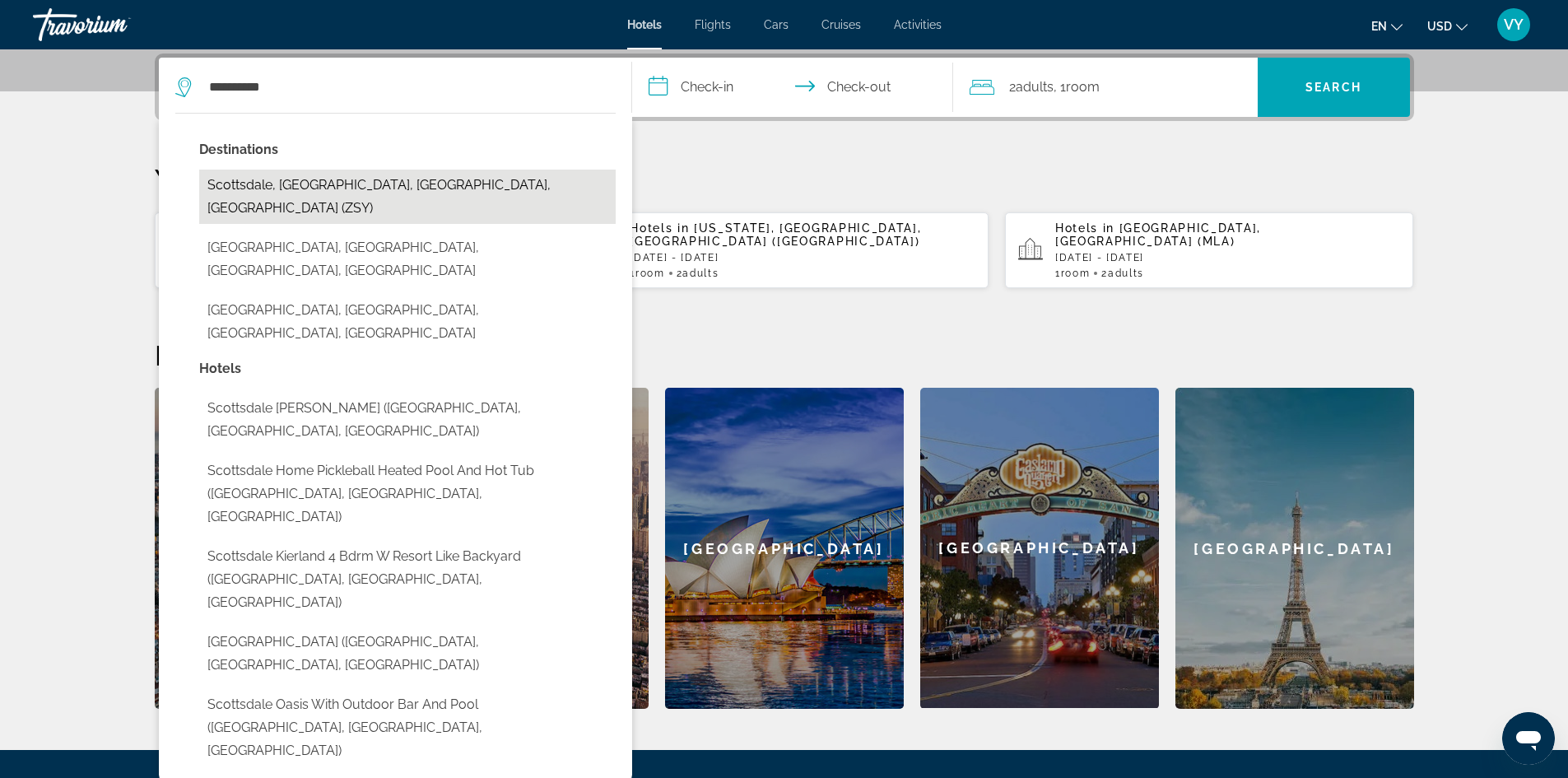
click at [304, 175] on button "Scottsdale, [GEOGRAPHIC_DATA], [GEOGRAPHIC_DATA], [GEOGRAPHIC_DATA] (ZSY)" at bounding box center [408, 196] width 416 height 55
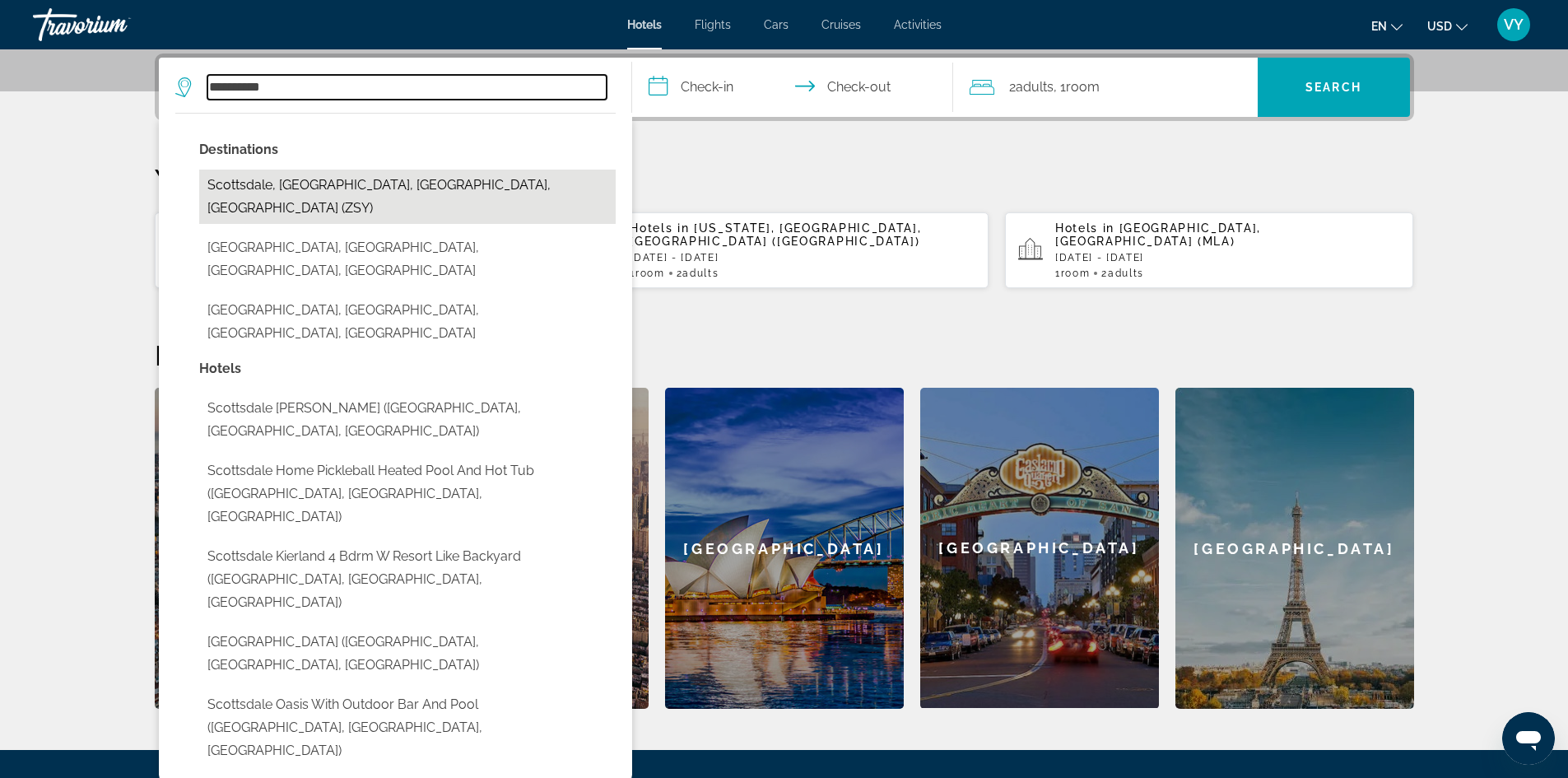
type input "**********"
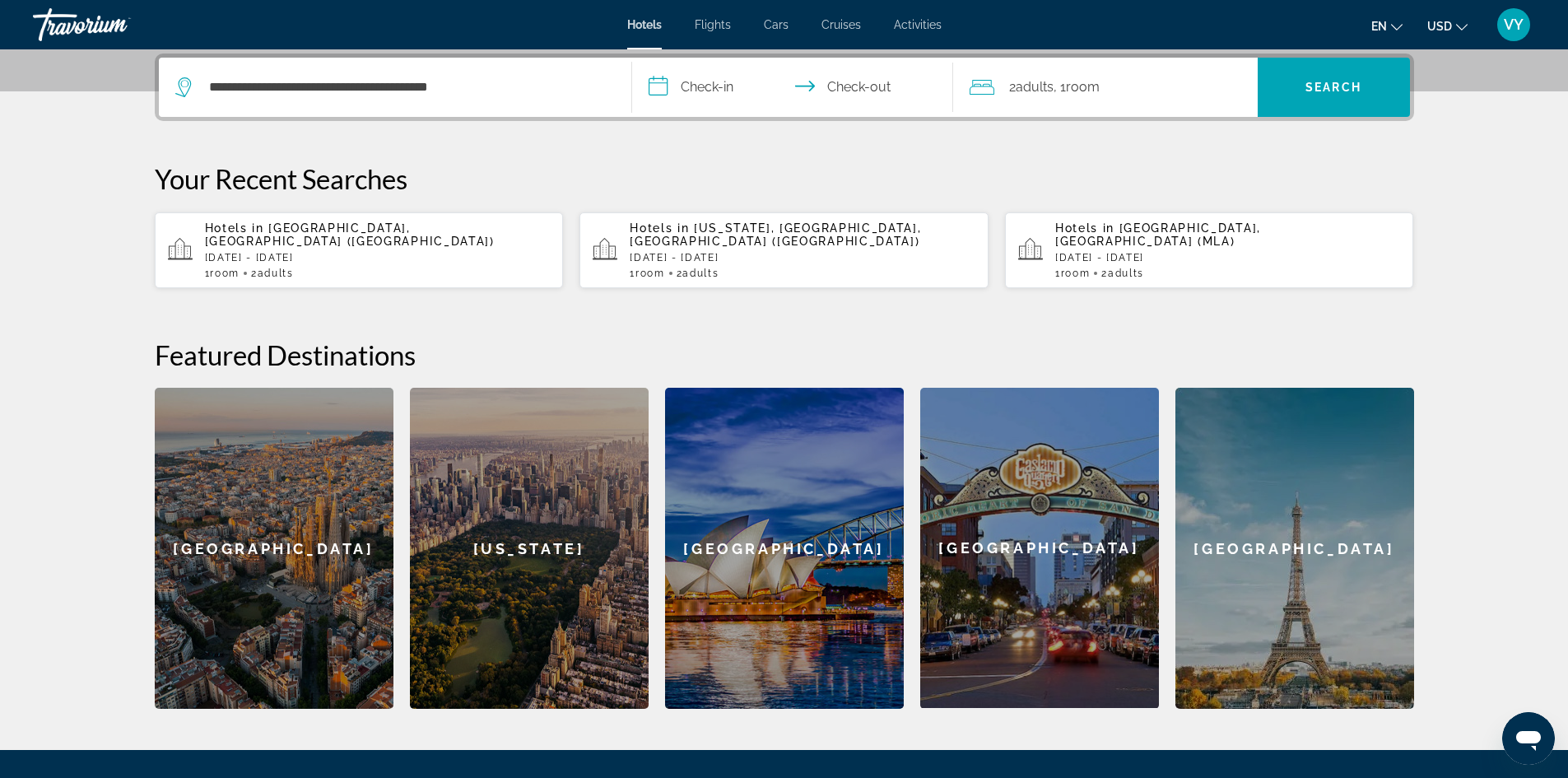
click at [704, 86] on input "**********" at bounding box center [796, 90] width 327 height 65
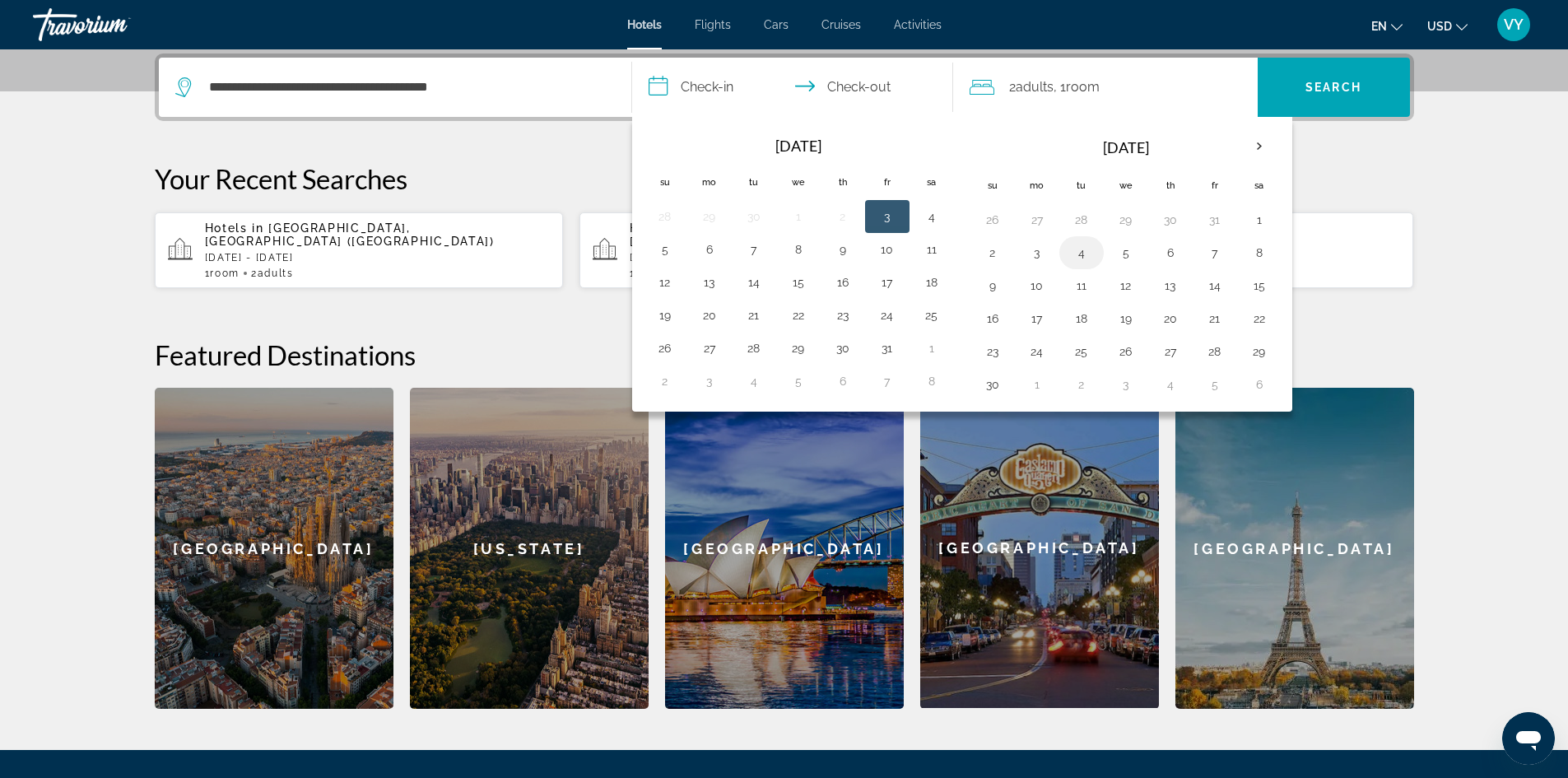
click at [1079, 258] on button "4" at bounding box center [1081, 253] width 26 height 23
click at [1004, 288] on button "9" at bounding box center [992, 285] width 26 height 23
type input "**********"
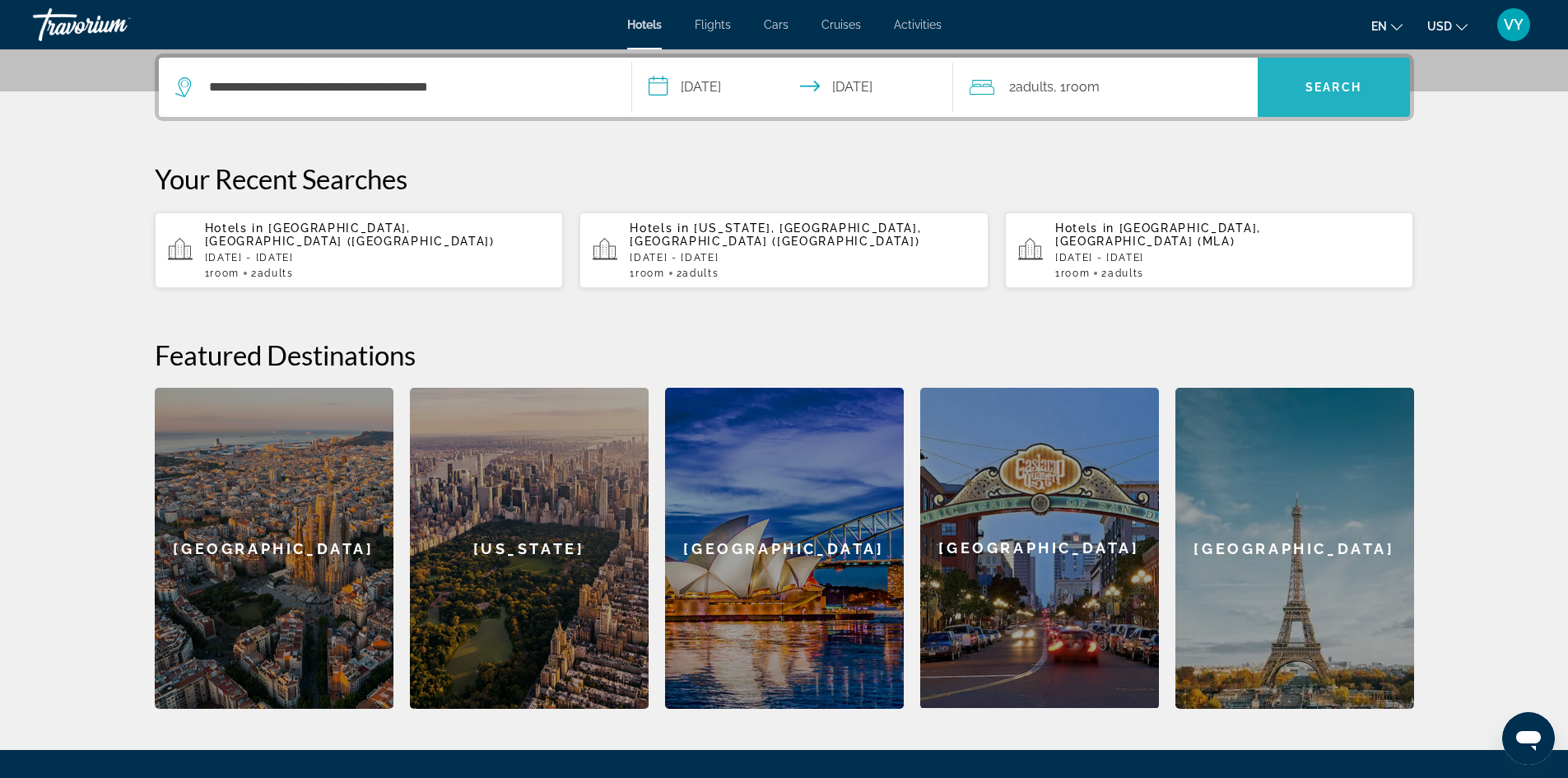
click at [1321, 102] on span "Search" at bounding box center [1334, 87] width 152 height 39
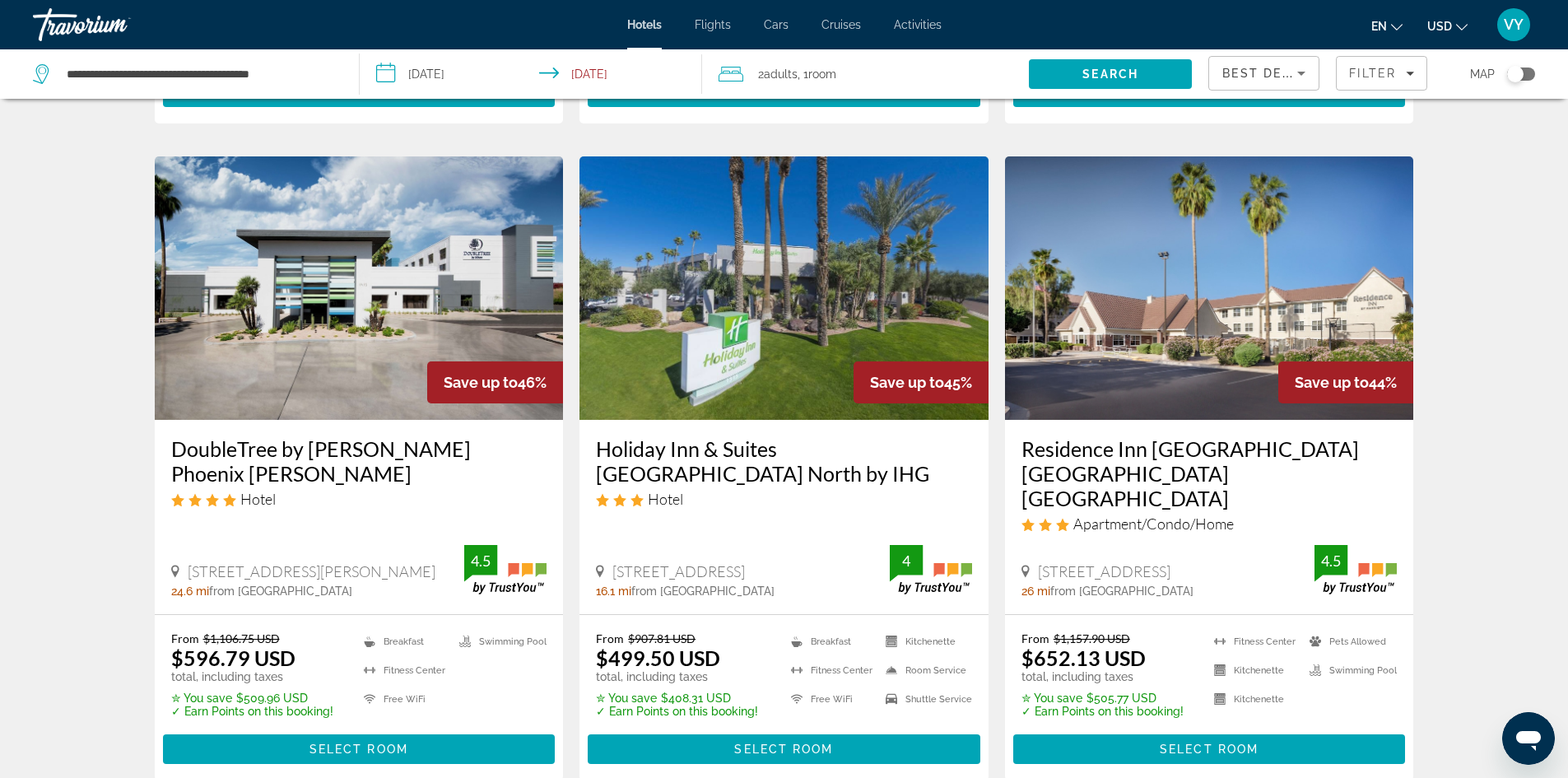
scroll to position [659, 0]
